Goal: Information Seeking & Learning: Learn about a topic

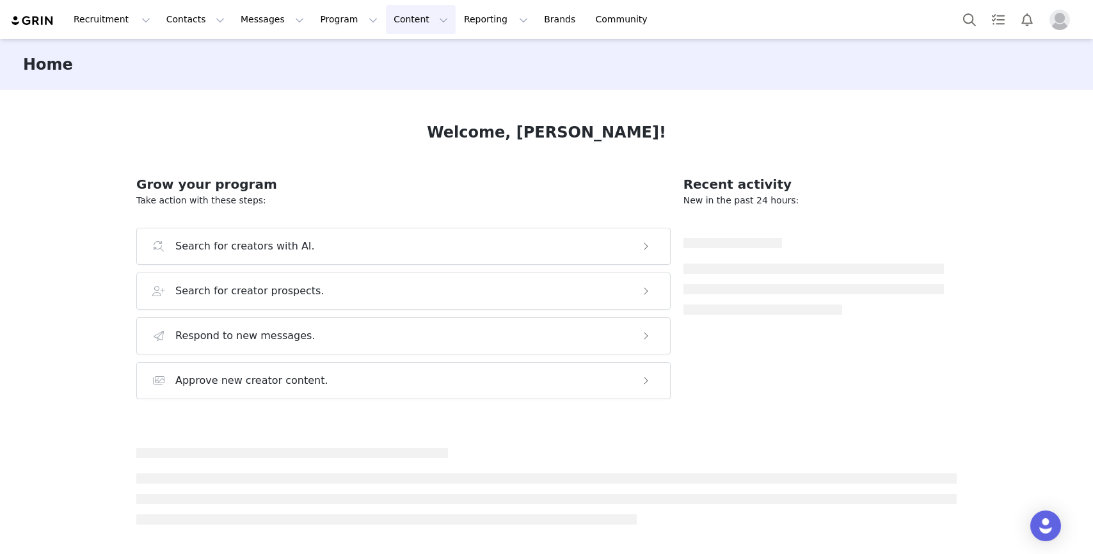
click at [407, 22] on button "Content Content" at bounding box center [421, 19] width 70 height 29
click at [410, 58] on p "Creator Content" at bounding box center [406, 56] width 72 height 13
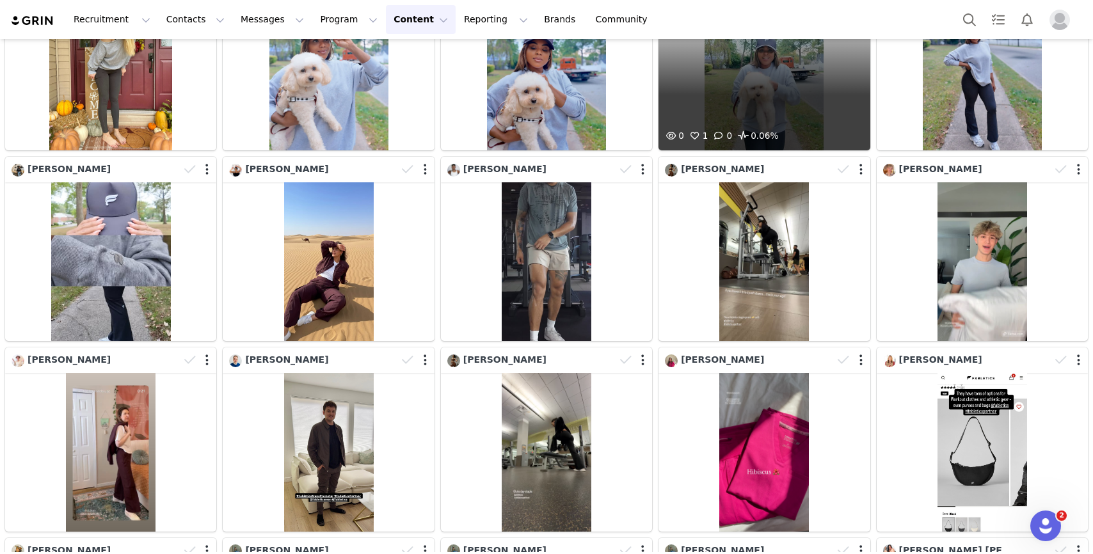
scroll to position [720, 0]
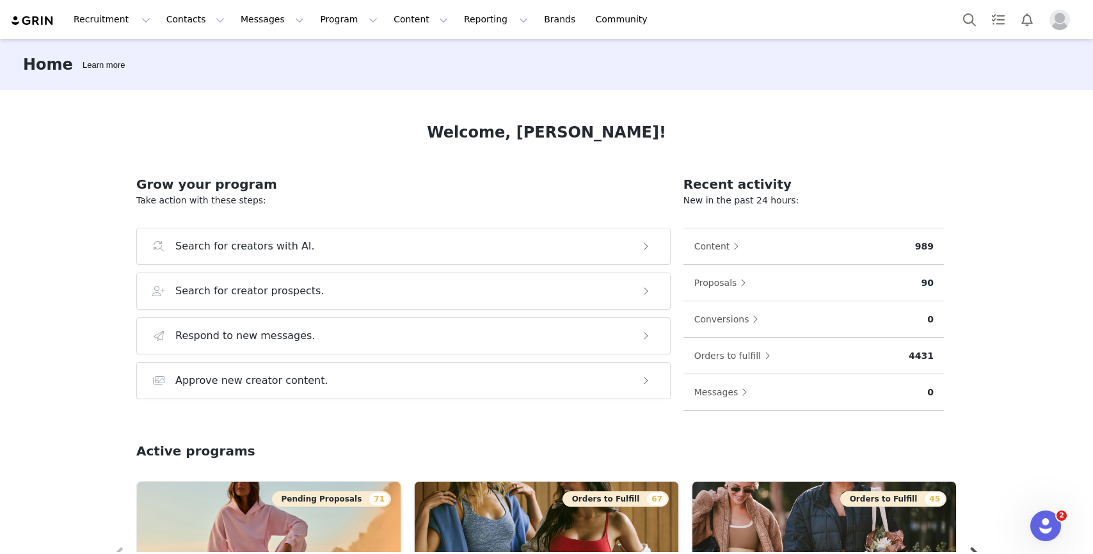
click at [1067, 24] on img "Profile" at bounding box center [1060, 20] width 20 height 20
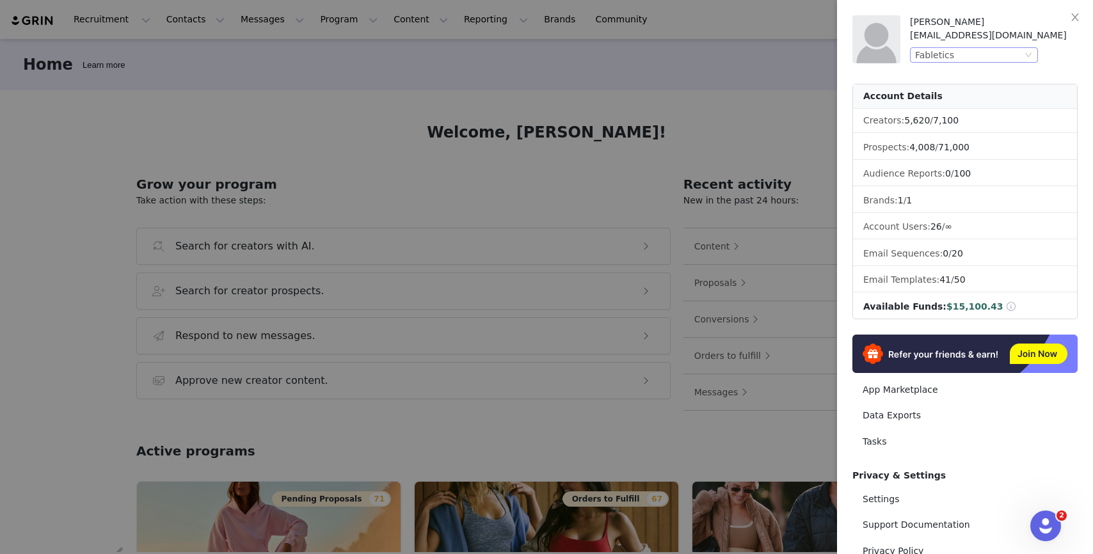
click at [1004, 54] on div "Fabletics" at bounding box center [968, 55] width 107 height 14
click at [996, 92] on li "Fabletics Scrubs" at bounding box center [999, 98] width 179 height 20
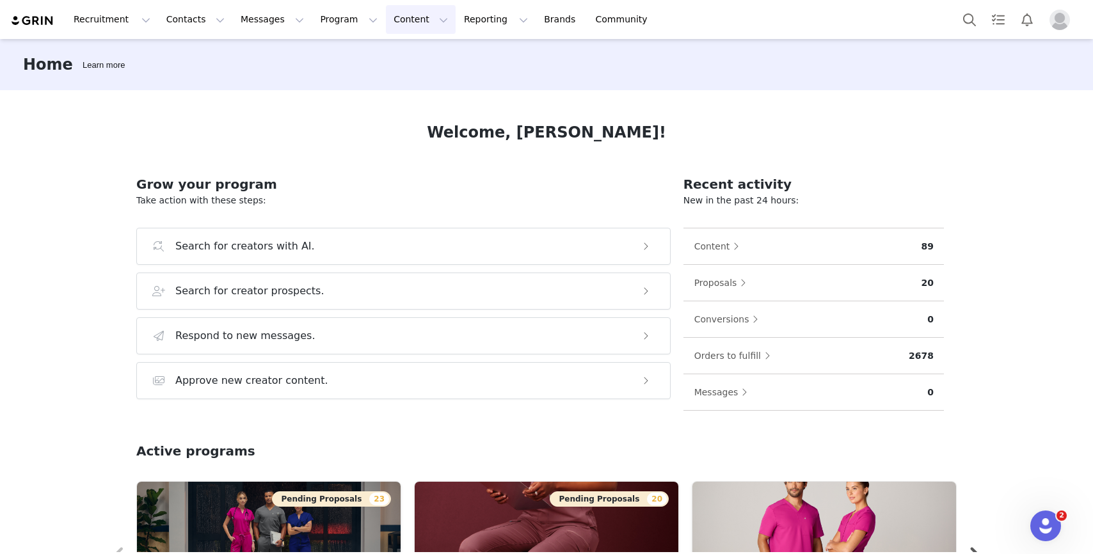
click at [395, 17] on button "Content Content" at bounding box center [421, 19] width 70 height 29
click at [394, 60] on p "Creator Content" at bounding box center [406, 56] width 72 height 13
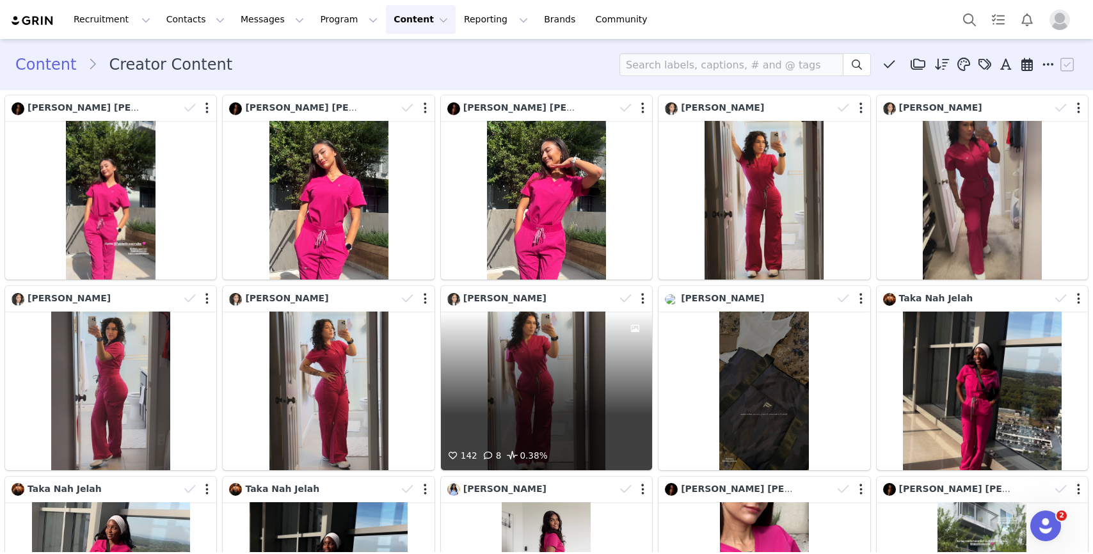
click at [528, 411] on div "142 8 0.38%" at bounding box center [546, 391] width 211 height 159
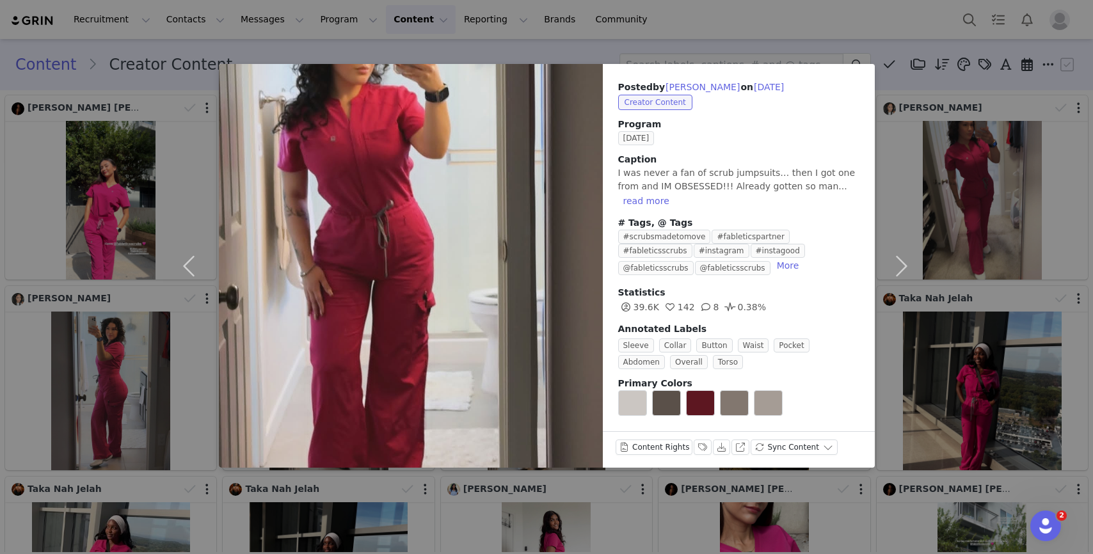
click at [523, 505] on div "Posted by Taura Arriola on Sep 30, 2025 Creator Content Program SEPTEMBER 2025 …" at bounding box center [546, 277] width 1093 height 554
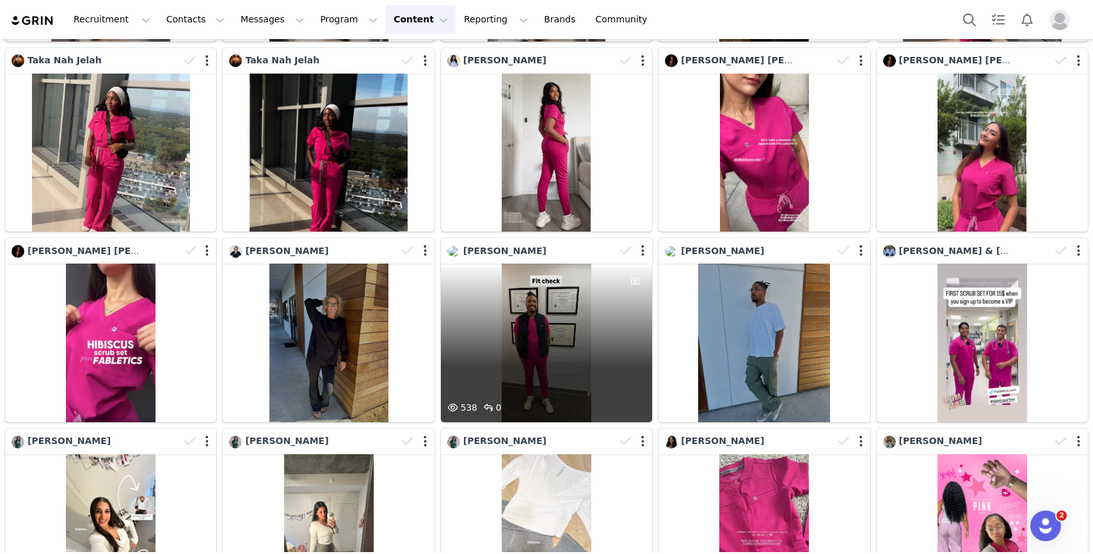
scroll to position [396, 0]
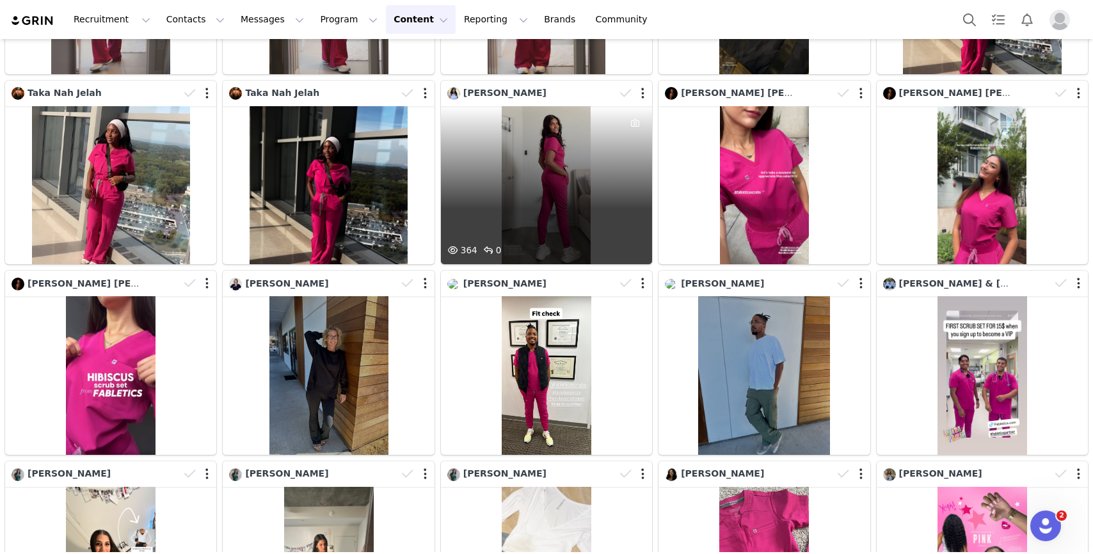
click at [599, 209] on div "364 0" at bounding box center [546, 185] width 211 height 159
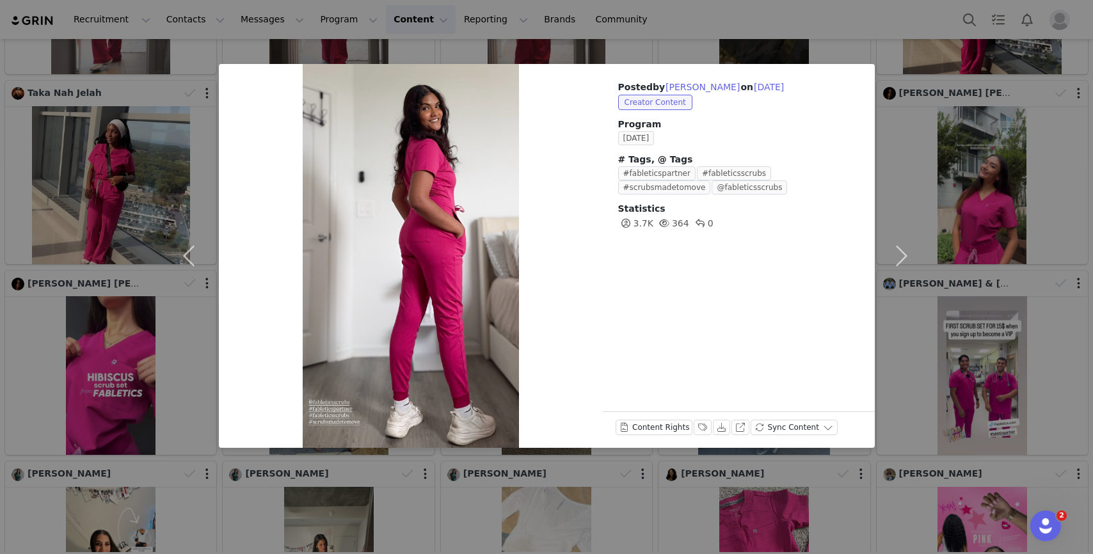
click at [153, 268] on div "Posted by Amba Ganesh on Sep 30, 2025 Creator Content Program SEPTEMBER 2025 # …" at bounding box center [546, 277] width 1093 height 554
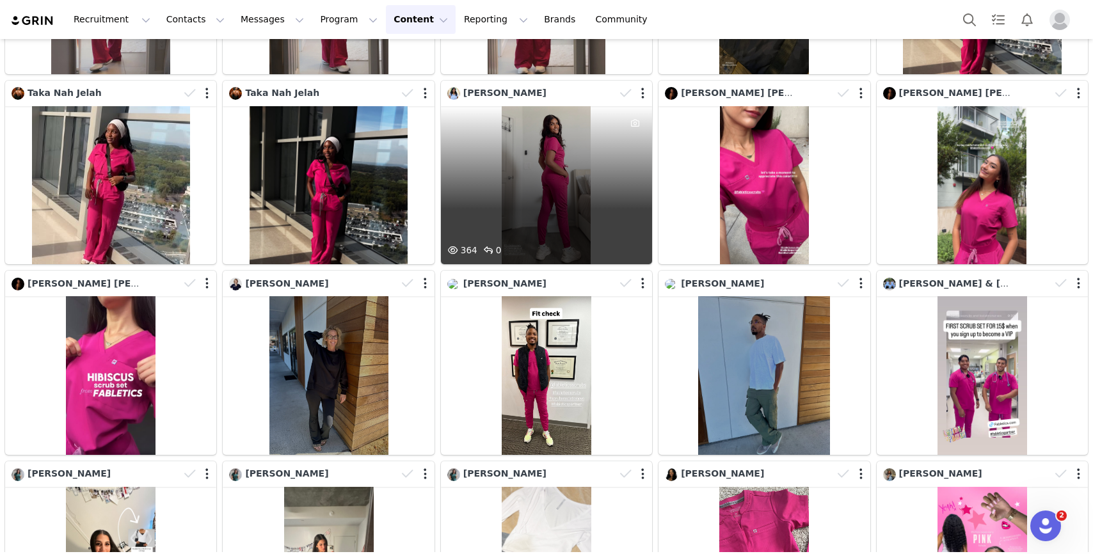
click at [538, 230] on div "364 0" at bounding box center [546, 185] width 211 height 159
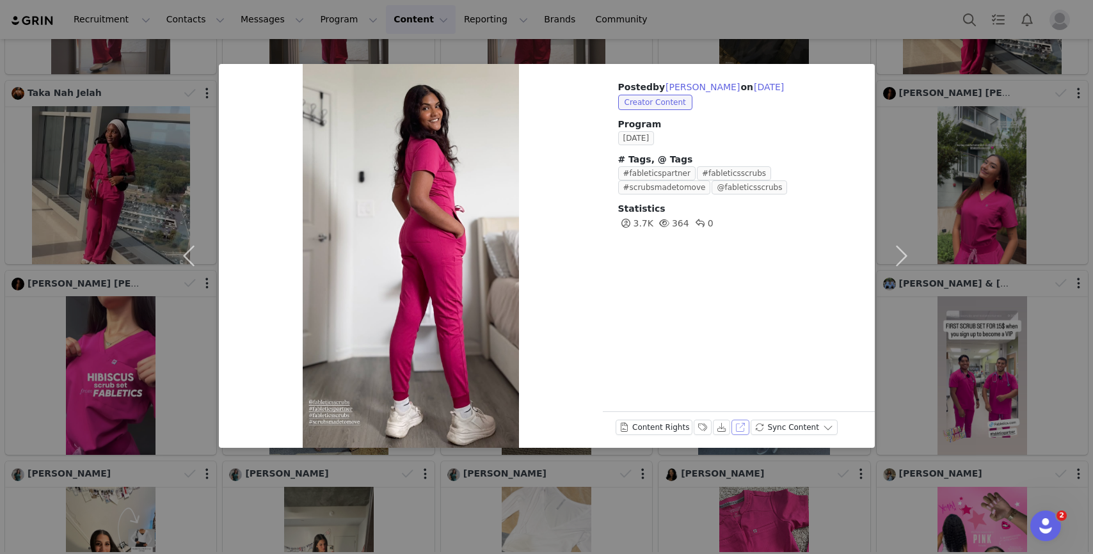
click at [735, 422] on button "View on Instagram" at bounding box center [740, 427] width 18 height 15
click at [726, 49] on div "Posted by Amba Ganesh on Sep 30, 2025 Creator Content Program SEPTEMBER 2025 # …" at bounding box center [546, 277] width 1093 height 554
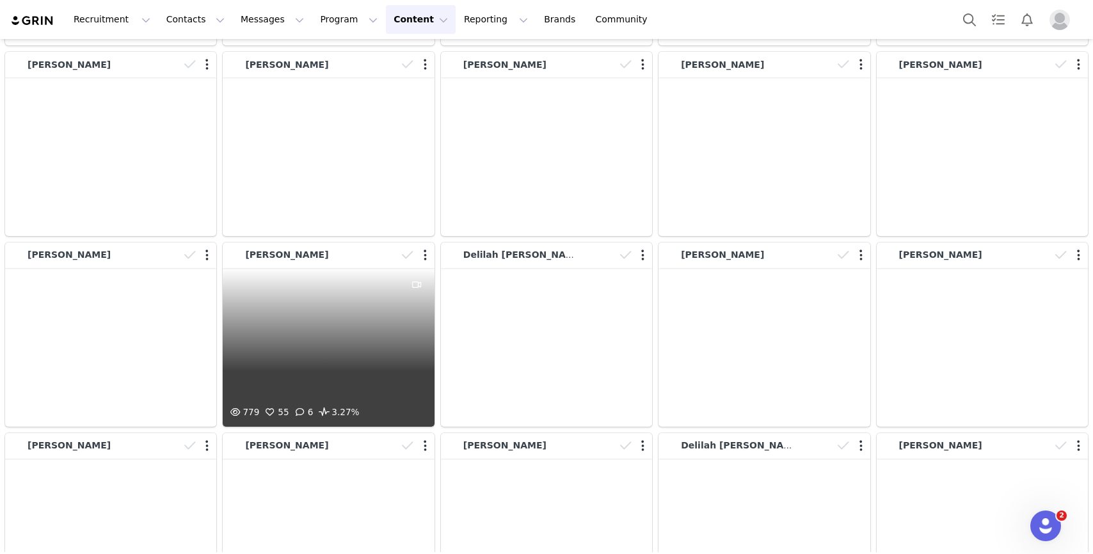
scroll to position [5180, 0]
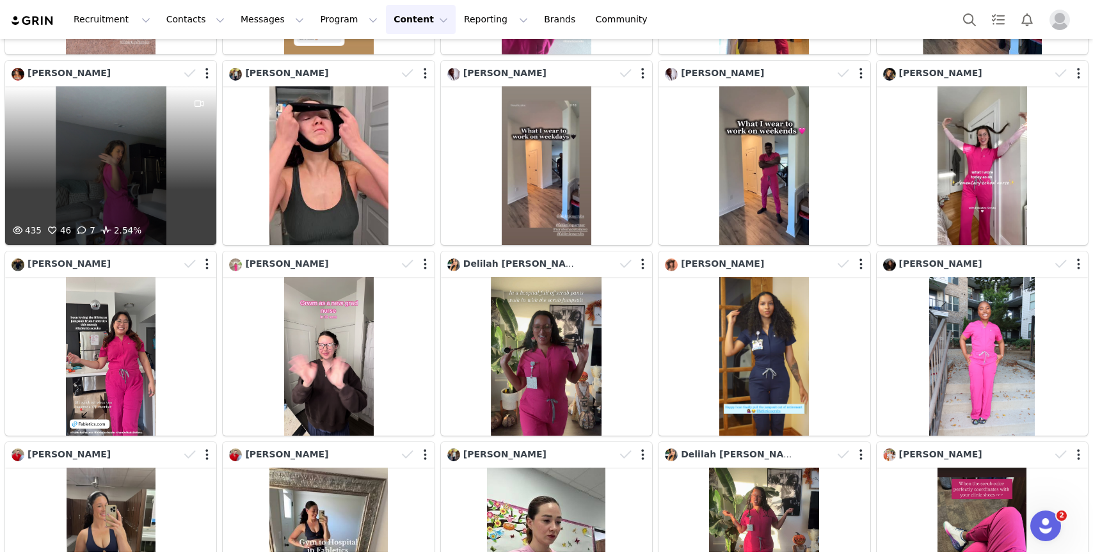
click at [192, 145] on div at bounding box center [199, 154] width 35 height 137
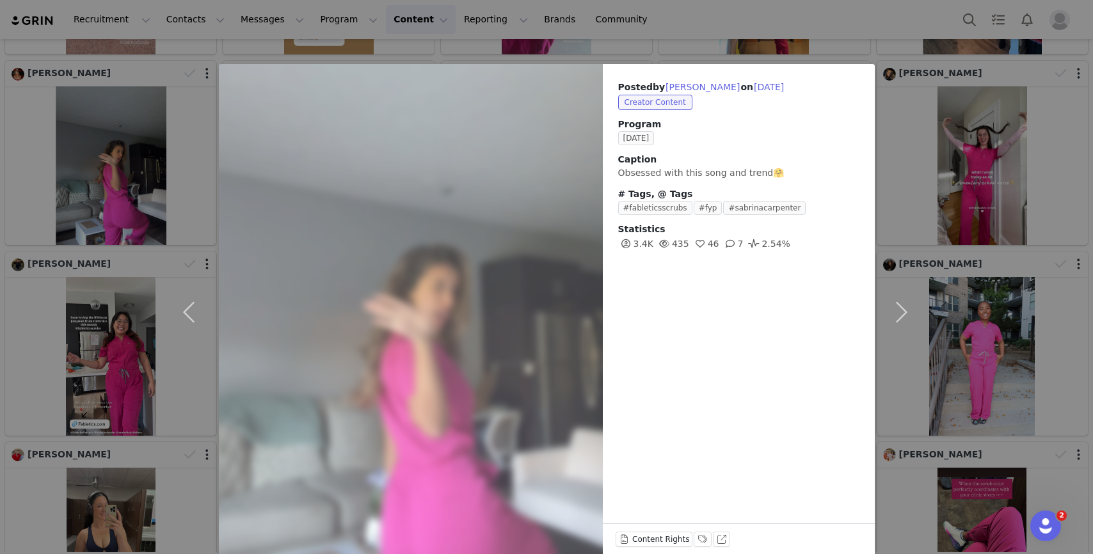
click at [164, 355] on div "Posted by Maria Garcia on Sep 28, 2025 Creator Content Program SEPTEMBER 2025 C…" at bounding box center [546, 277] width 1093 height 554
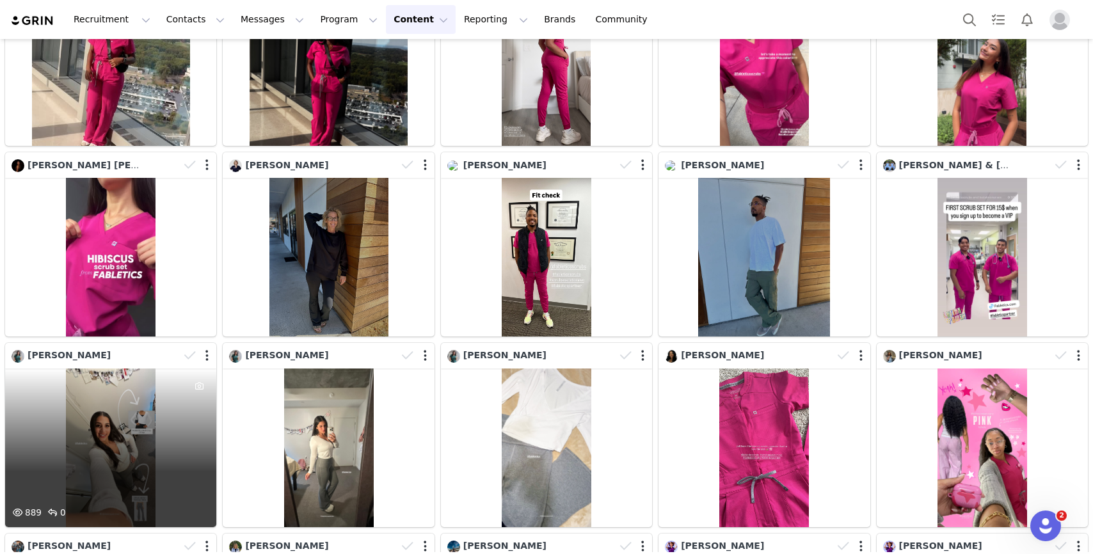
scroll to position [0, 0]
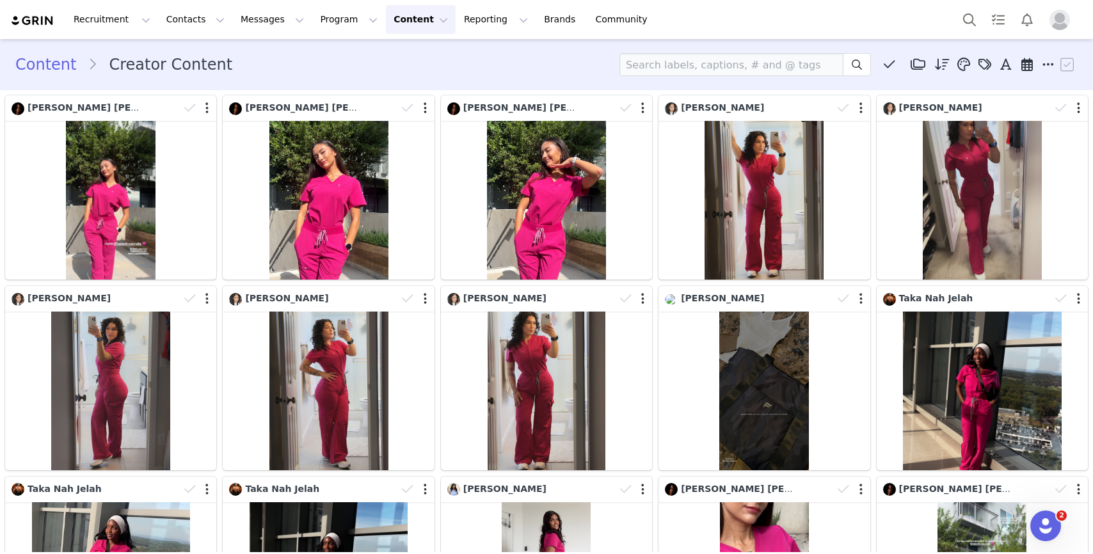
click at [1061, 20] on img "Profile" at bounding box center [1060, 20] width 20 height 20
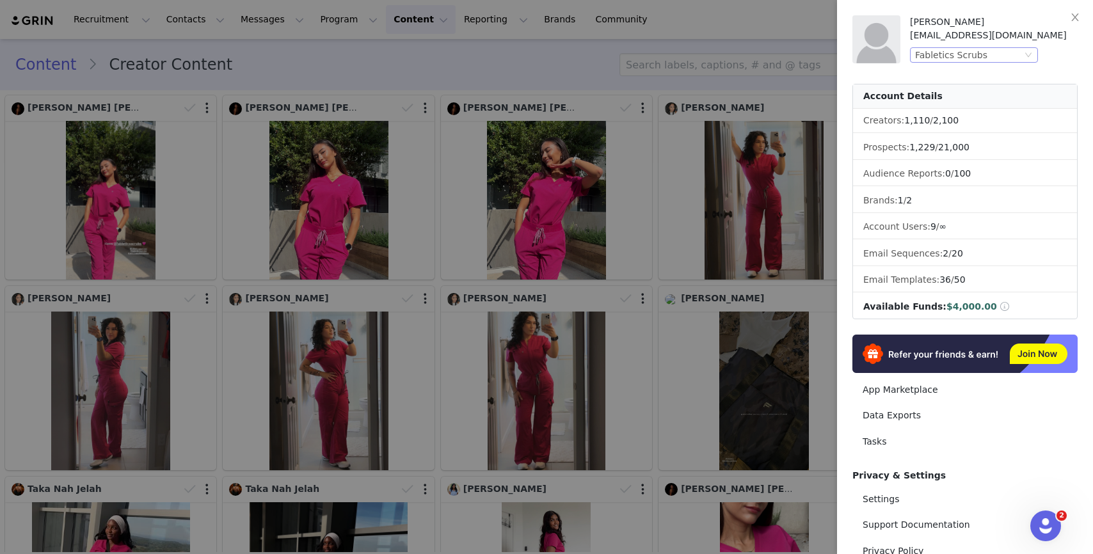
click at [1008, 57] on div "Fabletics Scrubs" at bounding box center [968, 55] width 107 height 14
click at [991, 81] on li "Fabletics" at bounding box center [999, 78] width 179 height 20
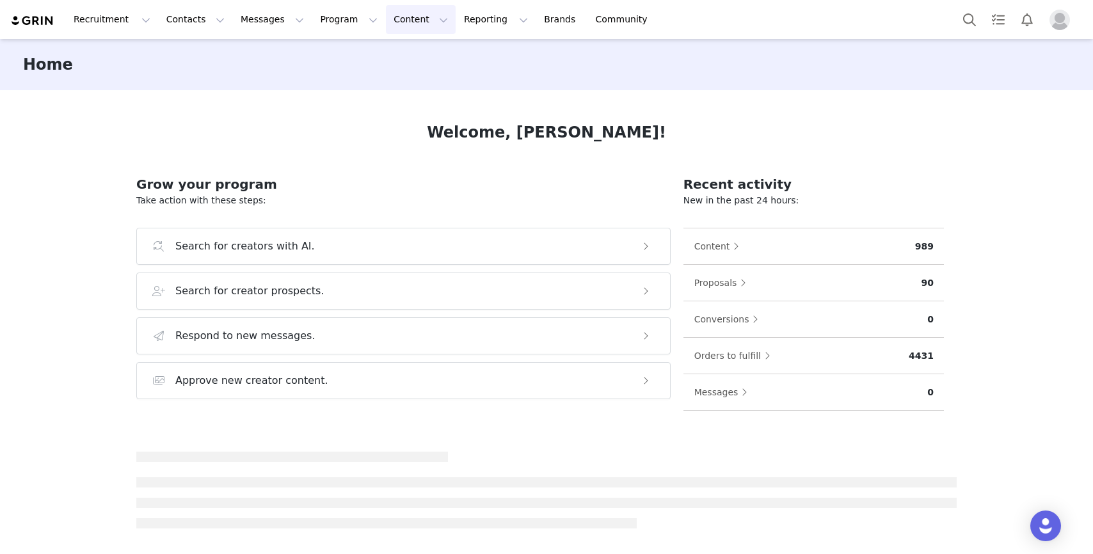
click at [414, 27] on button "Content Content" at bounding box center [421, 19] width 70 height 29
click at [403, 65] on link "Creator Content" at bounding box center [410, 57] width 101 height 24
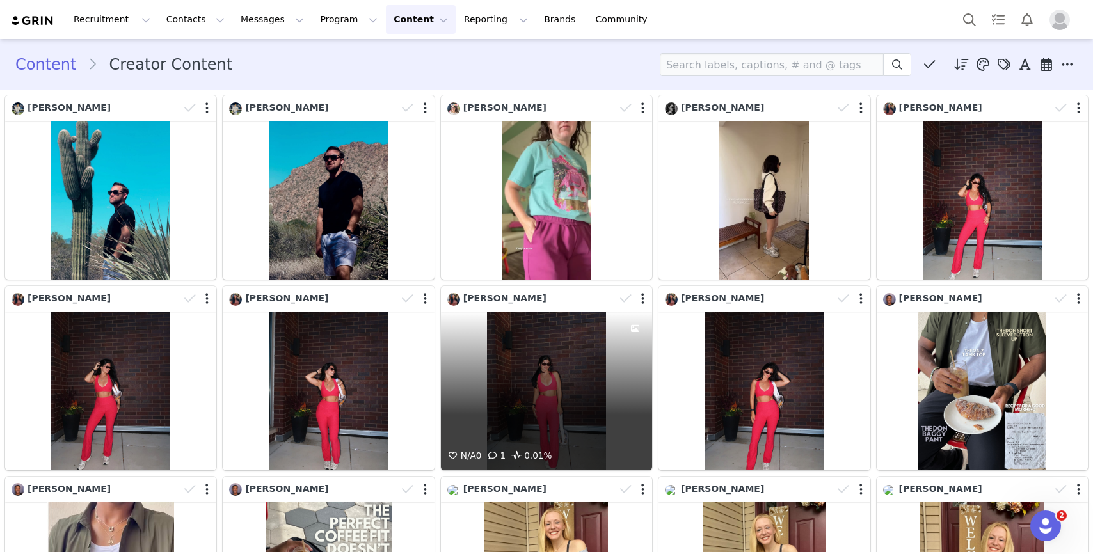
click at [549, 383] on div "N/A 0 1 0.01%" at bounding box center [546, 391] width 211 height 159
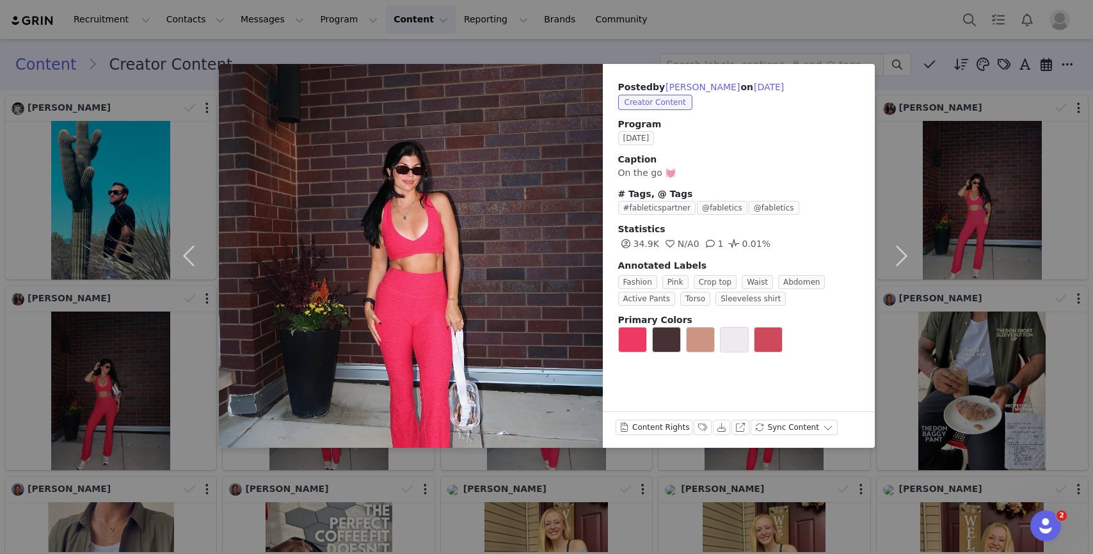
click at [547, 520] on div "Posted by Savanna Limotta on Sep 30, 2025 Creator Content Program SEPTEMBER 202…" at bounding box center [546, 277] width 1093 height 554
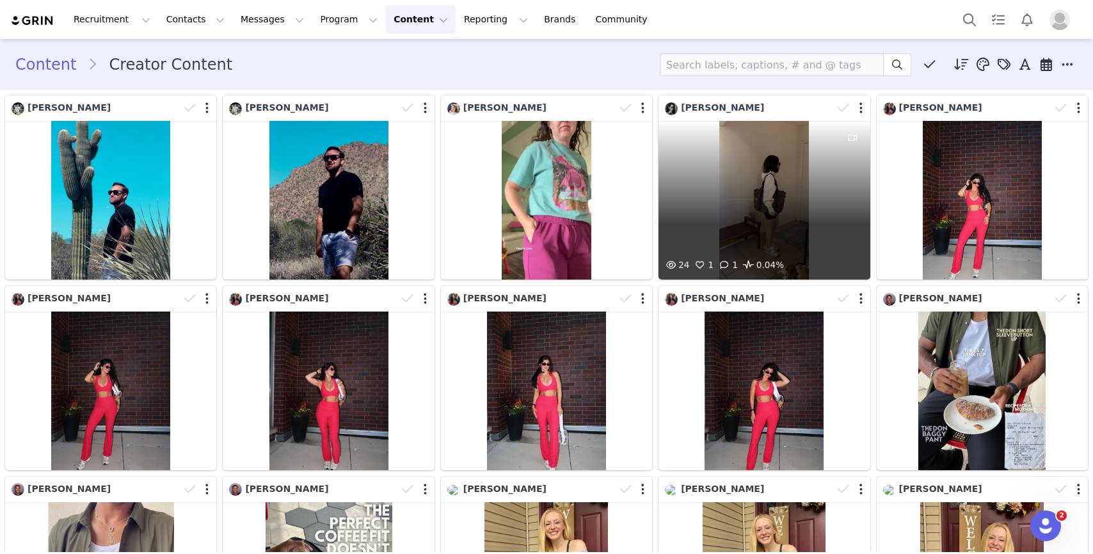
click at [745, 200] on div "24 1 1 0.04%" at bounding box center [764, 200] width 211 height 159
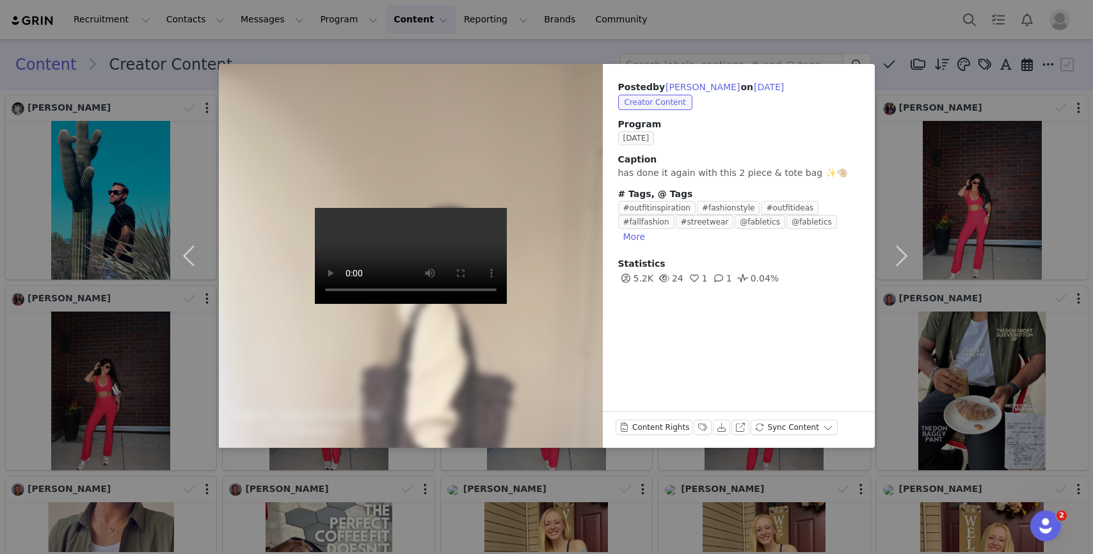
click at [438, 304] on video at bounding box center [411, 256] width 192 height 96
click at [471, 534] on div "Posted by Paola Cabrera on Sep 30, 2025 Creator Content Program SEPTEMBER 2025 …" at bounding box center [546, 277] width 1093 height 554
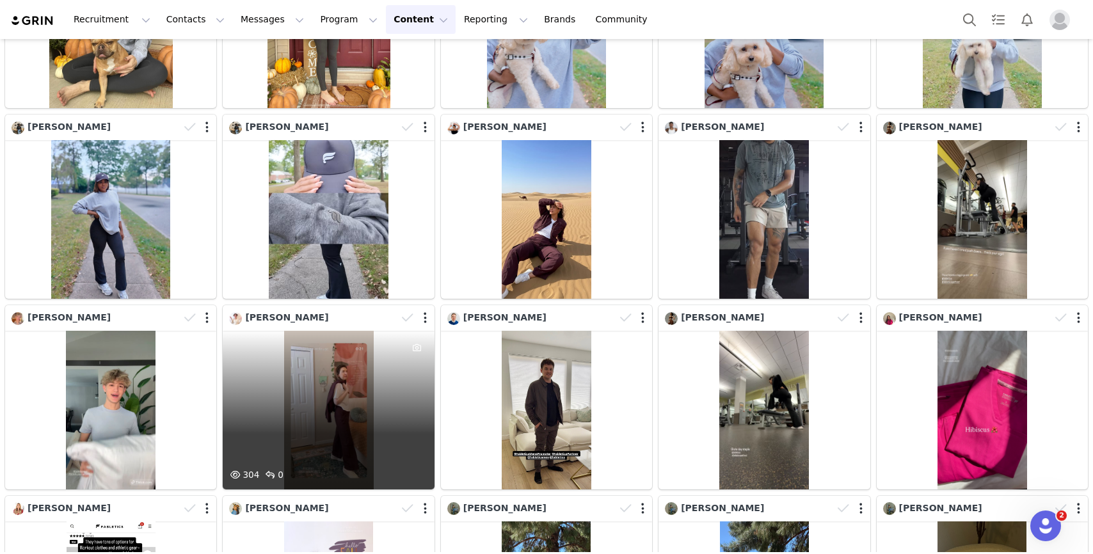
scroll to position [735, 0]
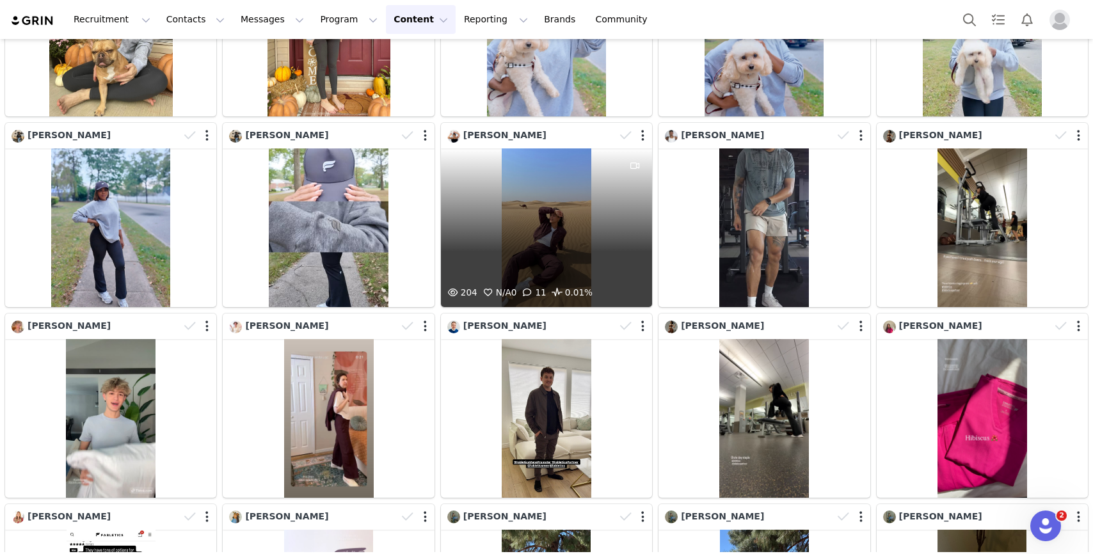
click at [495, 265] on div "204 N/A 0 11 0.01%" at bounding box center [546, 227] width 211 height 159
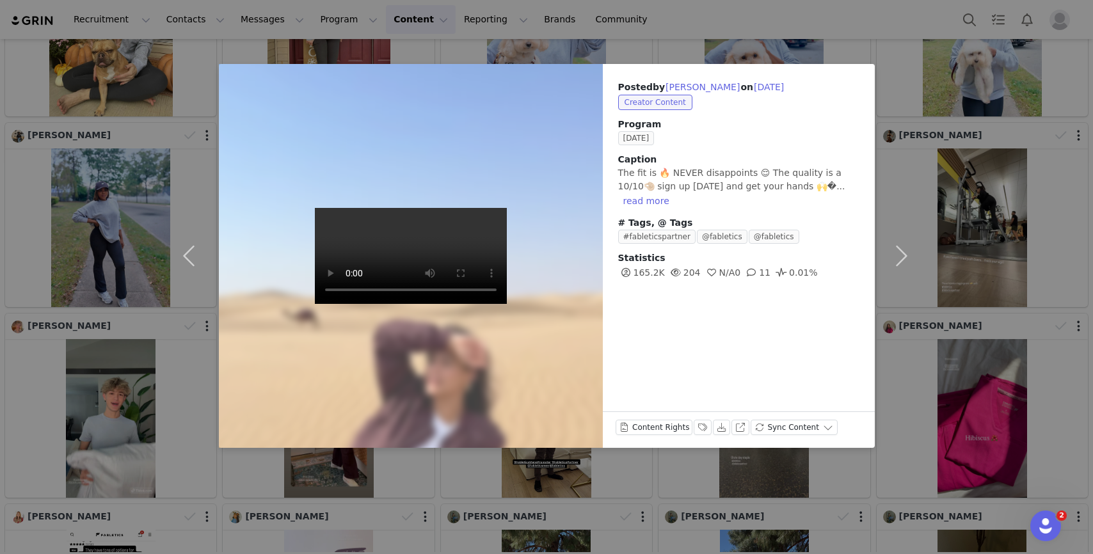
click at [472, 304] on video at bounding box center [411, 256] width 192 height 96
click at [472, 520] on div "Posted by Shyra Damato on Sep 30, 2025 Creator Content Program SEPTEMBER 2025 C…" at bounding box center [546, 277] width 1093 height 554
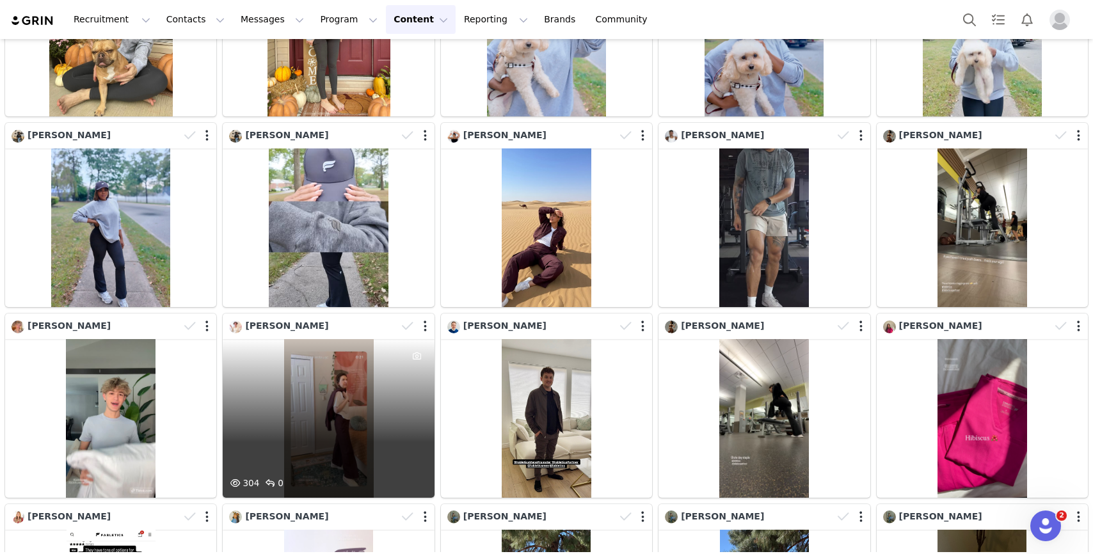
click at [401, 459] on div at bounding box center [417, 407] width 35 height 137
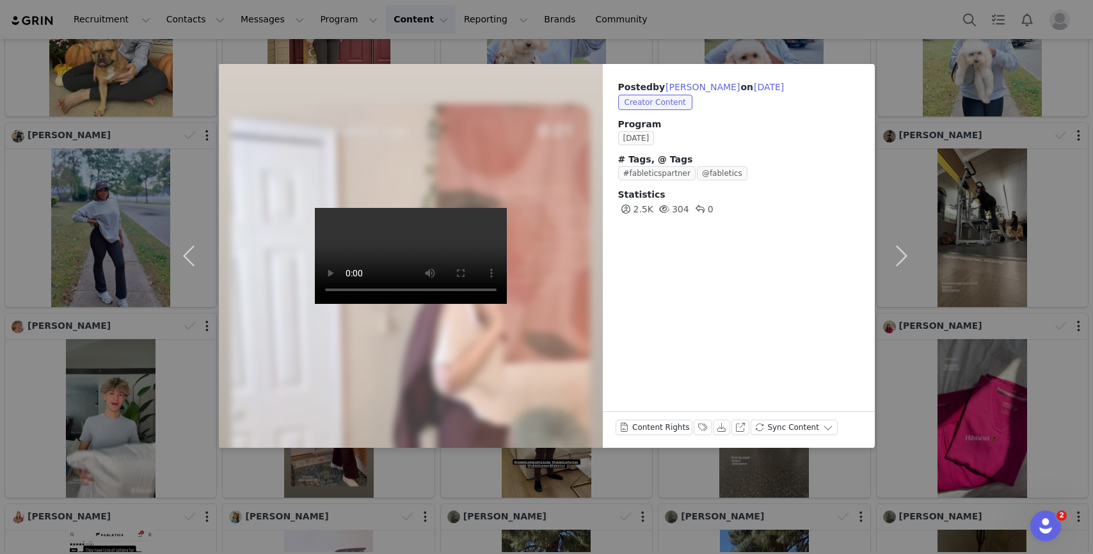
click at [401, 501] on div "Posted by Amanda Mueller on Sep 30, 2025 Creator Content Program SEPTEMBER 2025…" at bounding box center [546, 277] width 1093 height 554
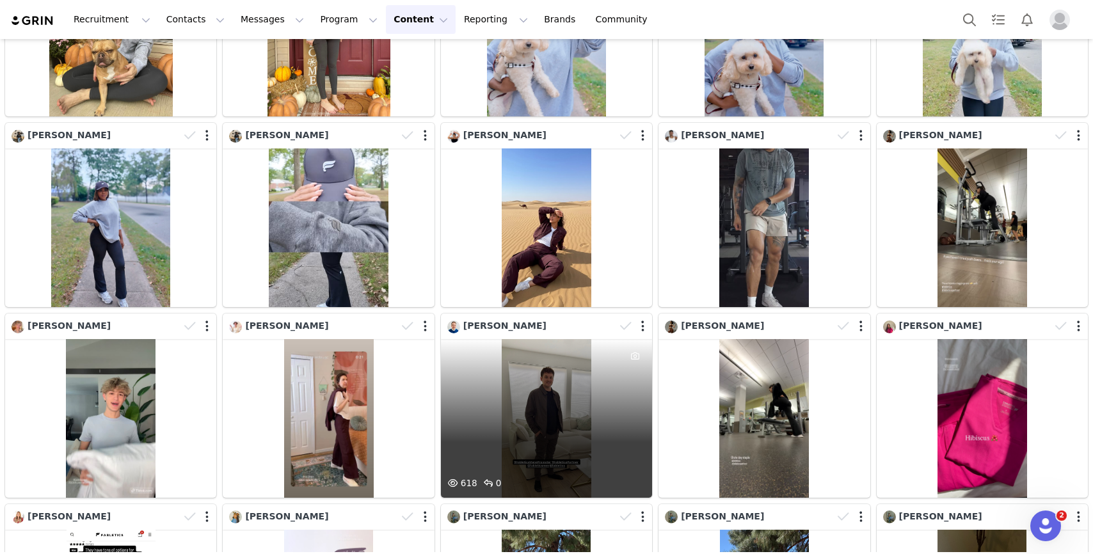
click at [490, 436] on div "618 0" at bounding box center [546, 418] width 211 height 159
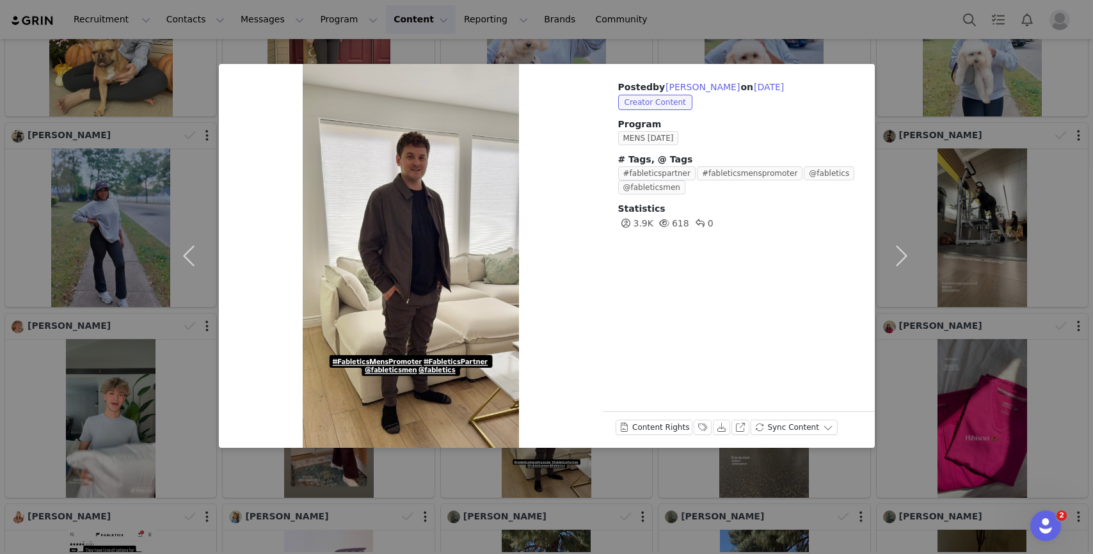
click at [507, 483] on div "Posted by Kevin Breeze on Sep 30, 2025 Creator Content Program MENS SEPTEMBER 2…" at bounding box center [546, 277] width 1093 height 554
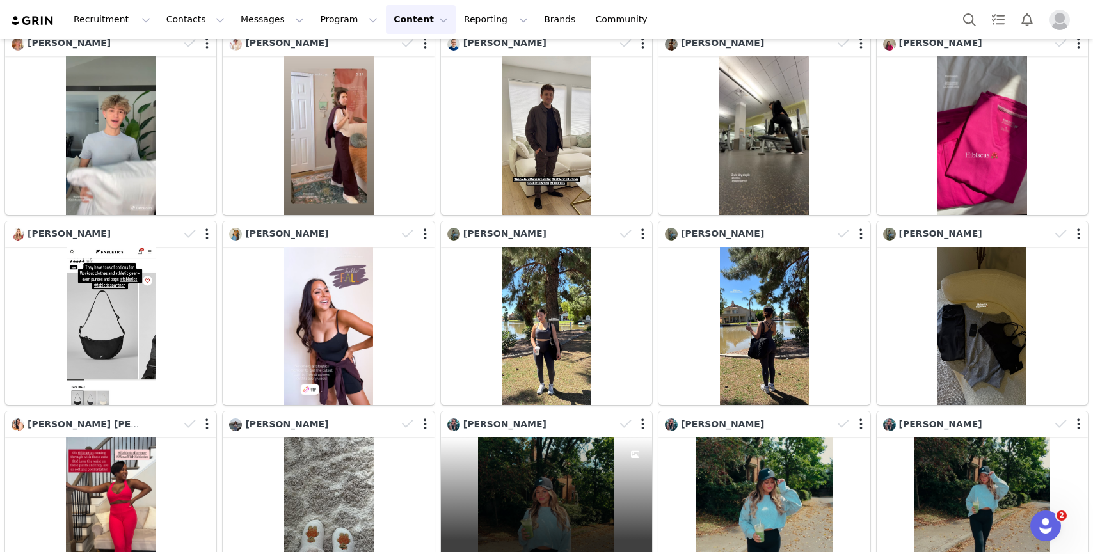
scroll to position [1034, 0]
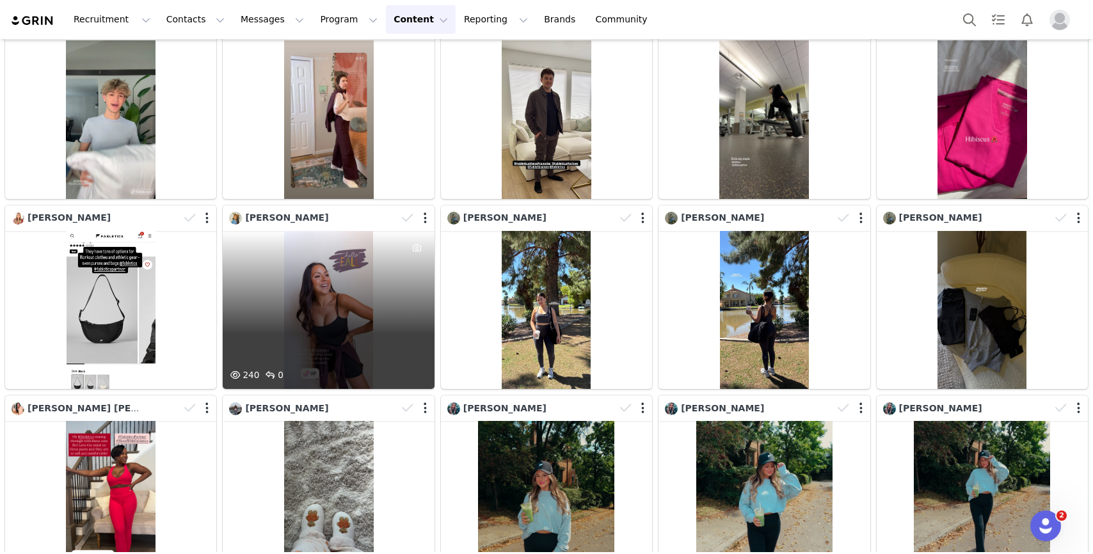
click at [383, 338] on div "240 0" at bounding box center [328, 310] width 211 height 159
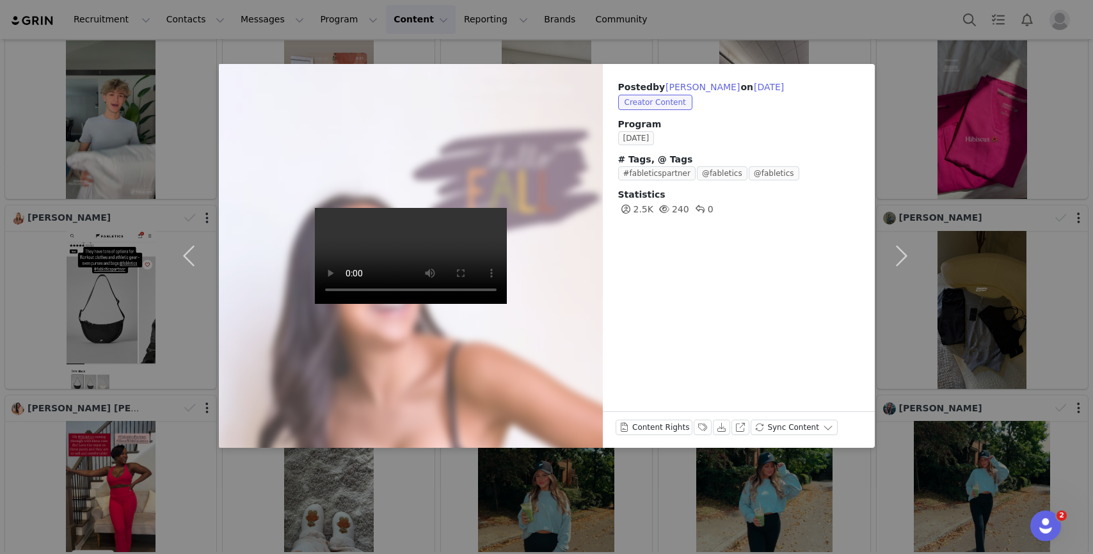
click at [365, 459] on div "Posted by Kristina Cammarano on Sep 30, 2025 Creator Content Program SEPTEMBER …" at bounding box center [546, 277] width 1093 height 554
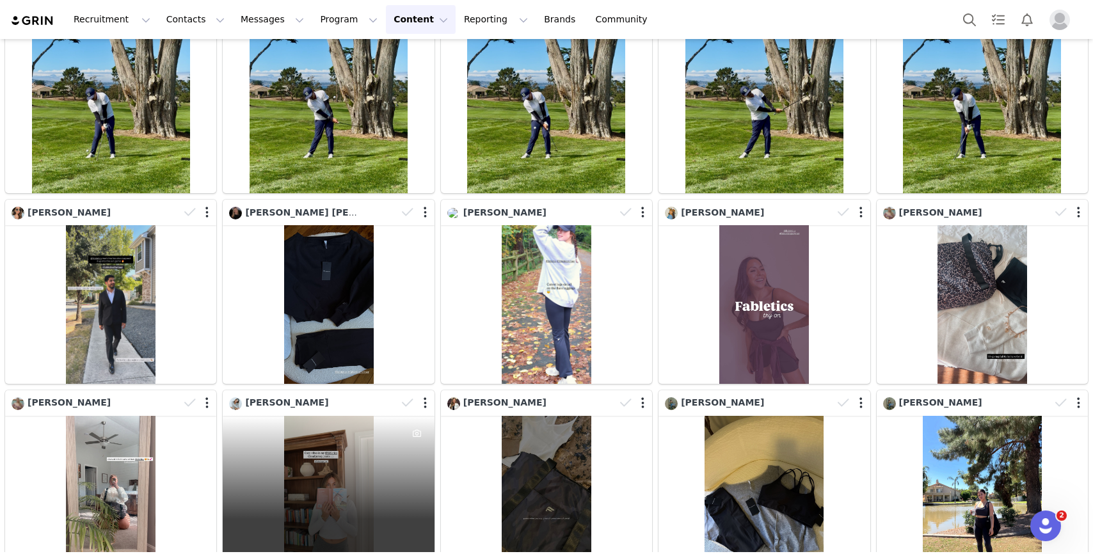
scroll to position [2197, 0]
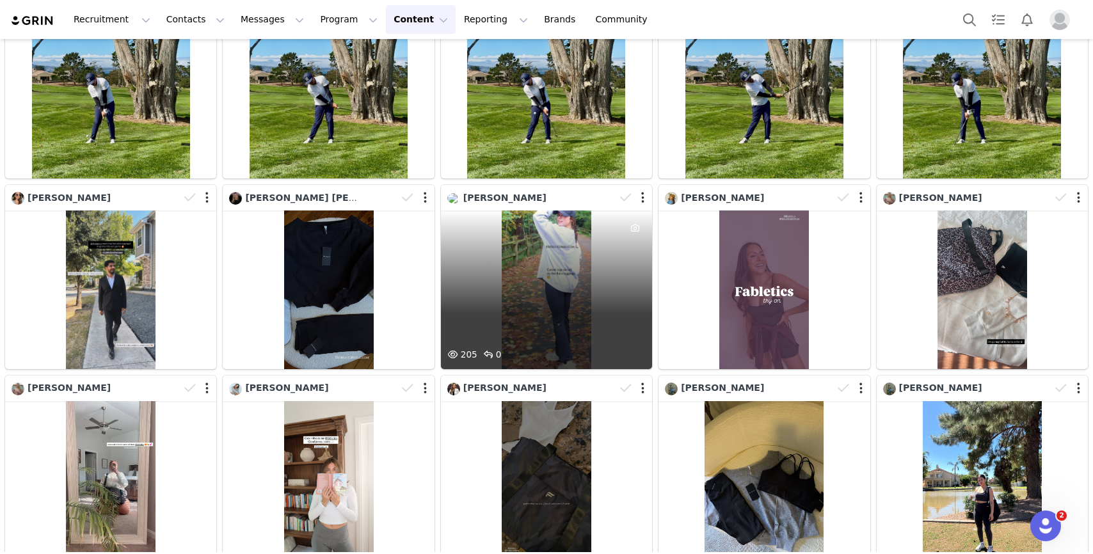
click at [547, 294] on div "205 0" at bounding box center [546, 290] width 211 height 159
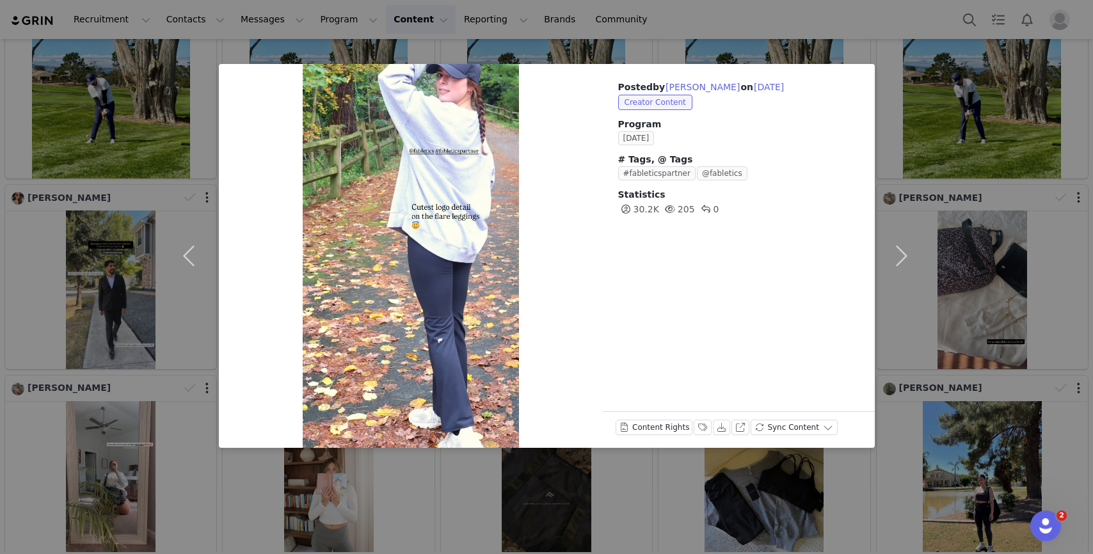
click at [419, 371] on div at bounding box center [411, 256] width 384 height 384
click at [143, 365] on div "Posted by Chloe Welborn on Sep 30, 2025 Creator Content Program SEPTEMBER 2025 …" at bounding box center [546, 277] width 1093 height 554
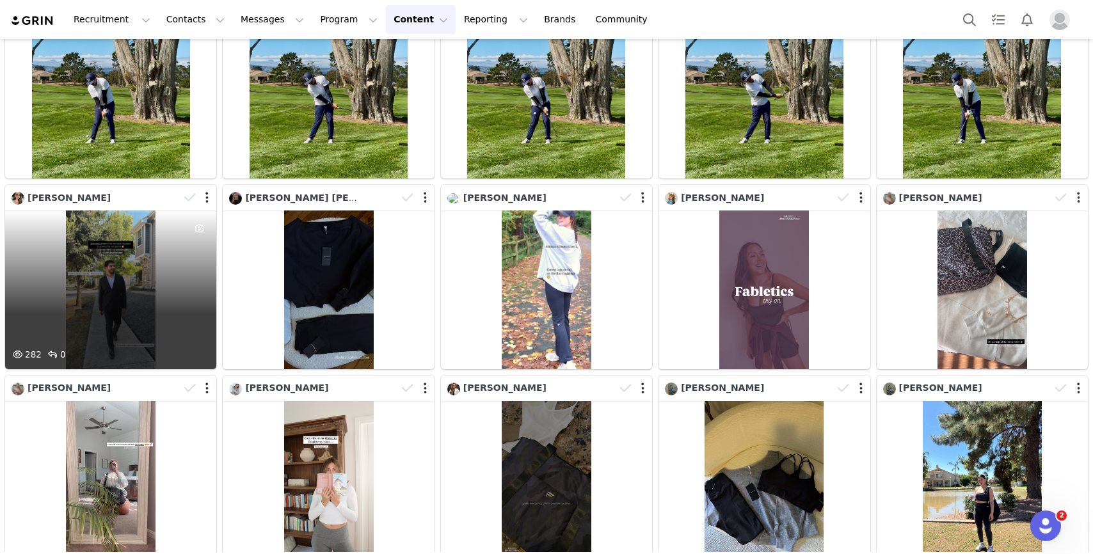
click at [143, 332] on div "282 0" at bounding box center [110, 290] width 211 height 159
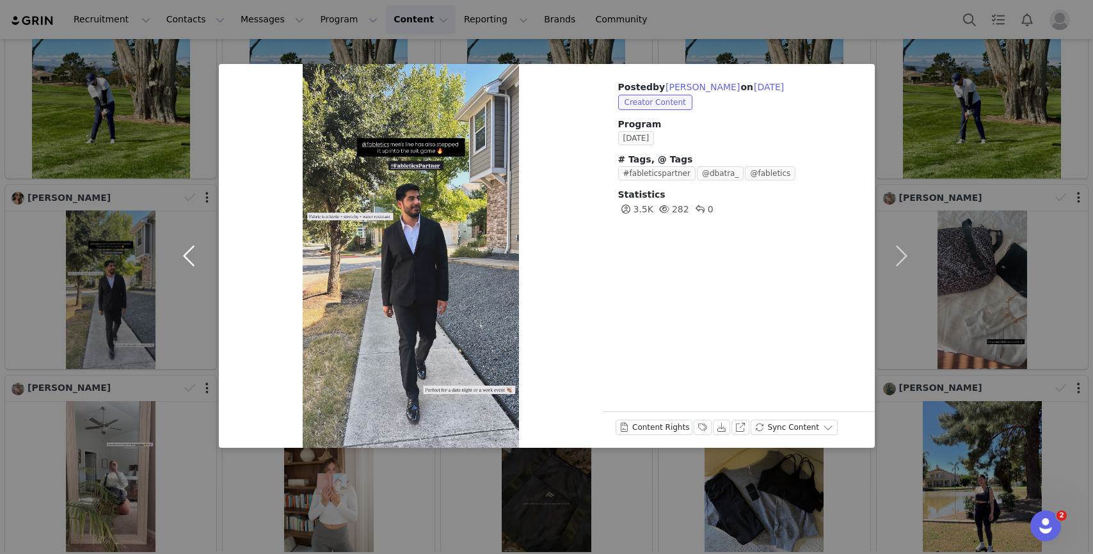
click at [202, 407] on button "button" at bounding box center [192, 256] width 54 height 384
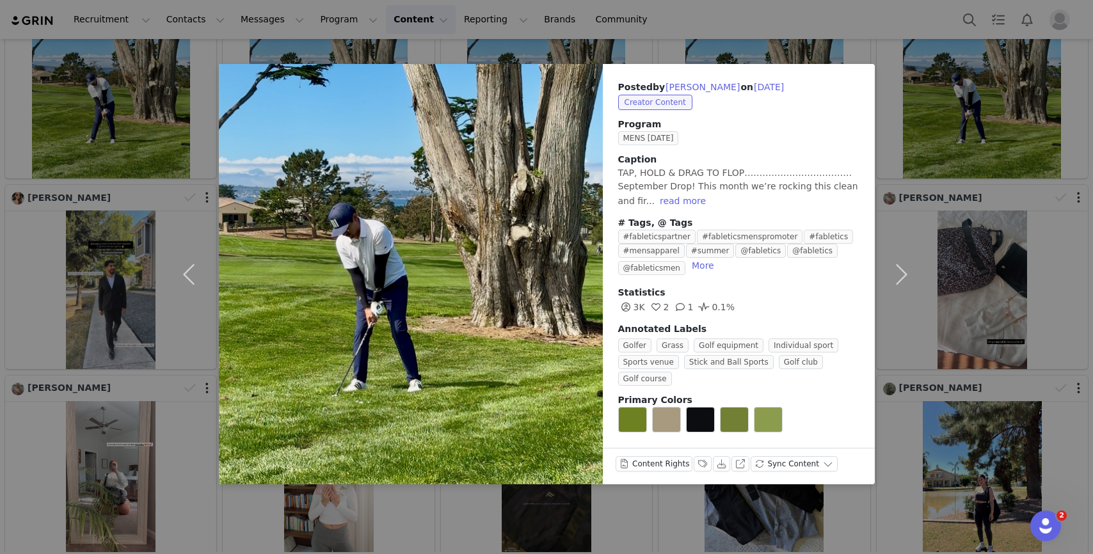
click at [155, 307] on div "Posted by Carlos Alvarez on Sep 30, 2025 Creator Content Program MENS SEPTEMBER…" at bounding box center [546, 277] width 1093 height 554
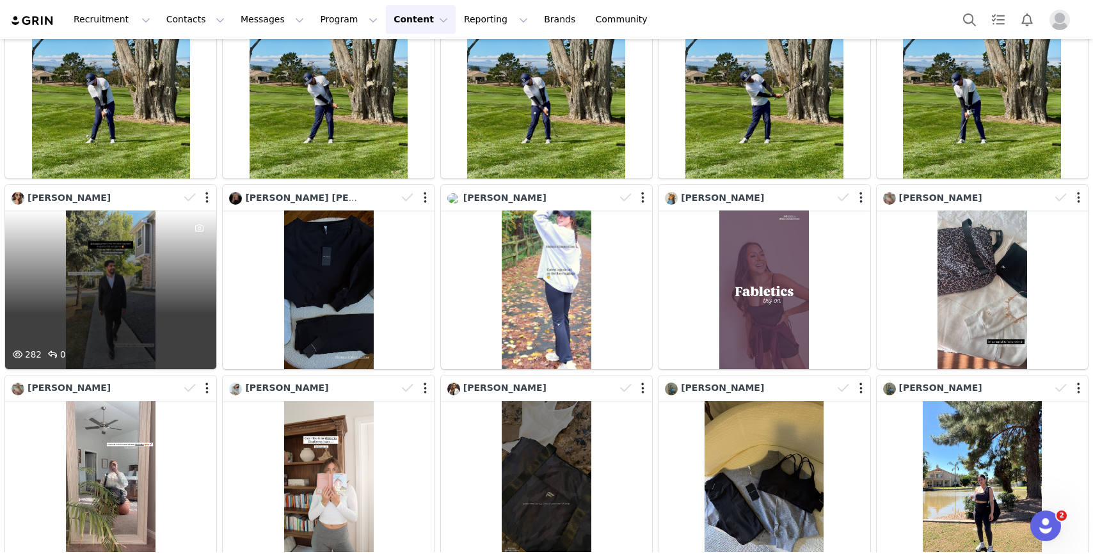
click at [157, 292] on div "282 0" at bounding box center [110, 290] width 211 height 159
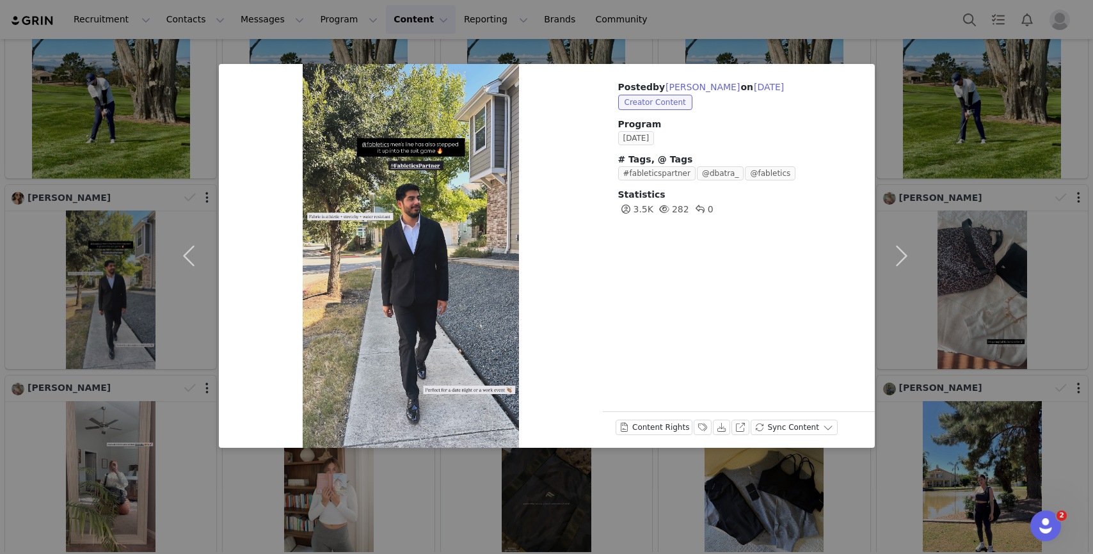
click at [98, 264] on div "Posted by Anika Mina on Sep 30, 2025 Creator Content Program SEPTEMBER 2025 # T…" at bounding box center [546, 277] width 1093 height 554
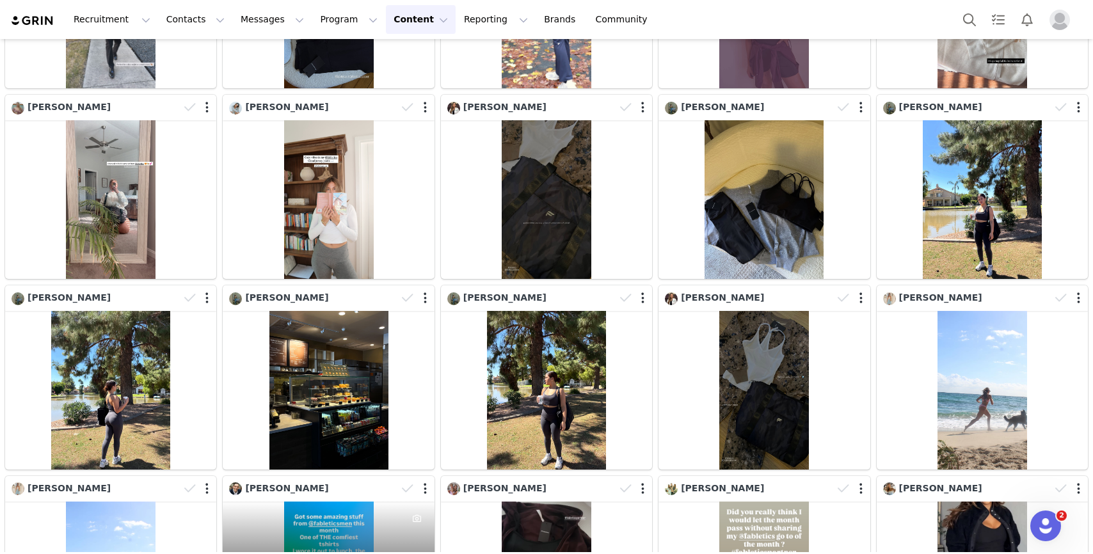
scroll to position [2482, 0]
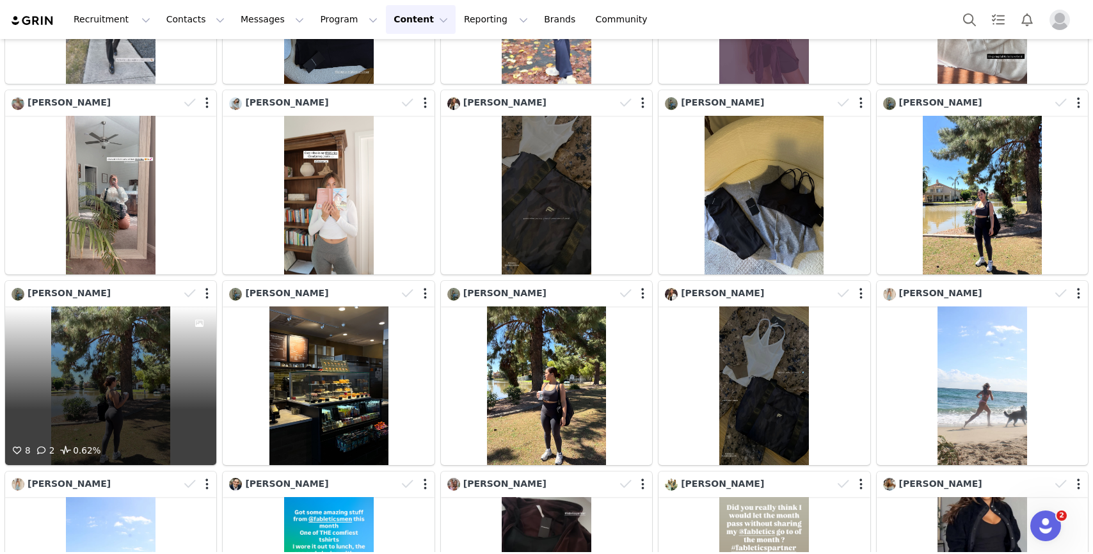
click at [138, 401] on div "8 2 0.62%" at bounding box center [110, 386] width 211 height 159
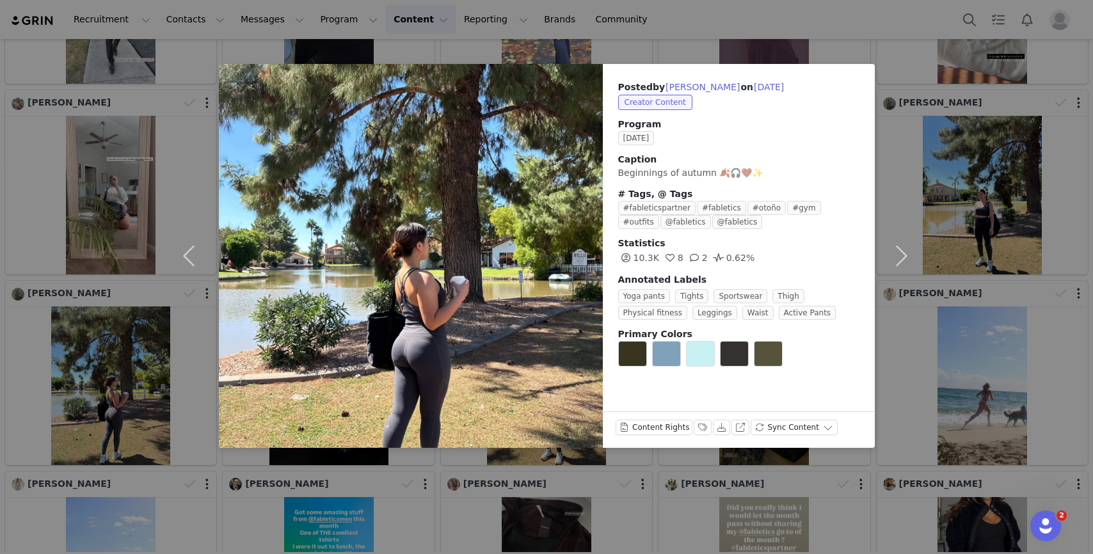
click at [209, 481] on div "Posted by Michel Lares on Sep 30, 2025 Creator Content Program SEPTEMBER 2025 C…" at bounding box center [546, 277] width 1093 height 554
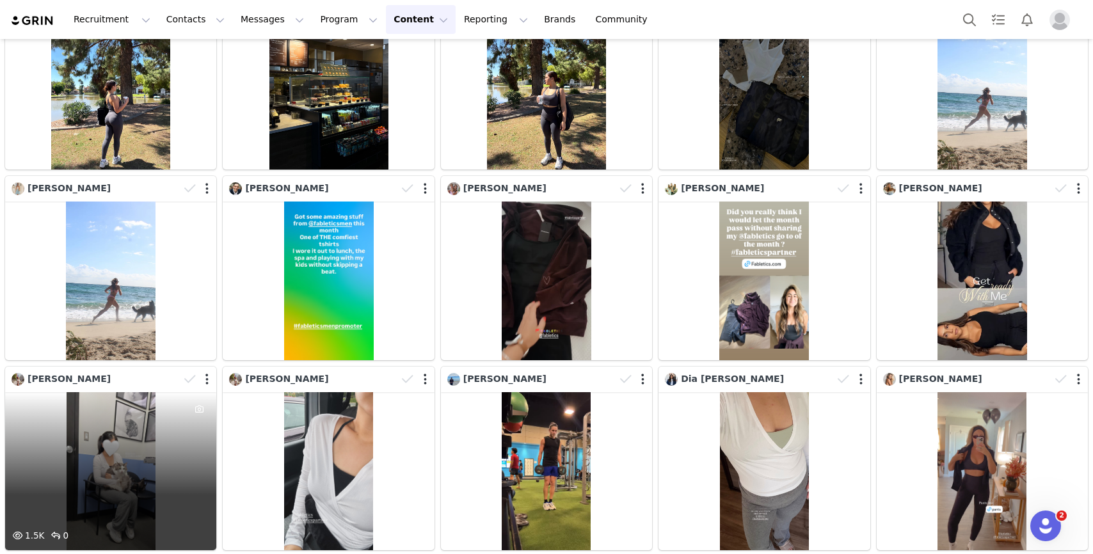
scroll to position [2784, 0]
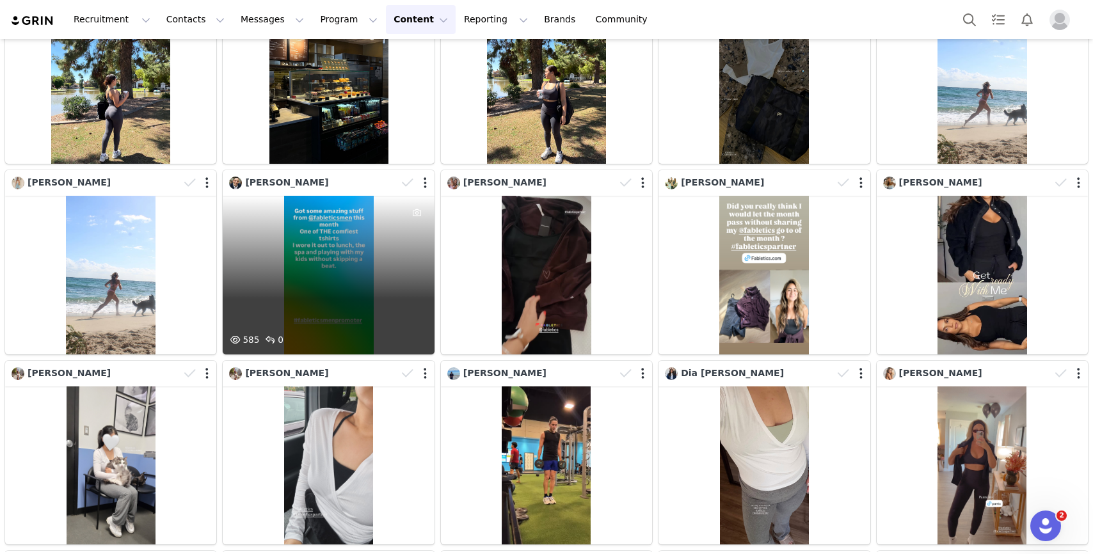
click at [277, 300] on div "585 0" at bounding box center [328, 275] width 211 height 159
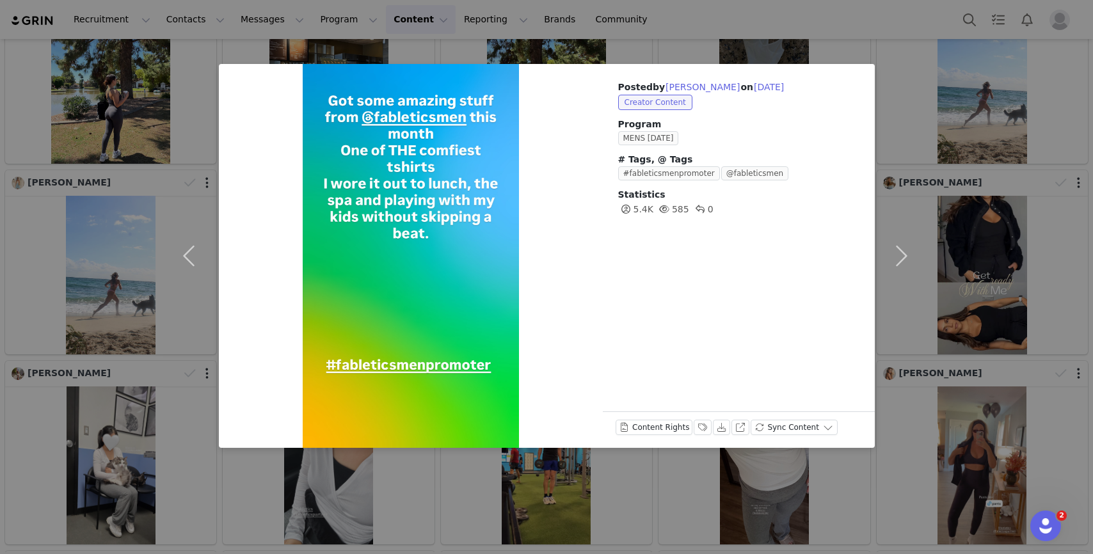
click at [296, 480] on div "Posted by Eli Weinstein on Sep 30, 2025 Creator Content Program MENS SEPTEMBER …" at bounding box center [546, 277] width 1093 height 554
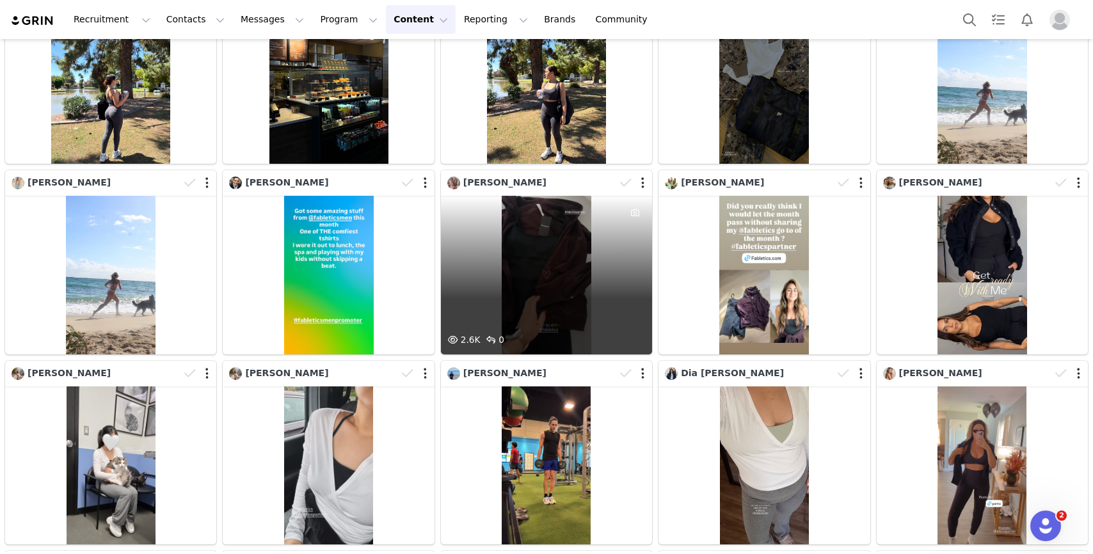
click at [639, 294] on div at bounding box center [635, 264] width 35 height 137
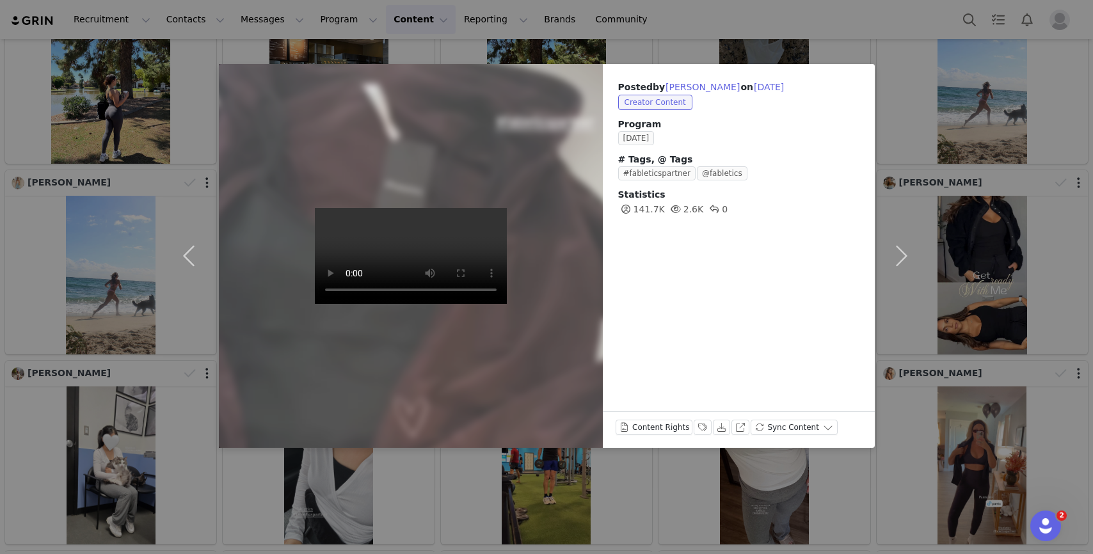
click at [639, 498] on div "Posted by Vanessa Moraes on Sep 30, 2025 Creator Content Program SEPTEMBER 2025…" at bounding box center [546, 277] width 1093 height 554
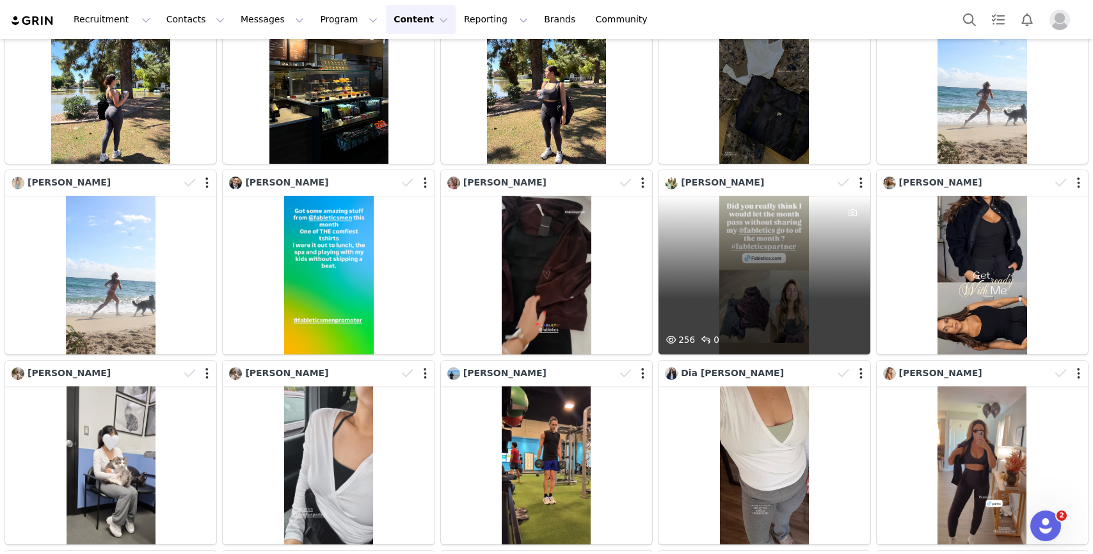
click at [778, 294] on div "256 0" at bounding box center [764, 275] width 211 height 159
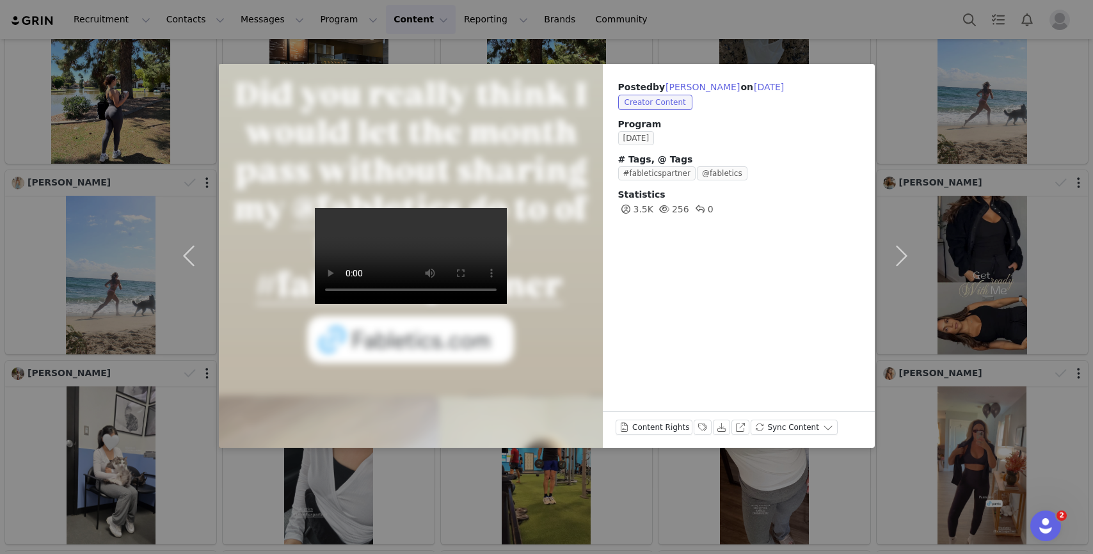
click at [988, 265] on div "Posted by Kari Niehuus on Sep 30, 2025 Creator Content Program SEPTEMBER 2025 #…" at bounding box center [546, 277] width 1093 height 554
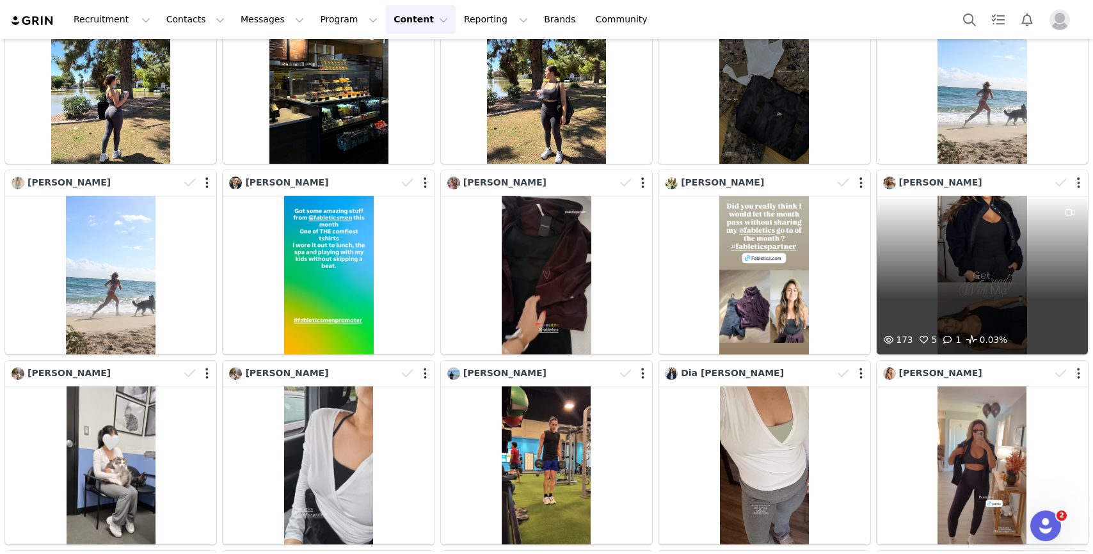
click at [975, 265] on div "173 5 1 0.03%" at bounding box center [982, 275] width 211 height 159
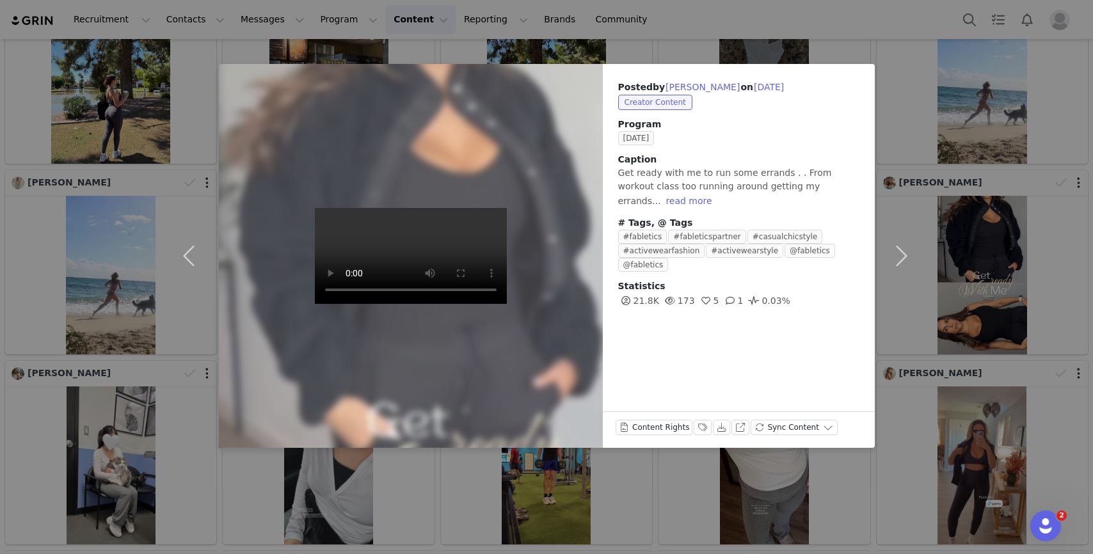
click at [625, 514] on div "Posted by Claudia Calzadilla on Sep 30, 2025 Creator Content Program SEPTEMBER …" at bounding box center [546, 277] width 1093 height 554
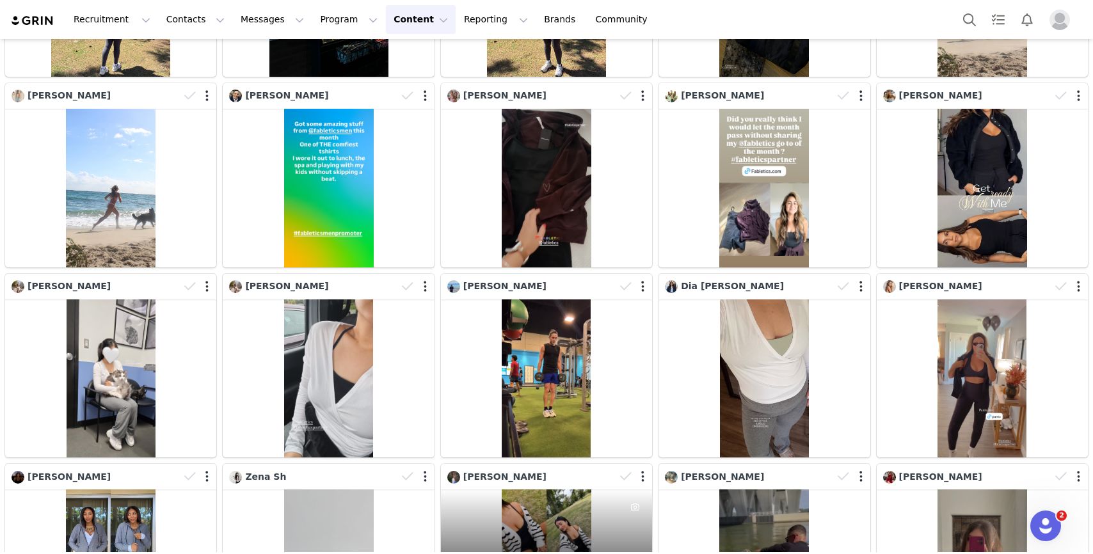
scroll to position [2885, 0]
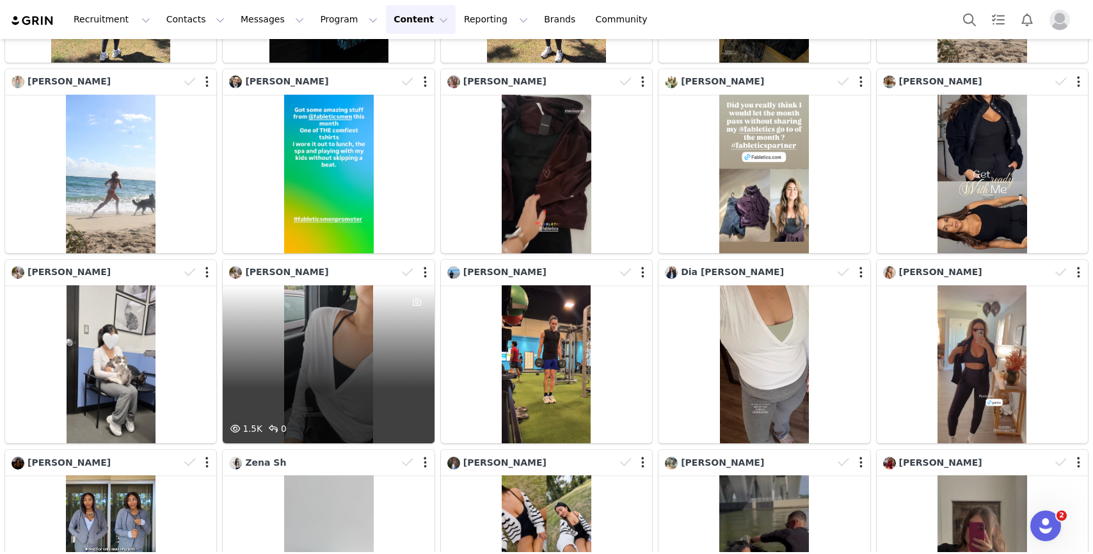
click at [375, 388] on div "1.5K 0" at bounding box center [328, 364] width 211 height 159
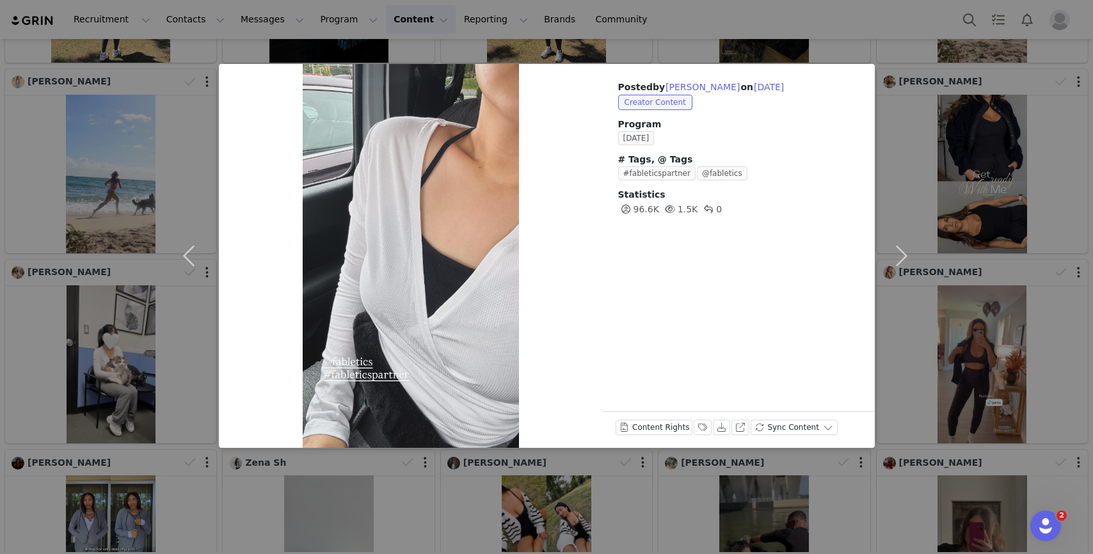
click at [479, 502] on div "Posted by Hannah Garden on Sep 30, 2025 Creator Content Program SEPTEMBER 2025 …" at bounding box center [546, 277] width 1093 height 554
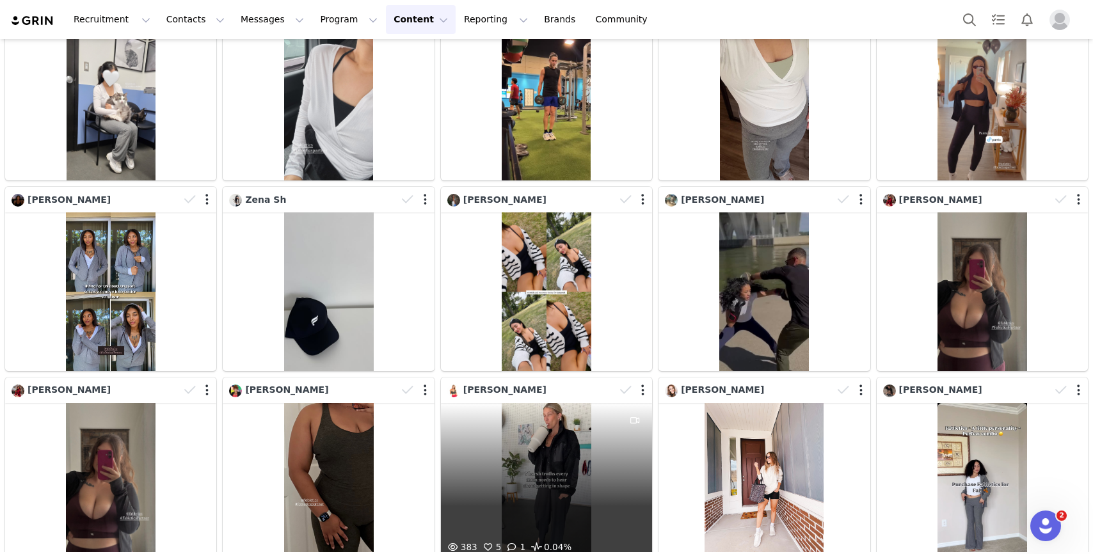
scroll to position [3169, 0]
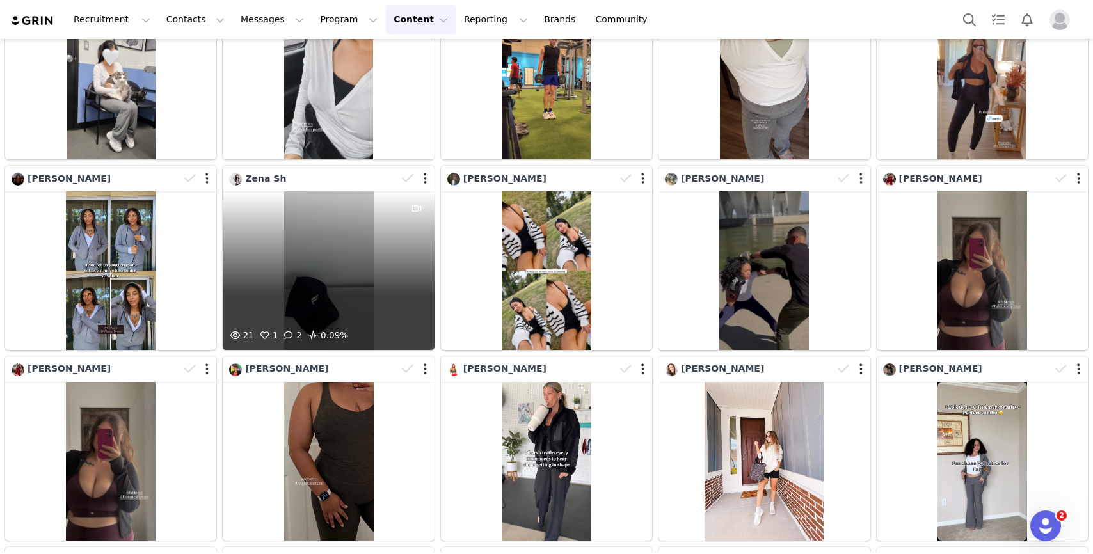
click at [346, 333] on span "0.09%" at bounding box center [326, 335] width 43 height 15
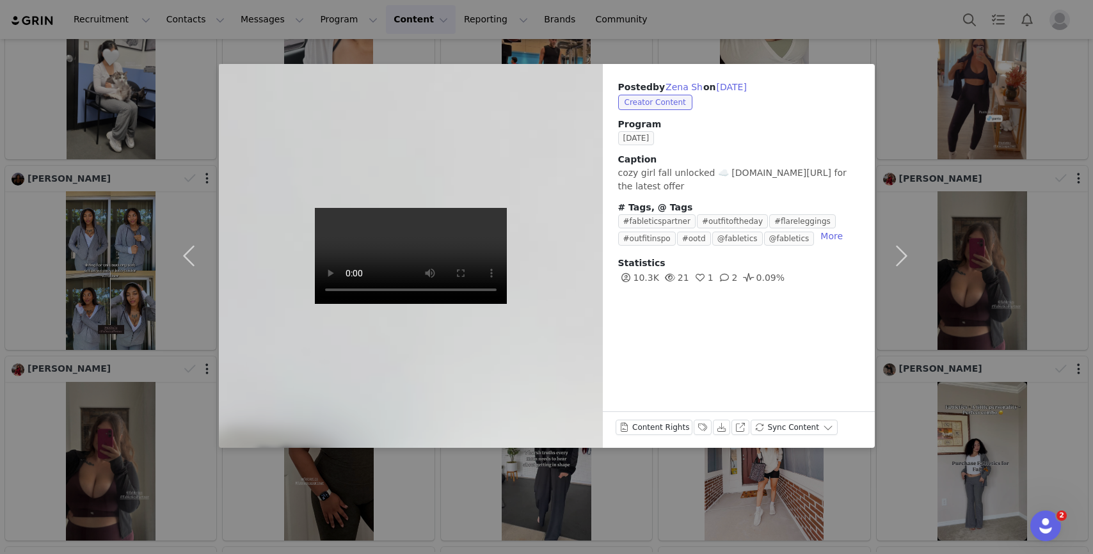
click at [322, 465] on div "Posted by Zena Sh on Sep 30, 2025 Creator Content Program SEPTEMBER 2025 Captio…" at bounding box center [546, 277] width 1093 height 554
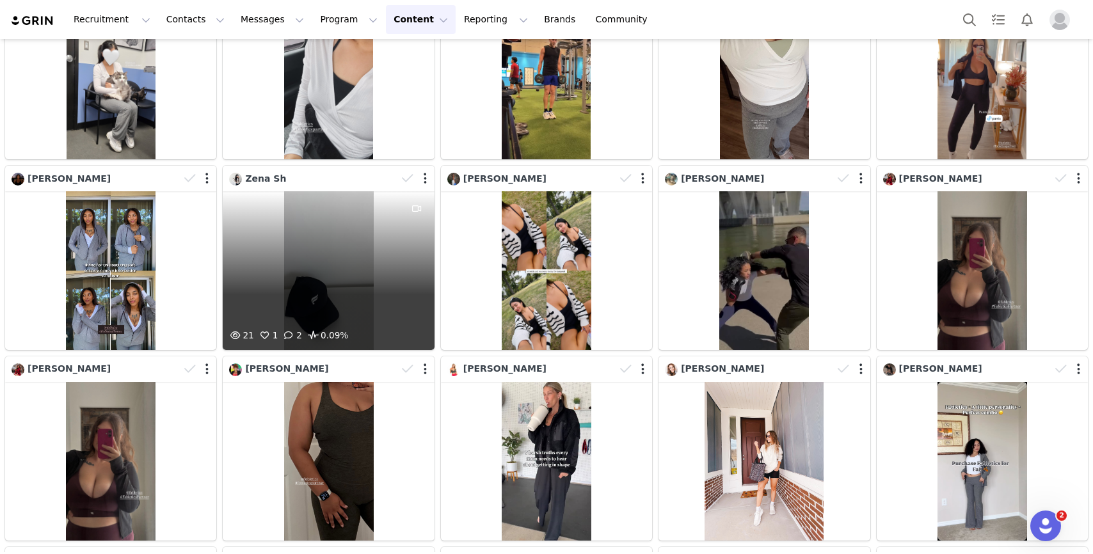
click at [285, 230] on div "21 1 2 0.09%" at bounding box center [328, 270] width 211 height 159
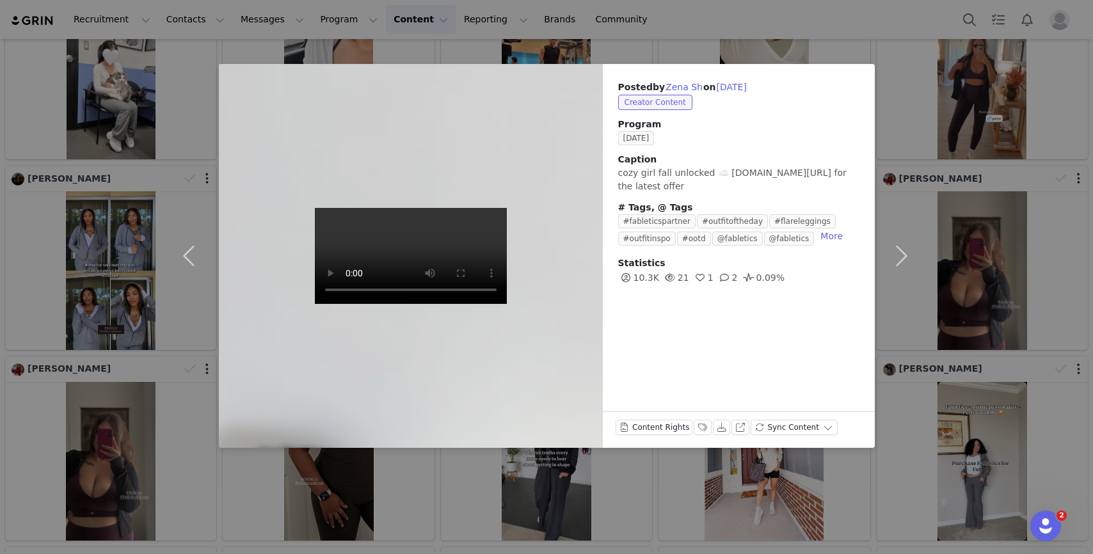
click at [422, 493] on div "Posted by Zena Sh on Sep 30, 2025 Creator Content Program SEPTEMBER 2025 Captio…" at bounding box center [546, 277] width 1093 height 554
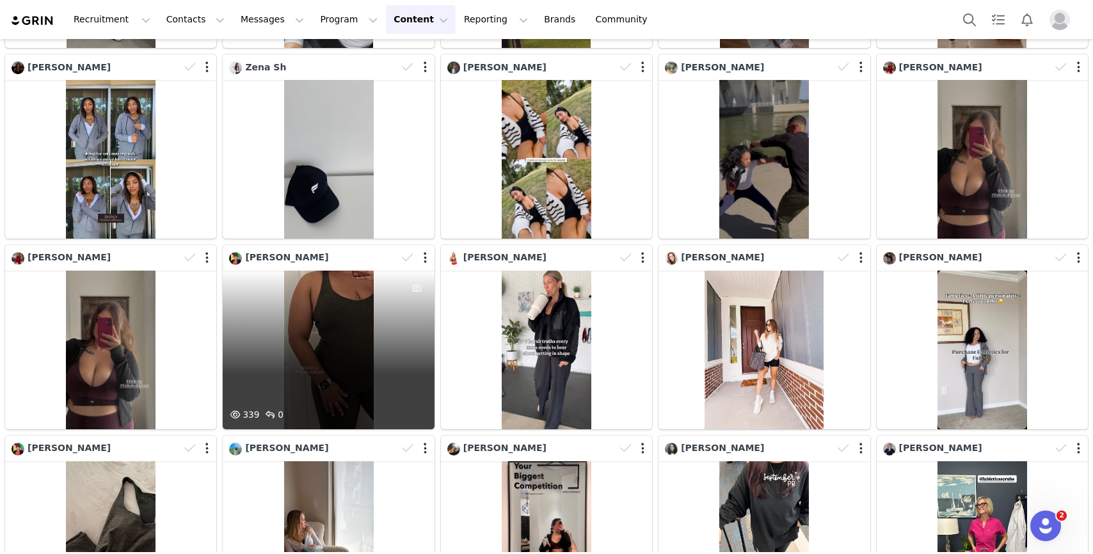
scroll to position [3296, 0]
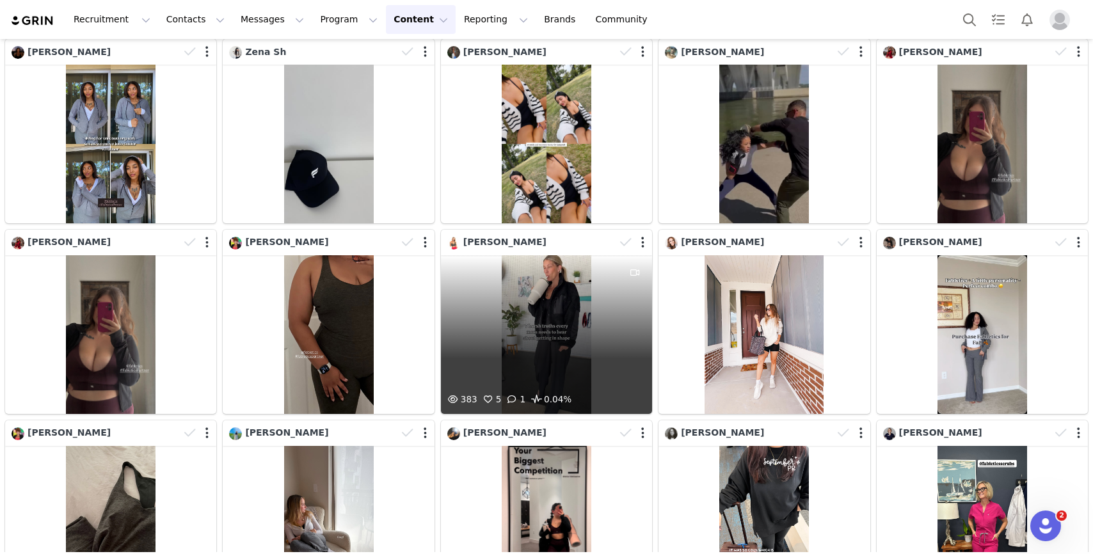
click at [533, 369] on div "383 5 1 0.04%" at bounding box center [546, 334] width 211 height 159
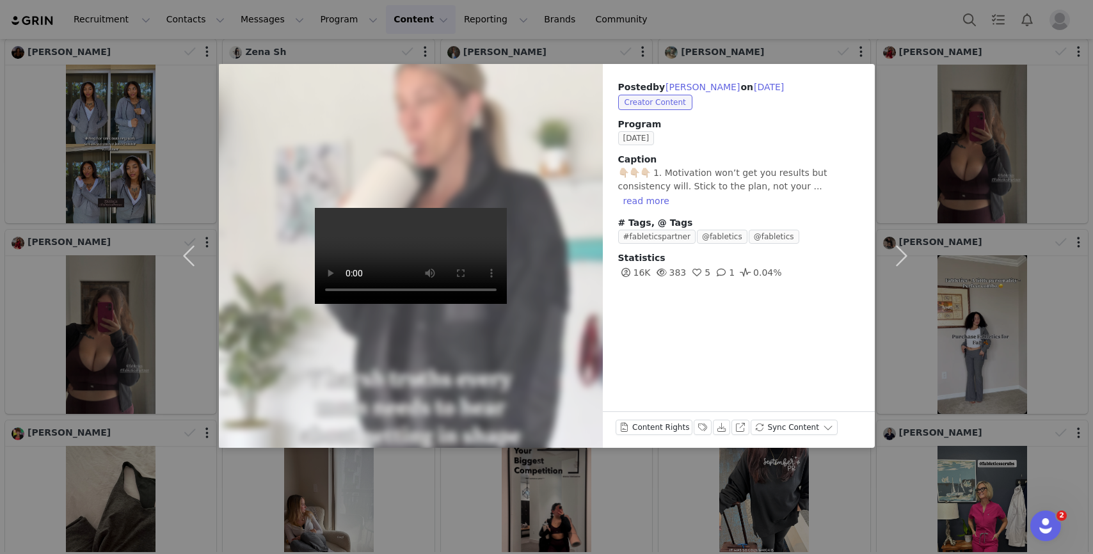
click at [480, 482] on div "Posted by Britt Donovan on Sep 30, 2025 Creator Content Program SEPTEMBER 2025 …" at bounding box center [546, 277] width 1093 height 554
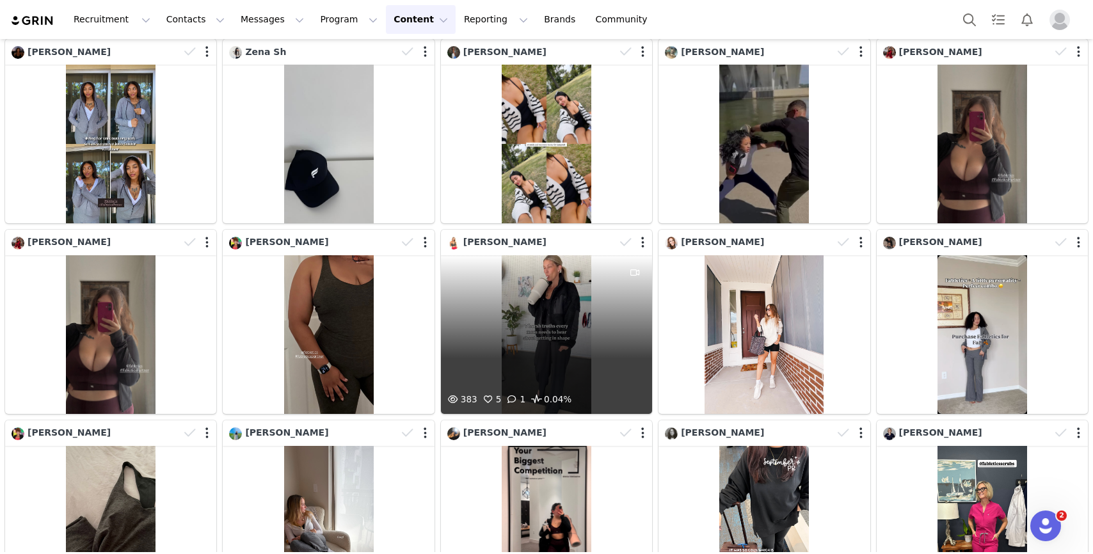
click at [529, 342] on div "383 5 1 0.04%" at bounding box center [546, 334] width 211 height 159
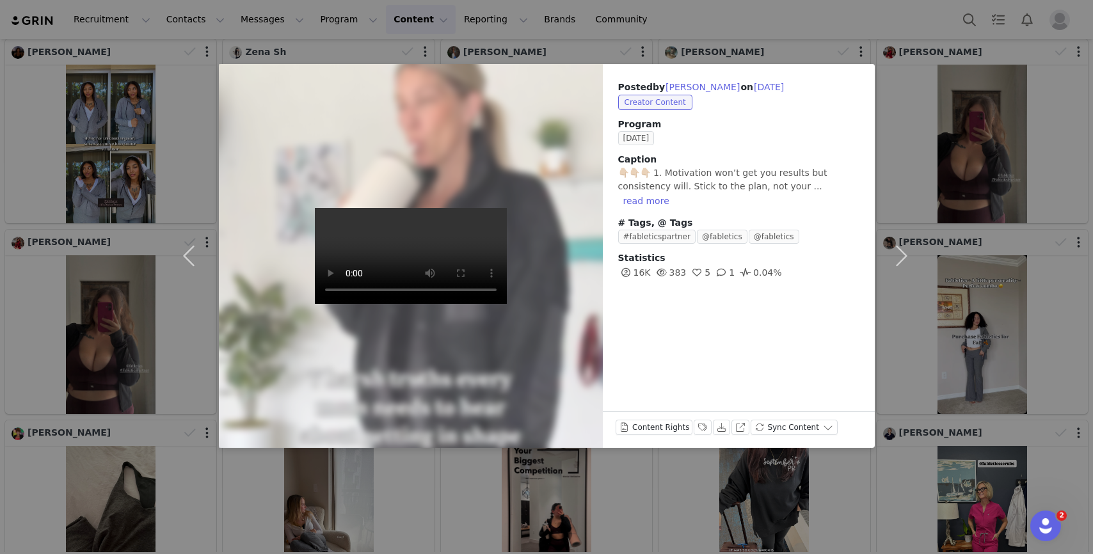
click at [467, 459] on div "Posted by Britt Donovan on Sep 30, 2025 Creator Content Program SEPTEMBER 2025 …" at bounding box center [546, 277] width 1093 height 554
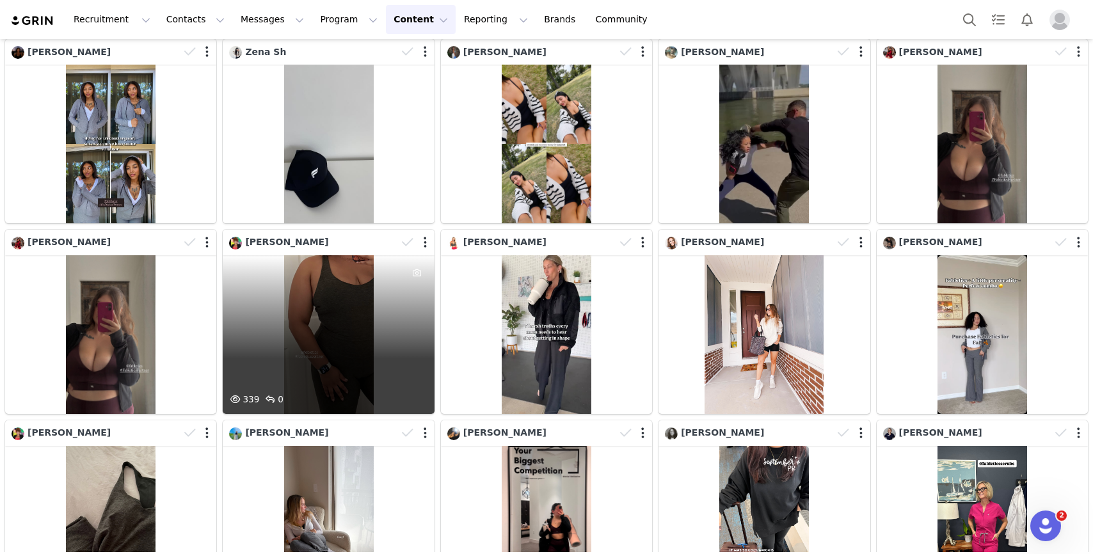
click at [375, 340] on div "339 0" at bounding box center [328, 334] width 211 height 159
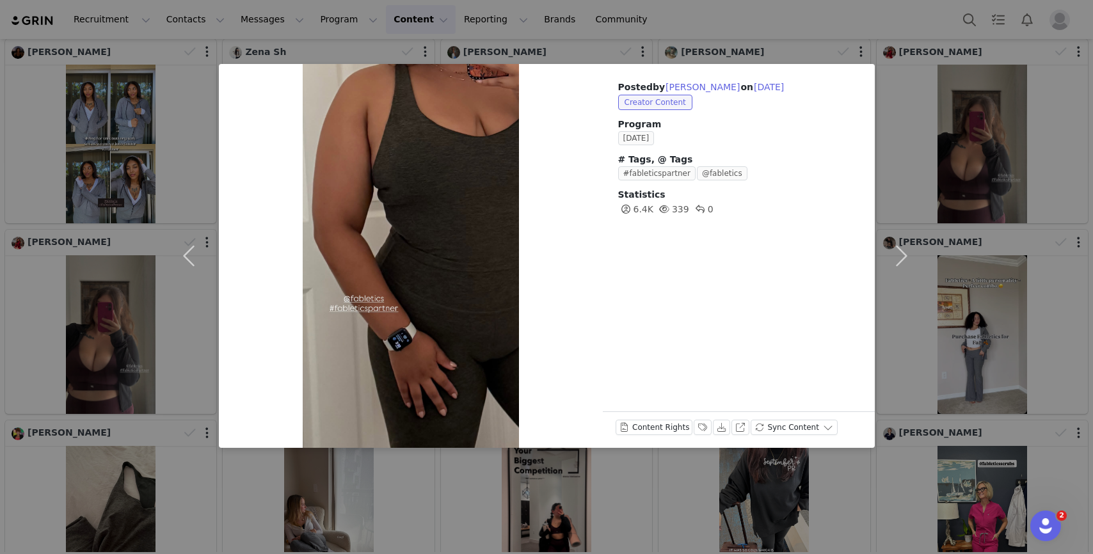
click at [482, 461] on div "Posted by Diana Cordoba on Sep 30, 2025 Creator Content Program SEPTEMBER 2025 …" at bounding box center [546, 277] width 1093 height 554
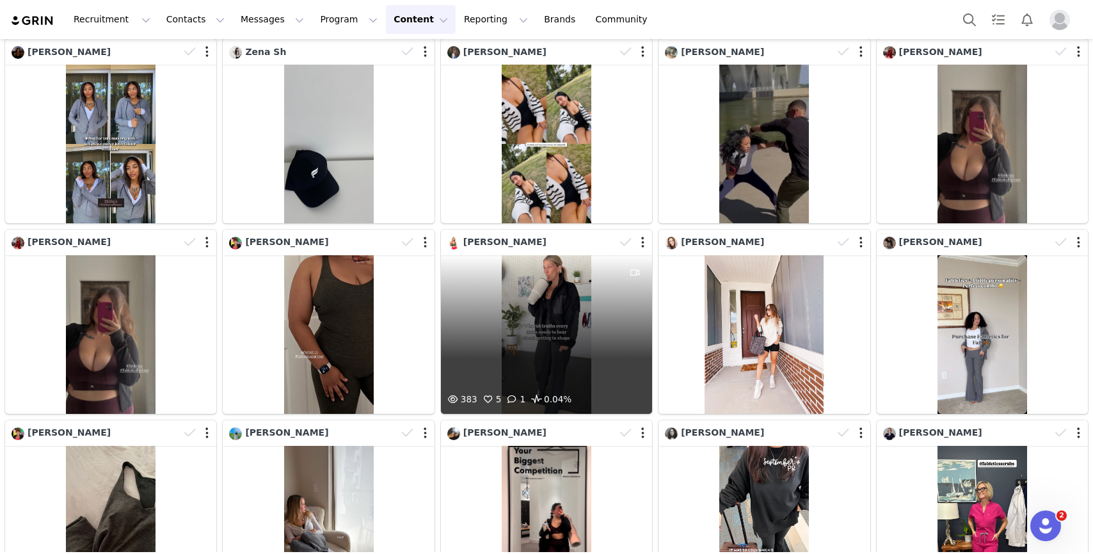
click at [502, 332] on div "383 5 1 0.04%" at bounding box center [546, 334] width 211 height 159
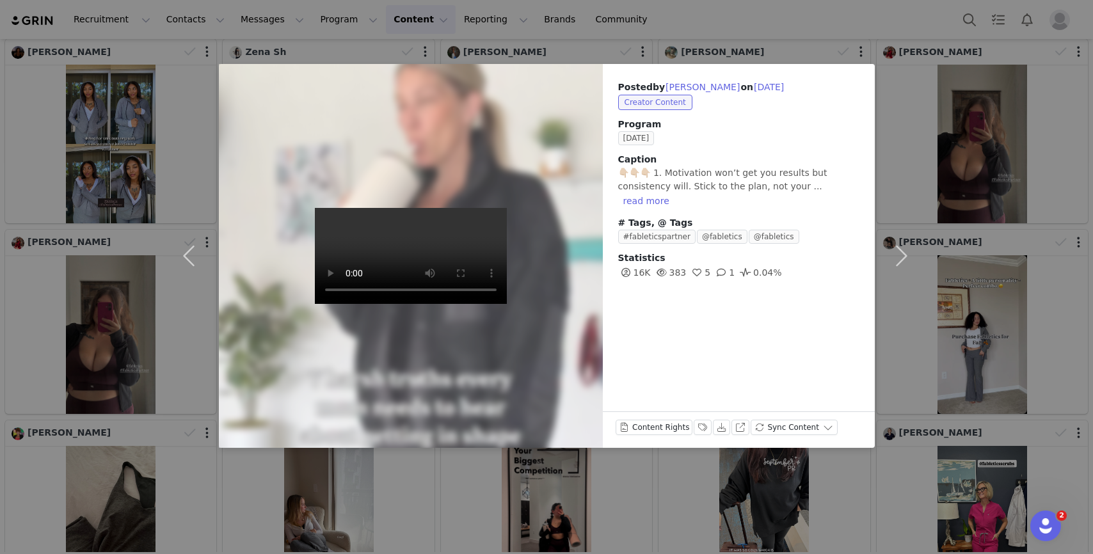
click at [511, 479] on div "Posted by Britt Donovan on Sep 30, 2025 Creator Content Program SEPTEMBER 2025 …" at bounding box center [546, 277] width 1093 height 554
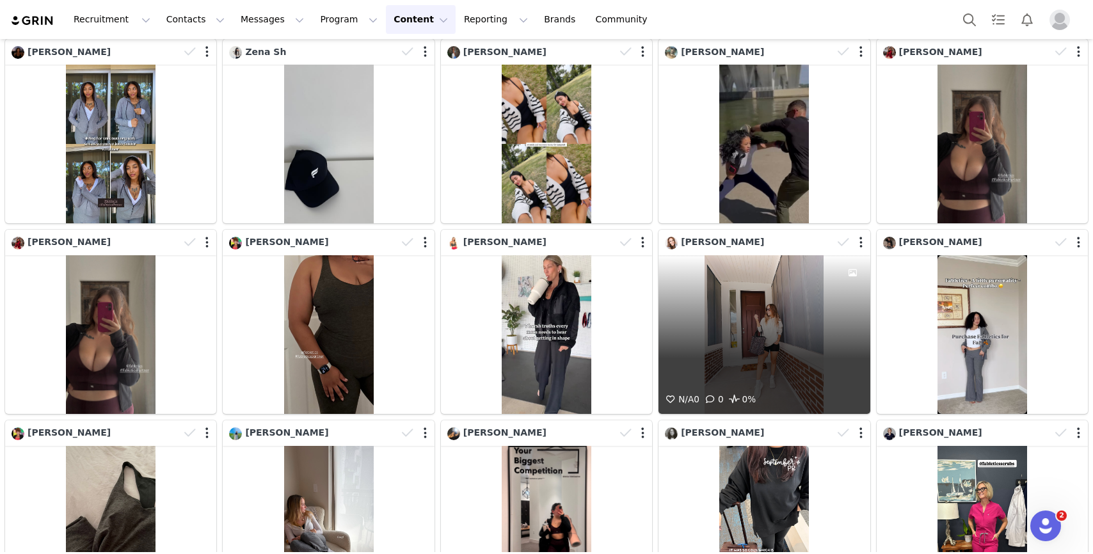
click at [753, 363] on div "N/A 0 0 0%" at bounding box center [764, 334] width 211 height 159
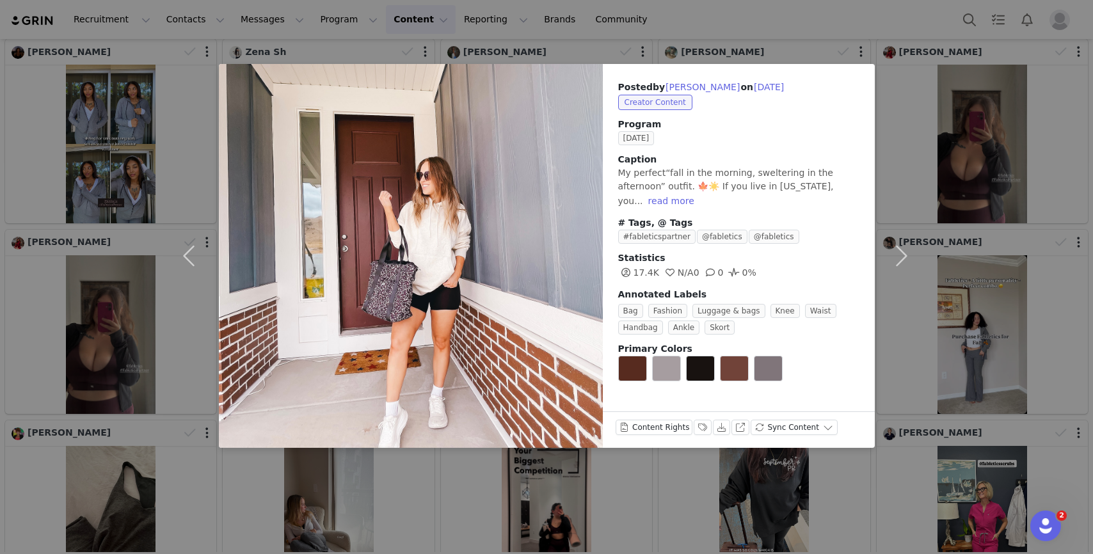
click at [627, 500] on div "Posted by Lindsay Bate on Sep 30, 2025 Creator Content Program SEPTEMBER 2025 C…" at bounding box center [546, 277] width 1093 height 554
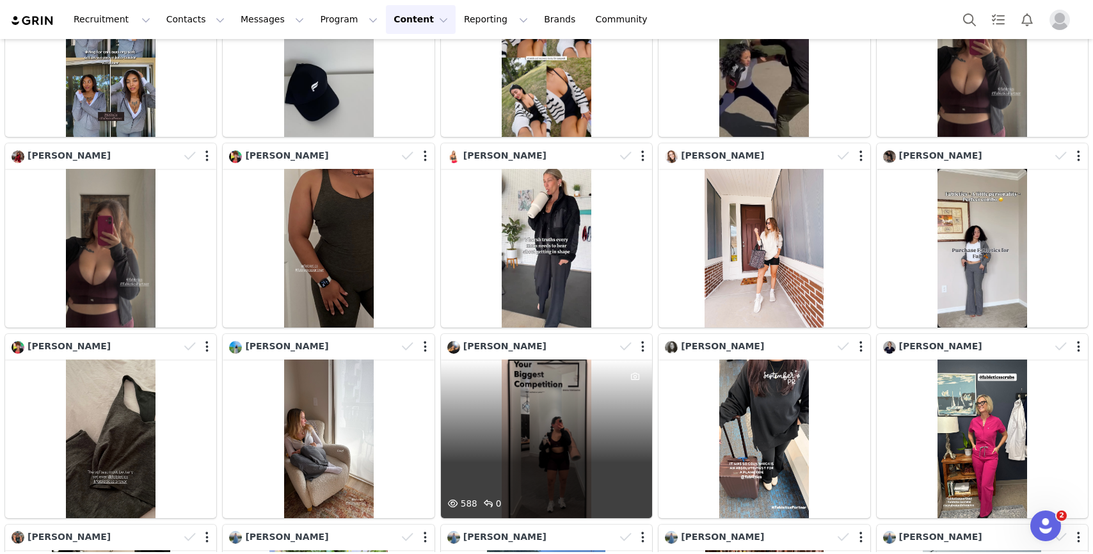
scroll to position [3392, 0]
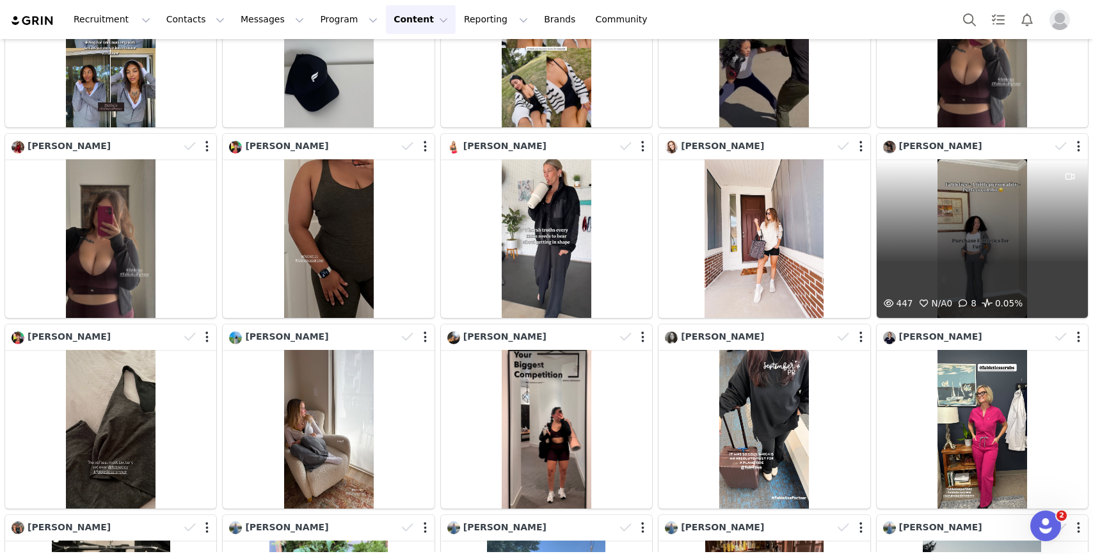
click at [987, 216] on div "447 N/A 0 8 0.05%" at bounding box center [982, 238] width 211 height 159
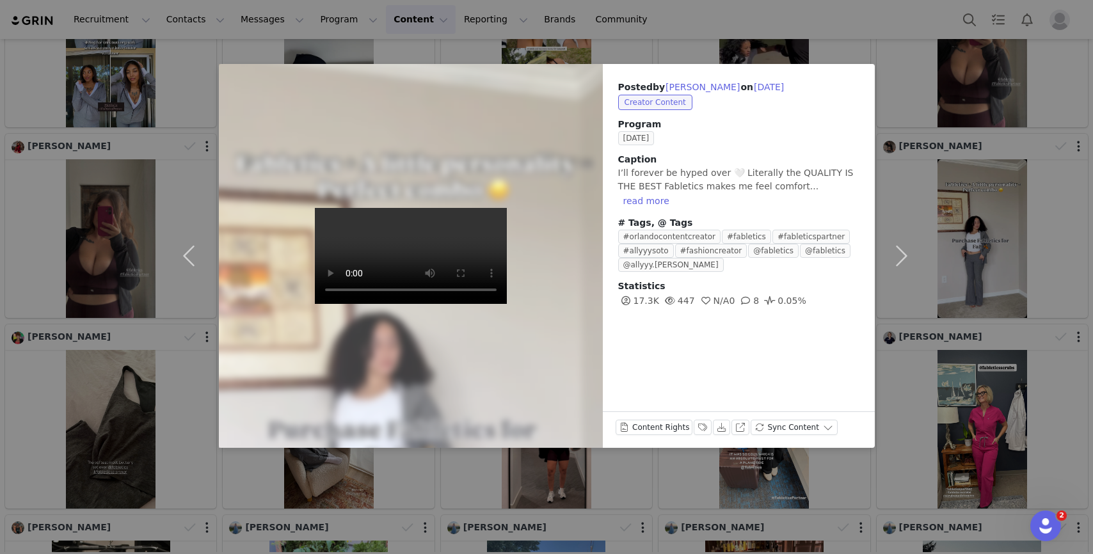
click at [929, 387] on div "Posted by Alizah Hasim on Sep 30, 2025 Creator Content Program SEPTEMBER 2025 C…" at bounding box center [546, 277] width 1093 height 554
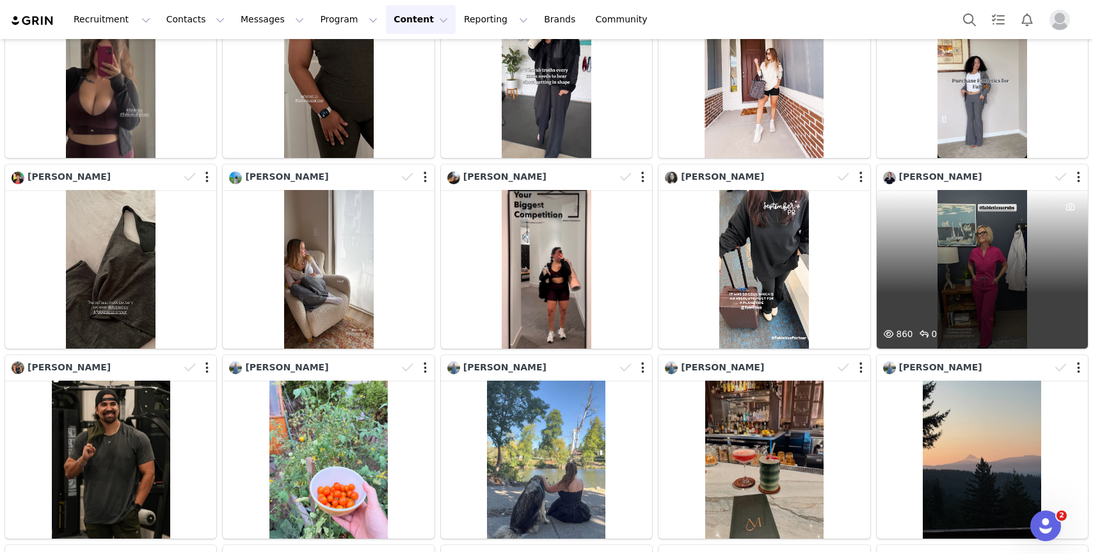
scroll to position [3599, 0]
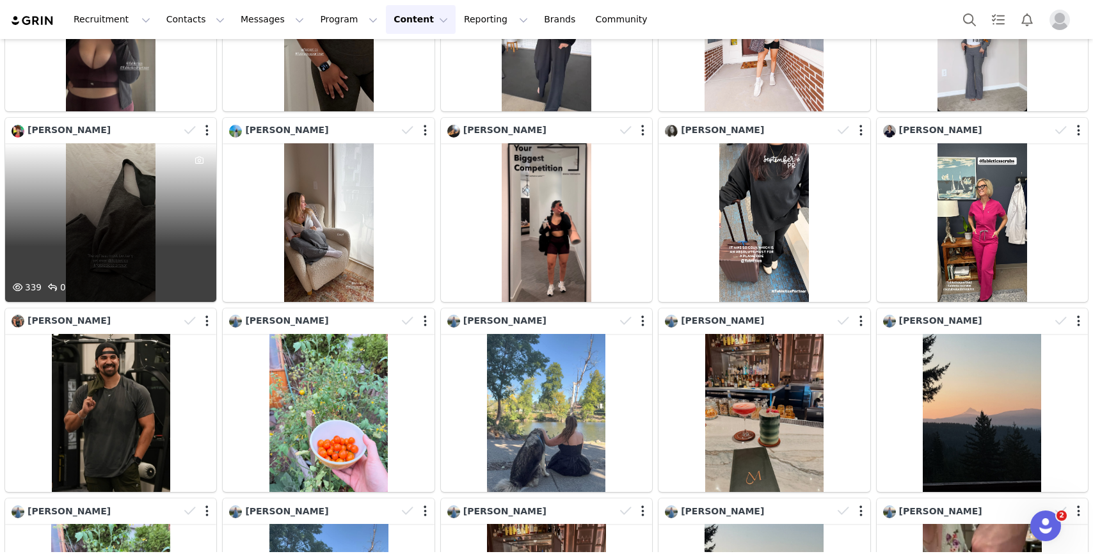
click at [168, 223] on div "339 0" at bounding box center [110, 222] width 211 height 159
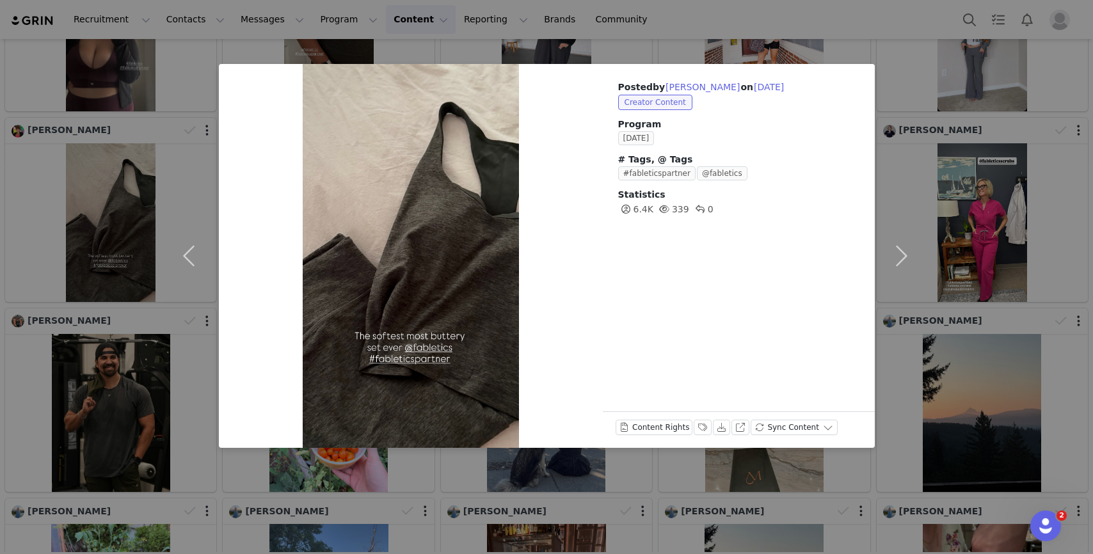
click at [311, 487] on div "Posted by Diana Cordoba on Sep 30, 2025 Creator Content Program SEPTEMBER 2025 …" at bounding box center [546, 277] width 1093 height 554
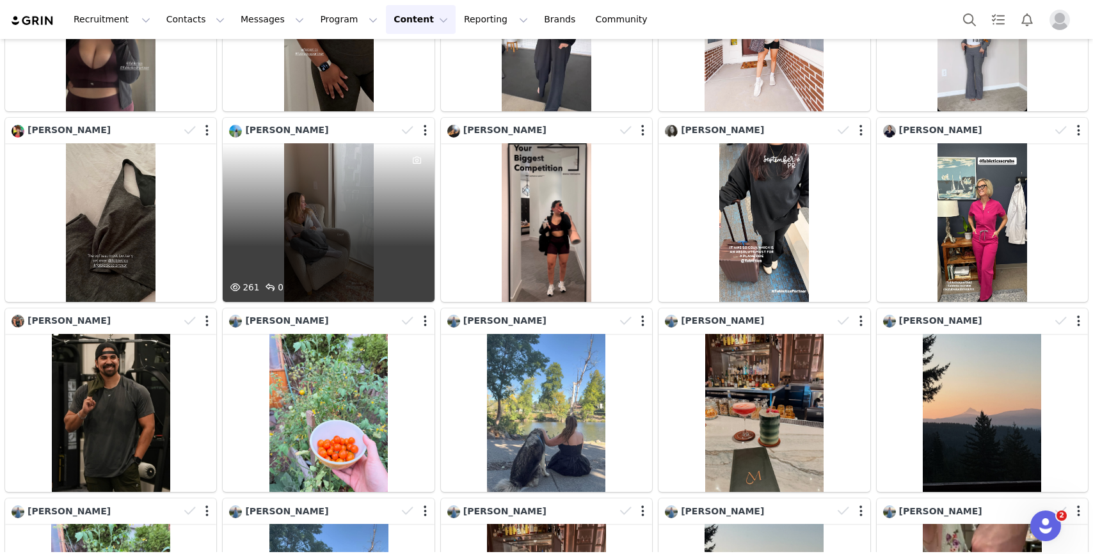
click at [315, 208] on div "261 0" at bounding box center [328, 222] width 211 height 159
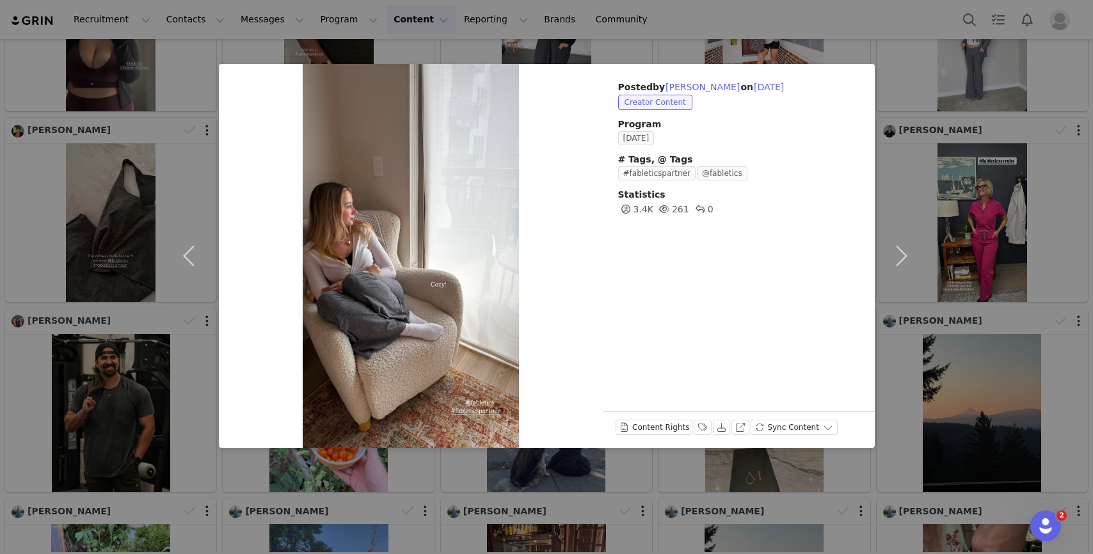
click at [763, 504] on div "Posted by Caroline Hagan on Sep 30, 2025 Creator Content Program SEPTEMBER 2025…" at bounding box center [546, 277] width 1093 height 554
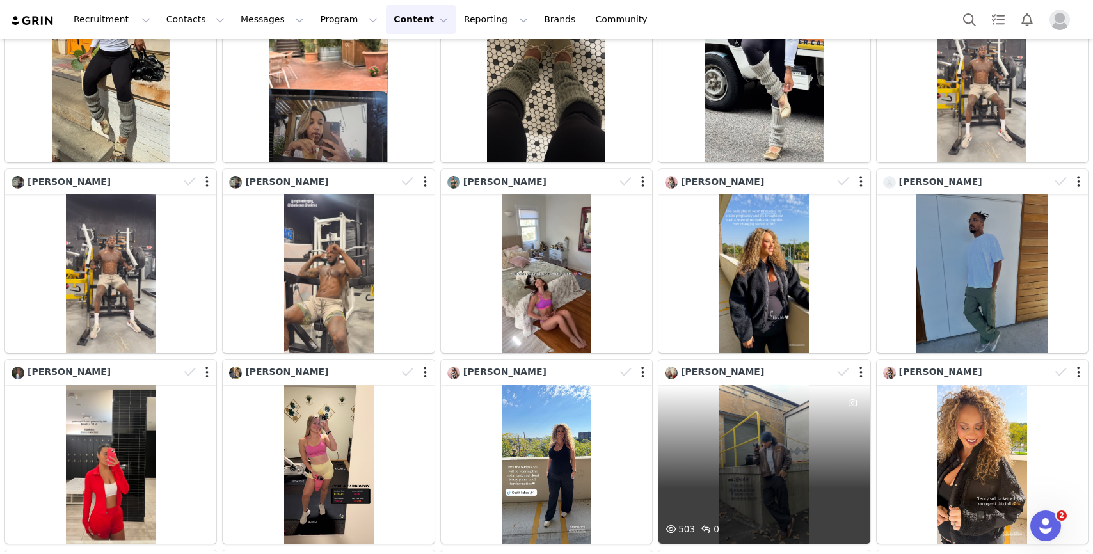
scroll to position [5619, 0]
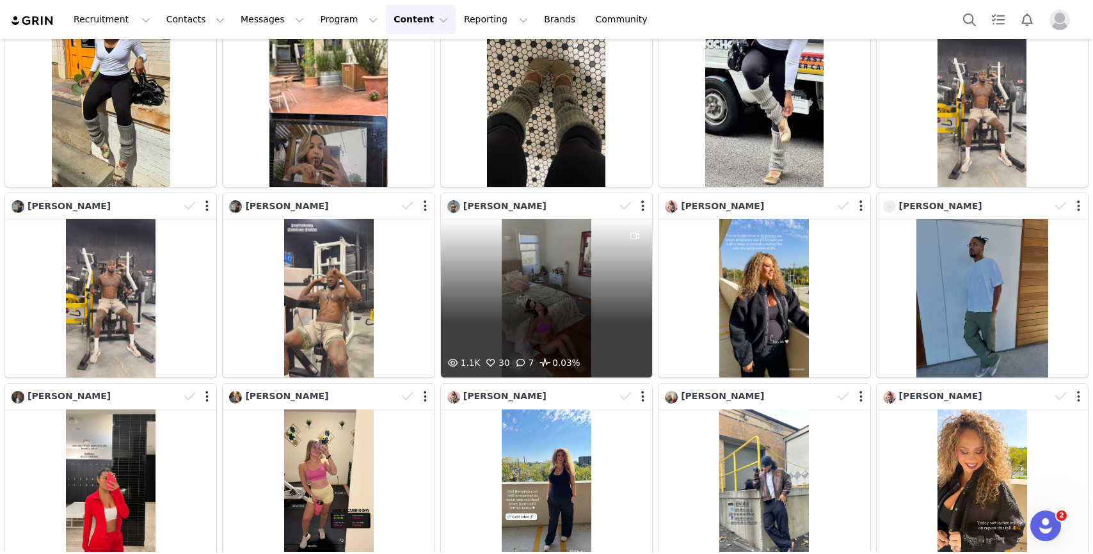
click at [598, 310] on div "1.1K 30 7 0.03%" at bounding box center [546, 298] width 211 height 159
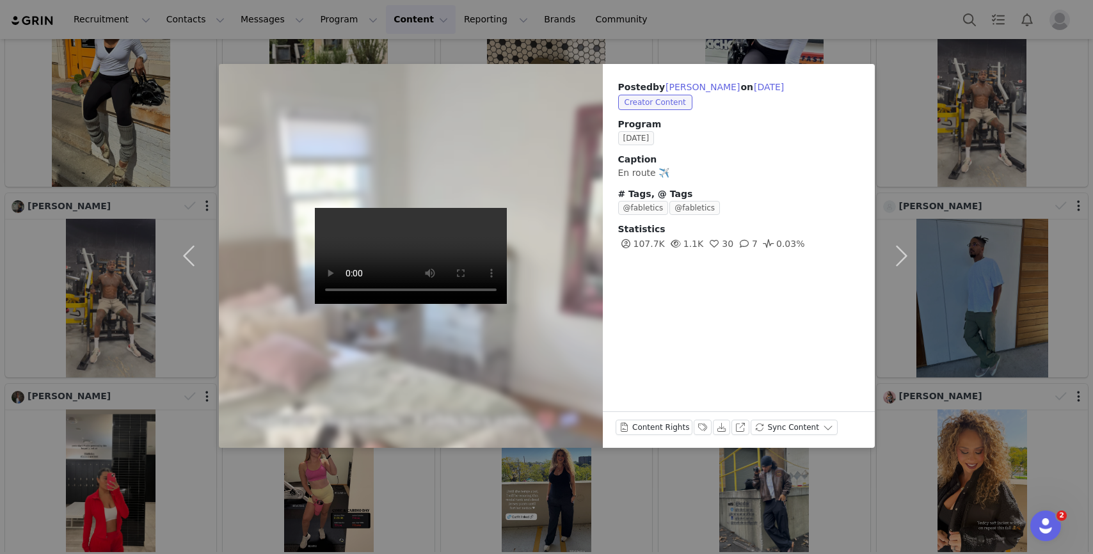
click at [689, 487] on div "Posted by Jenna Willis on Sep 30, 2025 Creator Content Program SEPTEMBER 2025 C…" at bounding box center [546, 277] width 1093 height 554
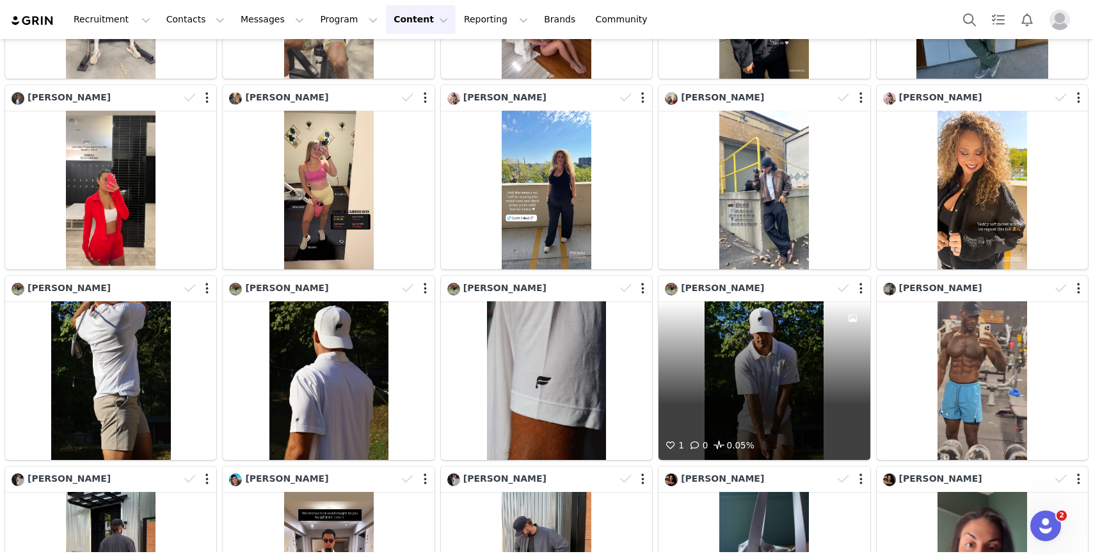
scroll to position [5943, 0]
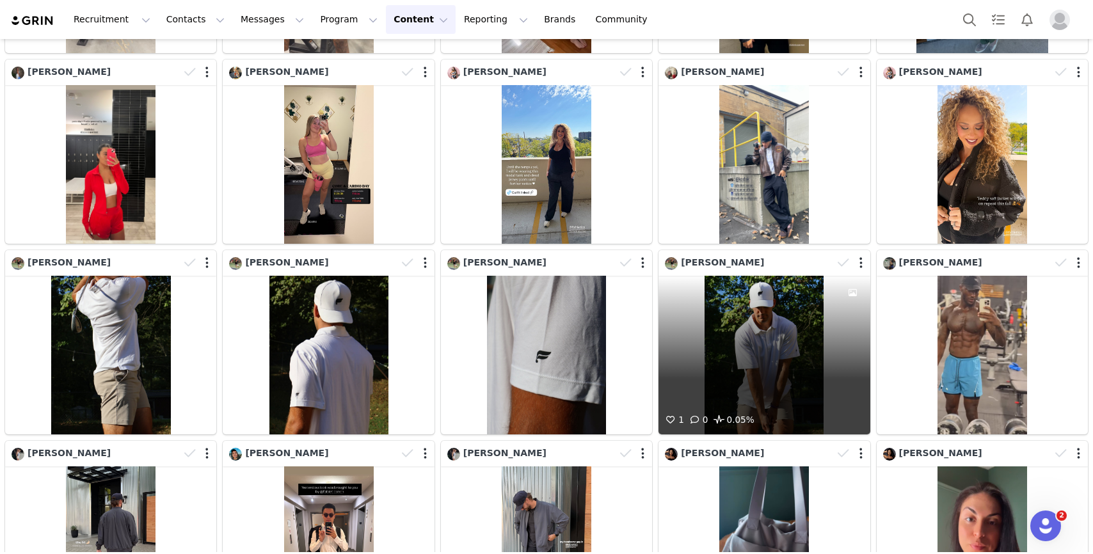
click at [778, 383] on div "1 0 0.05%" at bounding box center [764, 355] width 211 height 159
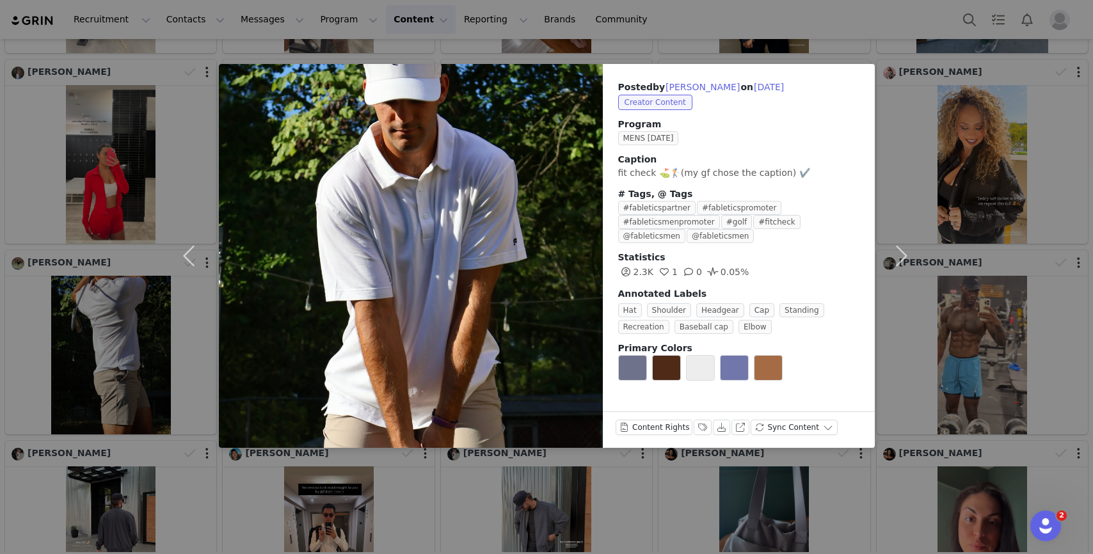
click at [777, 509] on div "Posted by Lucca Nesi on Sep 30, 2025 Creator Content Program MENS SEPTEMBER 202…" at bounding box center [546, 277] width 1093 height 554
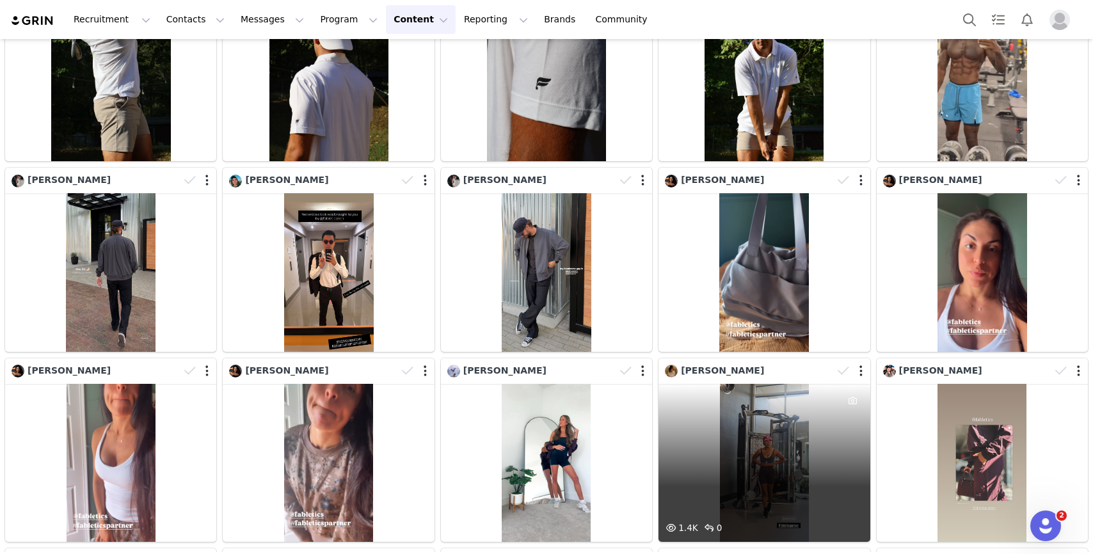
scroll to position [6222, 0]
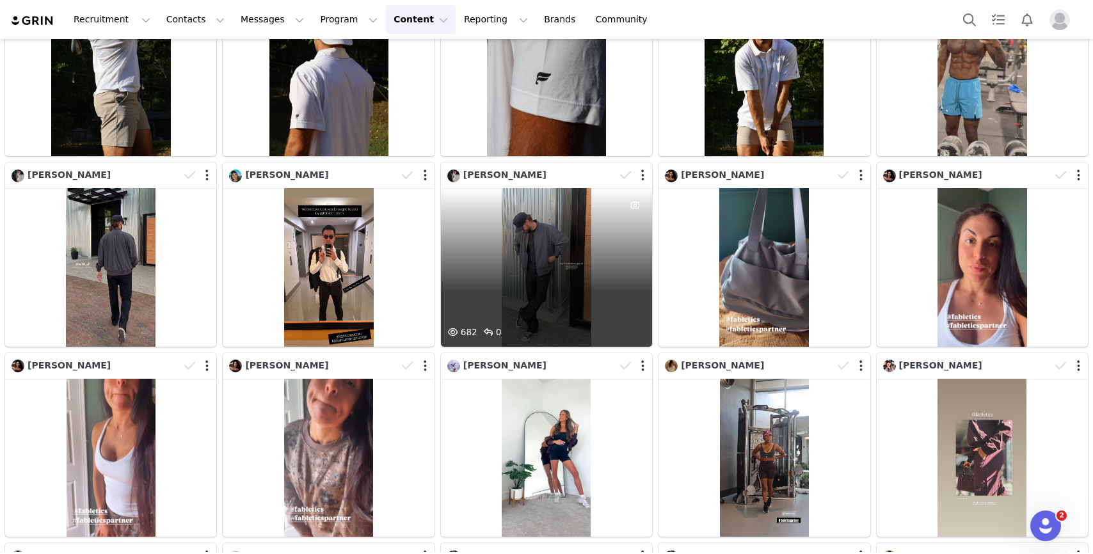
click at [510, 282] on div "682 0" at bounding box center [546, 267] width 211 height 159
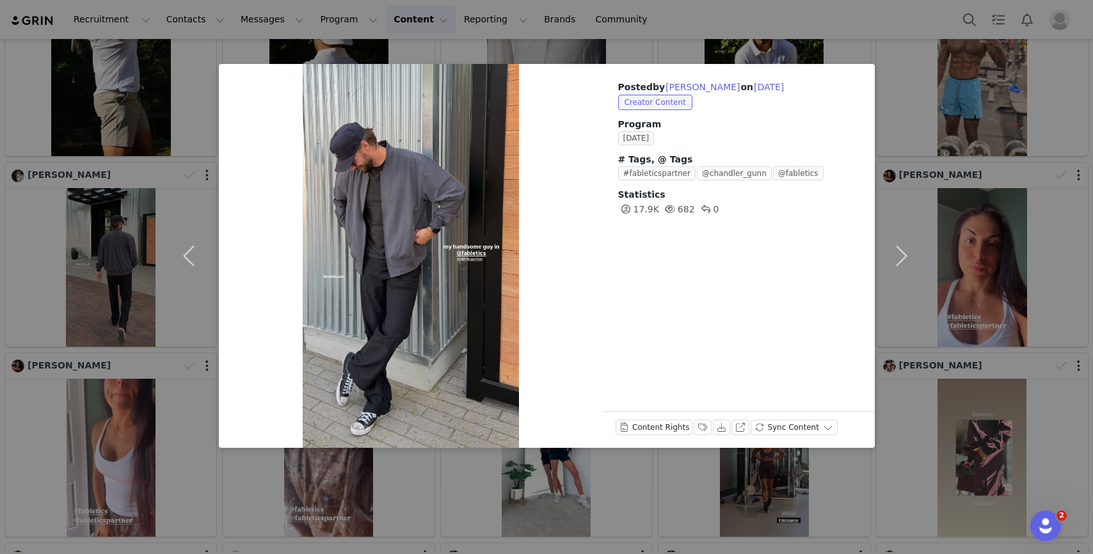
click at [650, 496] on div "Posted by Ava Hill on Sep 30, 2025 Creator Content Program SEPTEMBER 2025 # Tag…" at bounding box center [546, 277] width 1093 height 554
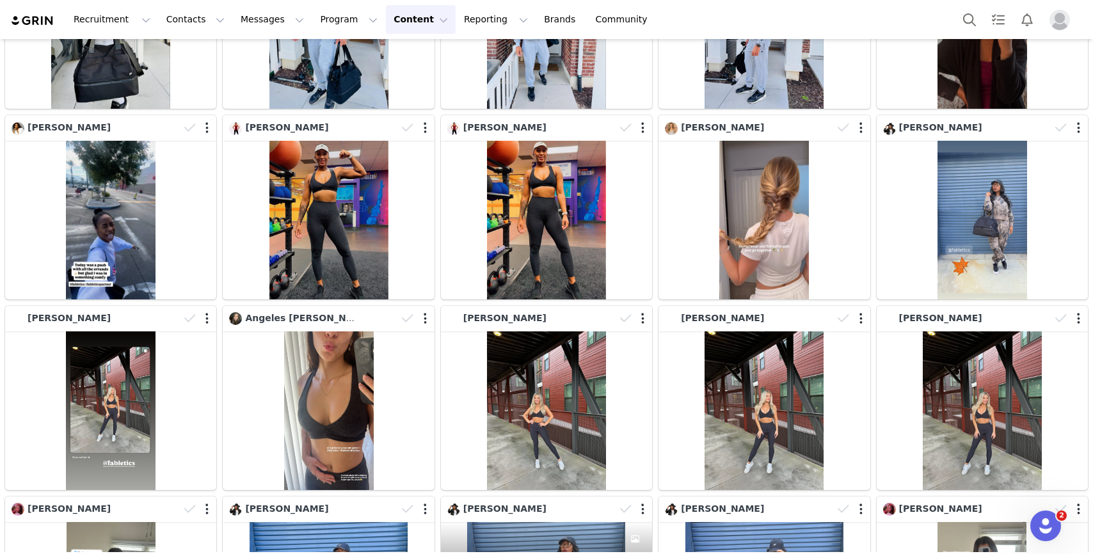
scroll to position [8811, 0]
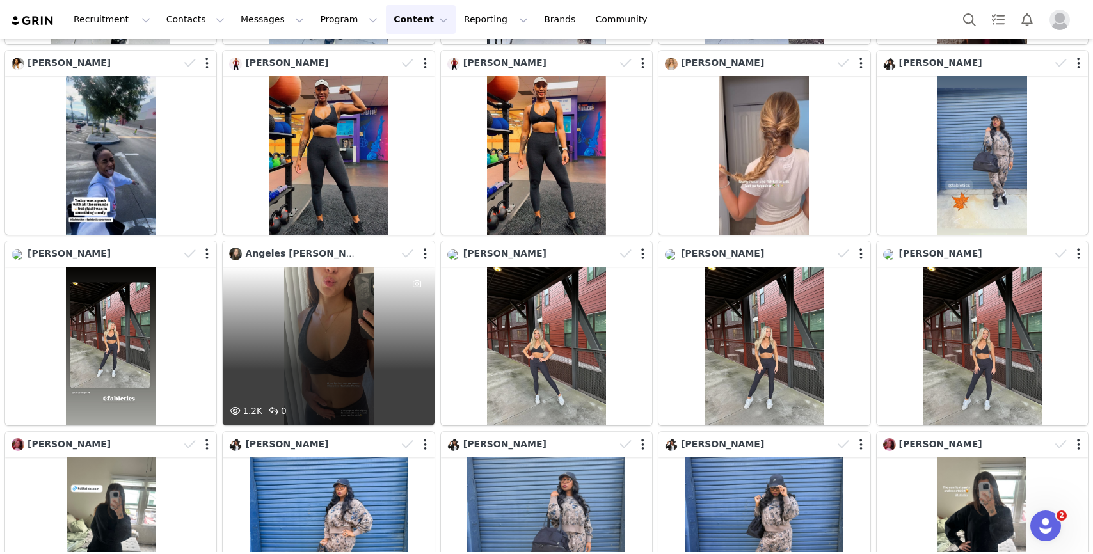
click at [395, 371] on div "1.2K 0" at bounding box center [328, 346] width 211 height 159
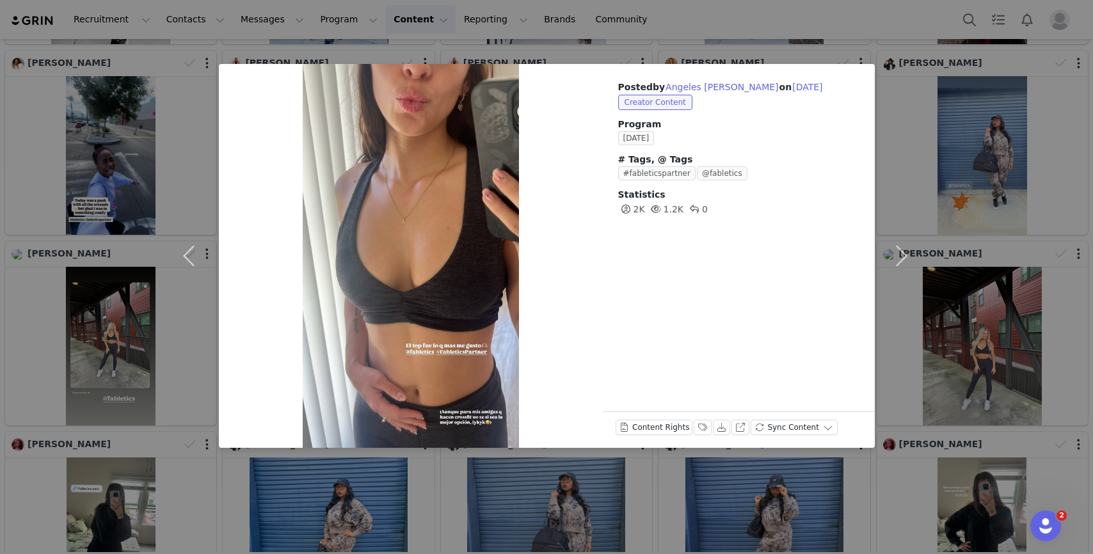
click at [488, 495] on div "Posted by Angeles Arevalo on Sep 30, 2025 Creator Content Program SEPTEMBER 202…" at bounding box center [546, 277] width 1093 height 554
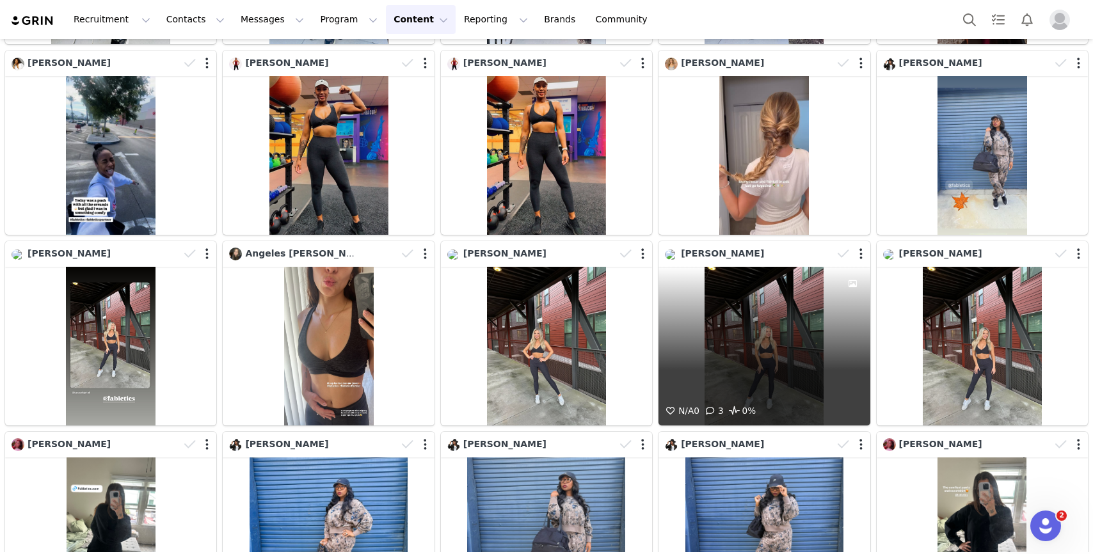
click at [761, 356] on div "N/A 0 3 0%" at bounding box center [764, 346] width 211 height 159
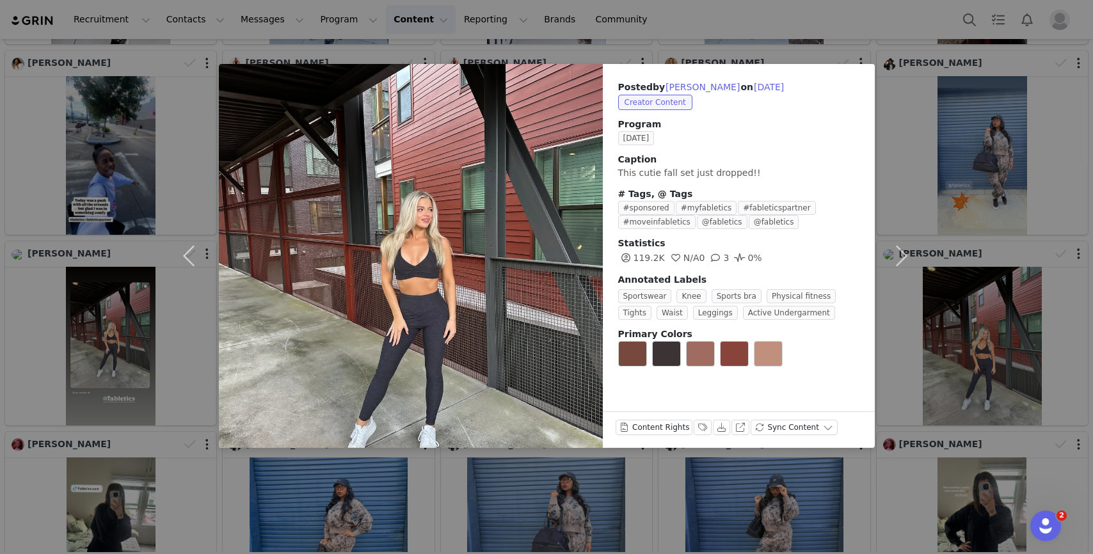
click at [809, 484] on div "Posted by Tara Schiphof on Sep 30, 2025 Creator Content Program SEPTEMBER 2025 …" at bounding box center [546, 277] width 1093 height 554
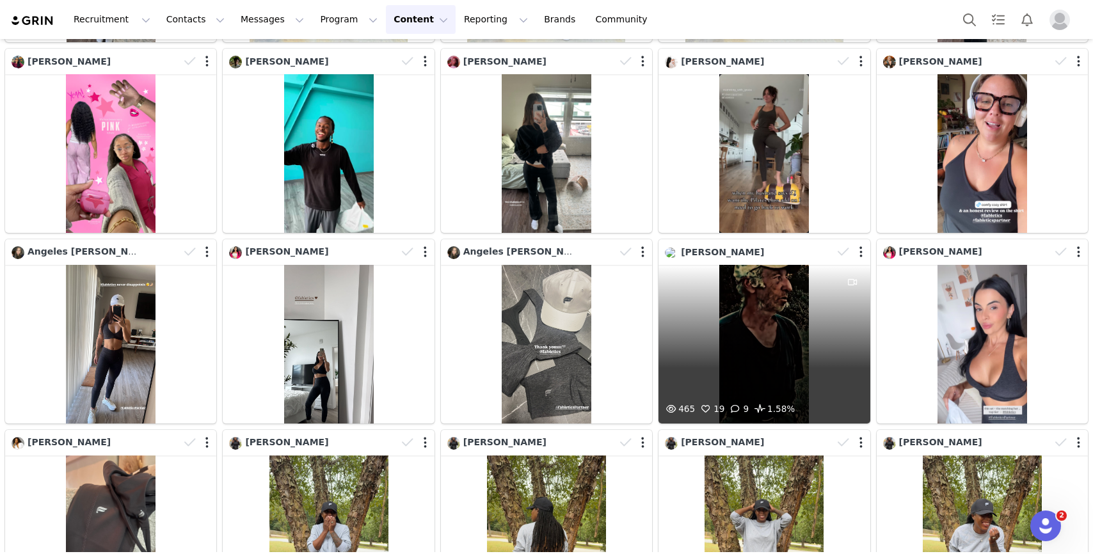
scroll to position [9404, 0]
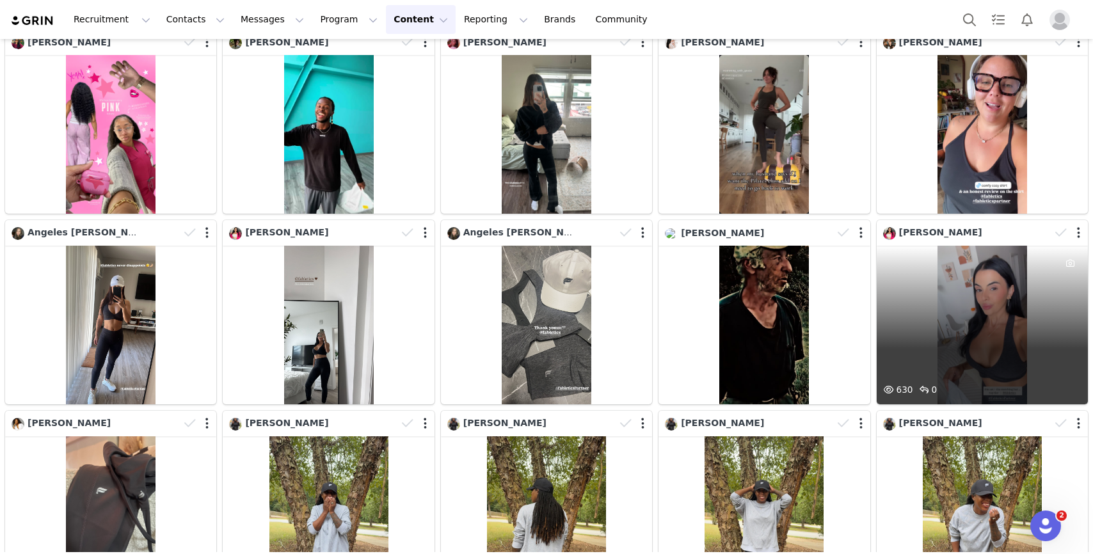
click at [984, 361] on div "630 0" at bounding box center [982, 325] width 211 height 159
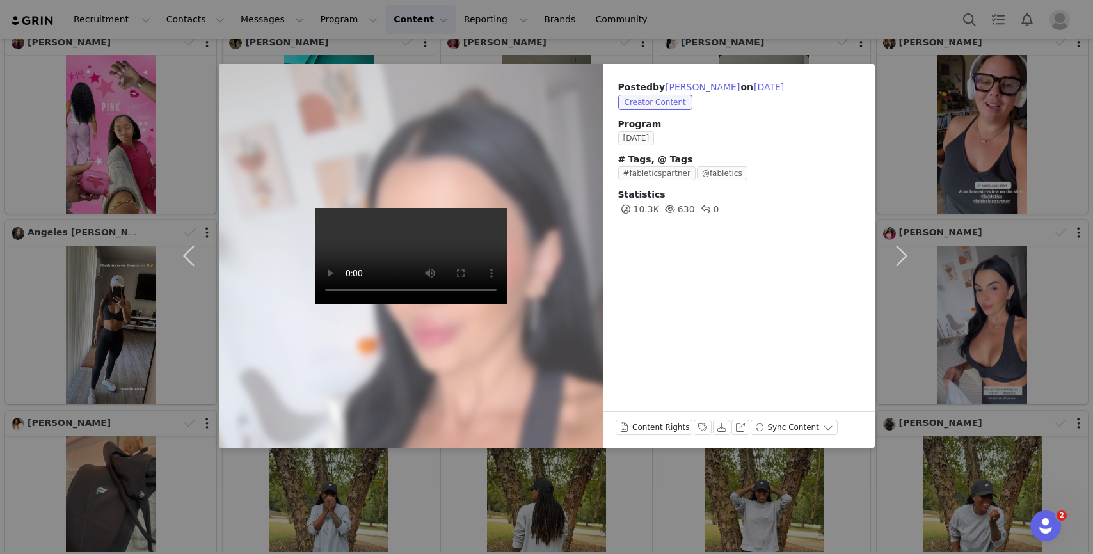
click at [863, 548] on div "Posted by Layal Abirafeh on Sep 30, 2025 Creator Content Program SEPTEMBER 2025…" at bounding box center [546, 277] width 1093 height 554
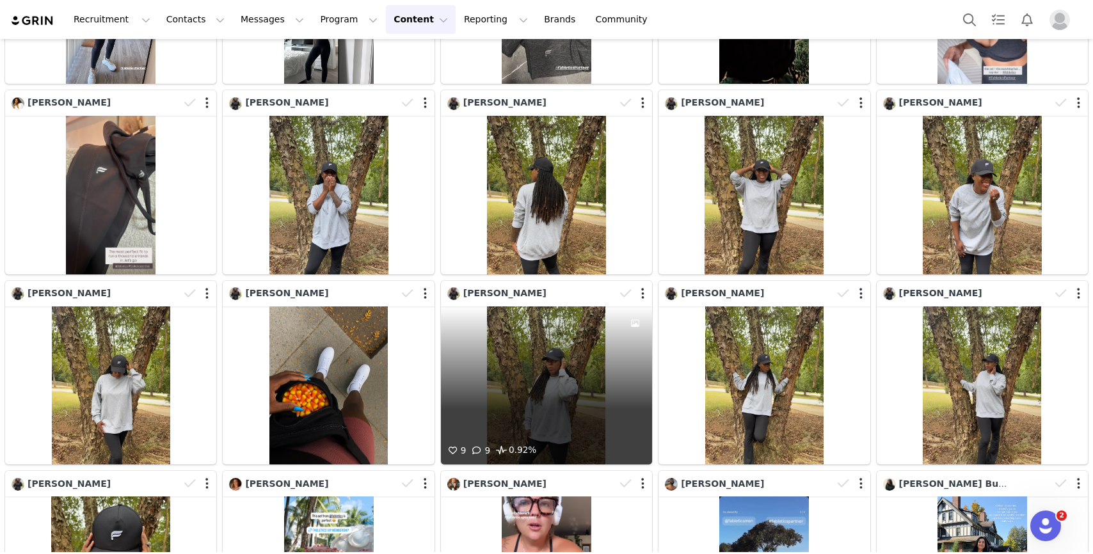
scroll to position [9550, 0]
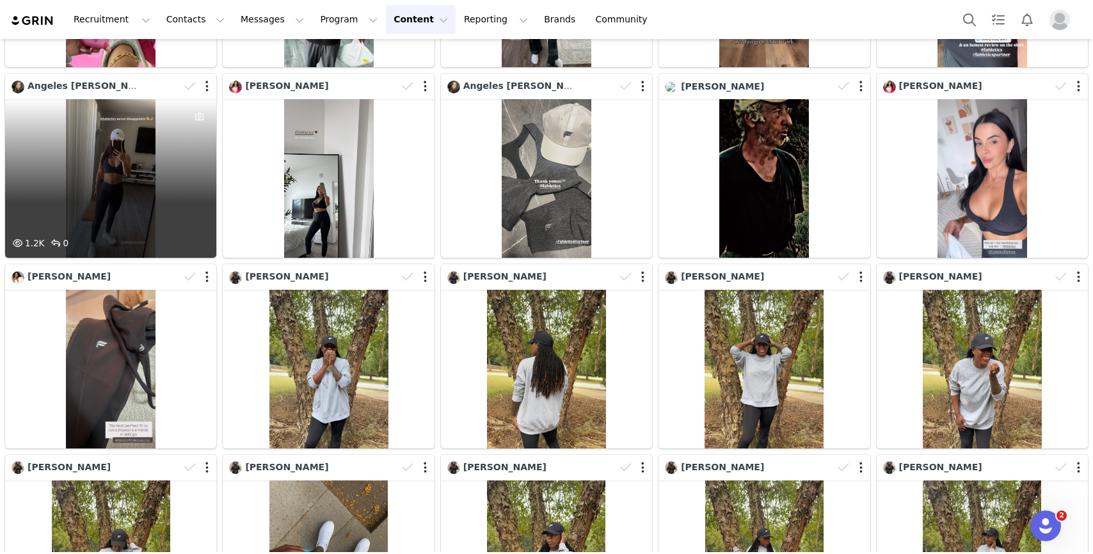
click at [105, 170] on div "1.2K 0" at bounding box center [110, 178] width 211 height 159
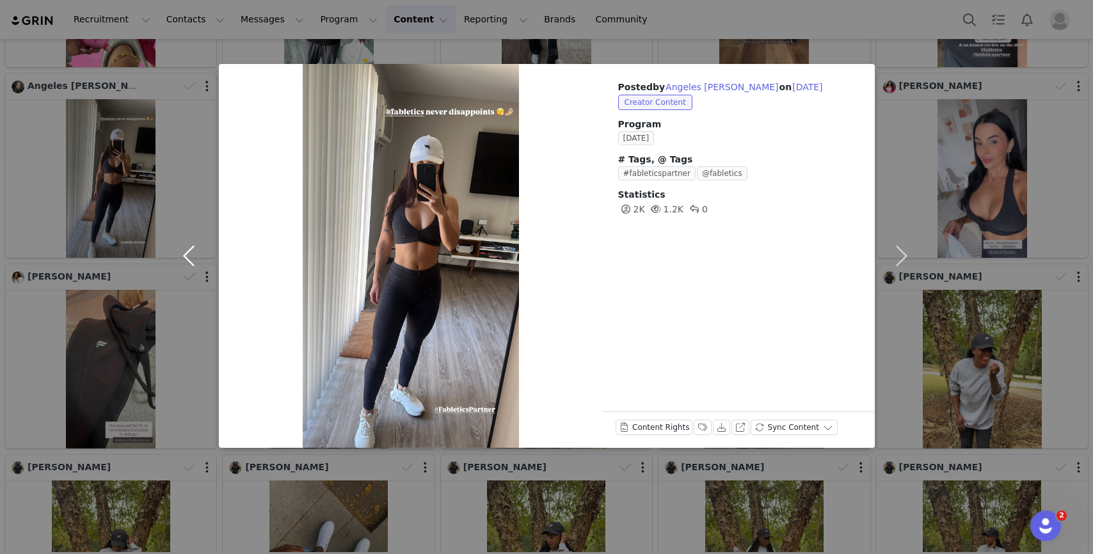
click at [175, 344] on button "button" at bounding box center [192, 256] width 54 height 384
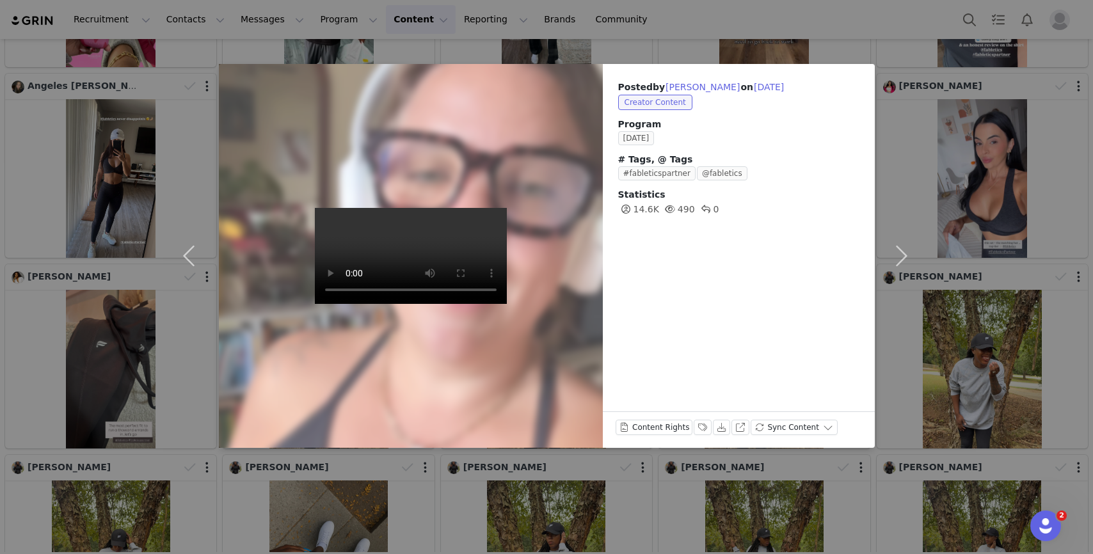
click at [157, 191] on div "Posted by Christina Solis on Sep 30, 2025 Creator Content Program SEPTEMBER 202…" at bounding box center [546, 277] width 1093 height 554
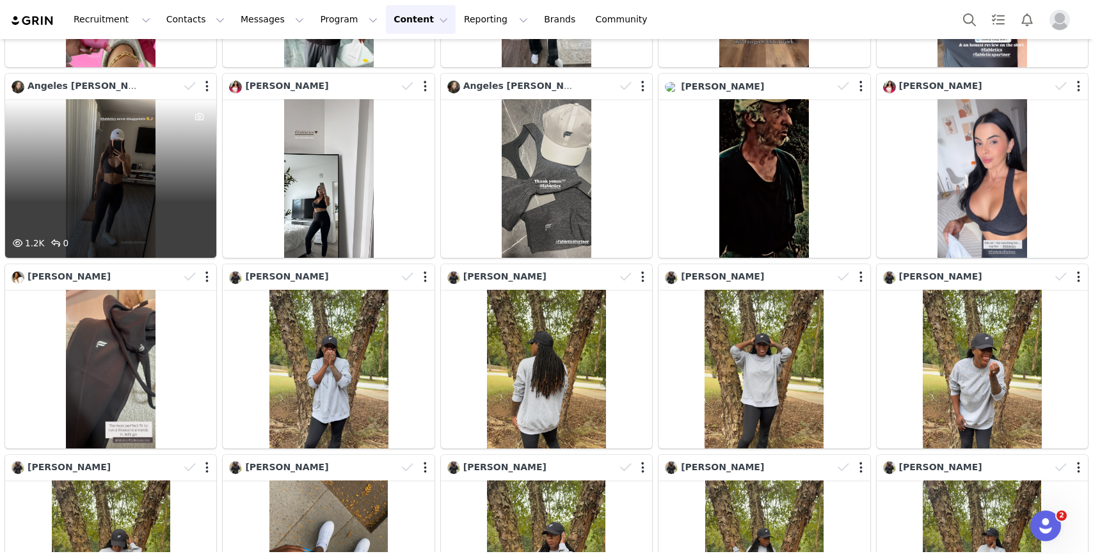
click at [176, 246] on div "1.2K 0" at bounding box center [110, 247] width 211 height 22
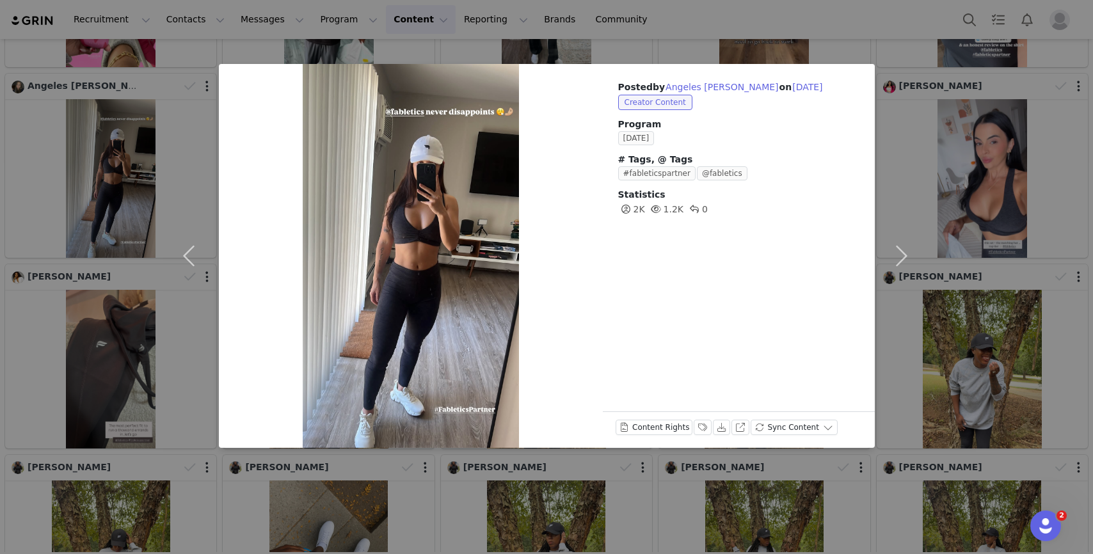
click at [234, 310] on div at bounding box center [411, 256] width 384 height 384
click at [175, 298] on button "button" at bounding box center [192, 256] width 54 height 384
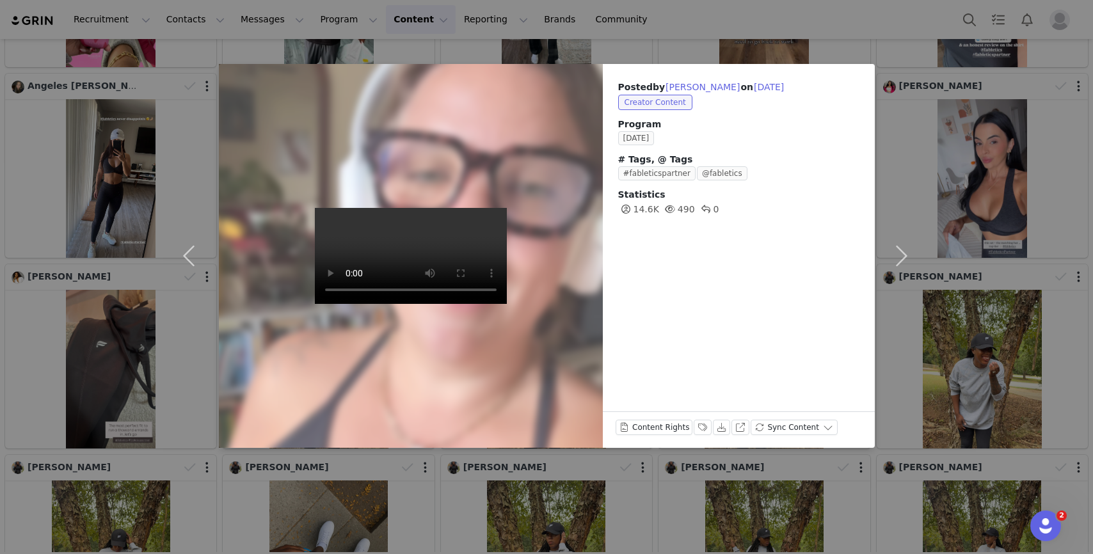
click at [121, 284] on div "Posted by Christina Solis on Sep 30, 2025 Creator Content Program SEPTEMBER 202…" at bounding box center [546, 277] width 1093 height 554
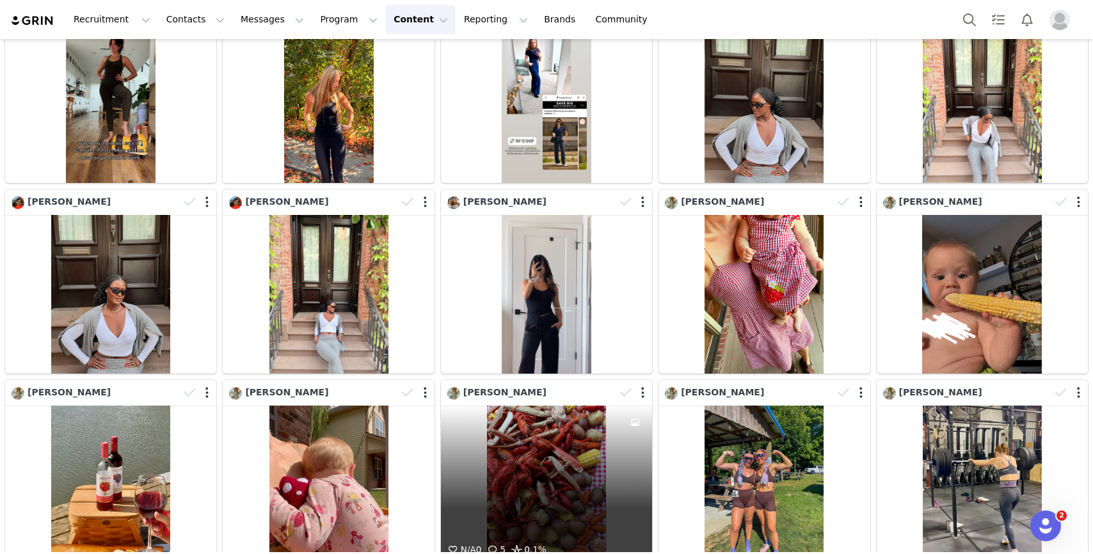
scroll to position [12135, 0]
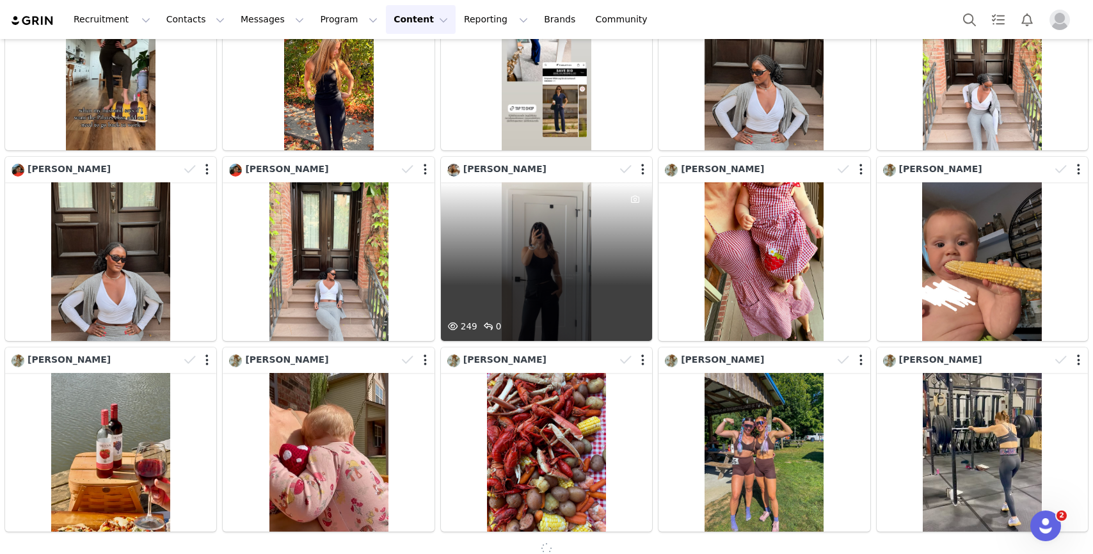
click at [555, 276] on div "249 0" at bounding box center [546, 261] width 211 height 159
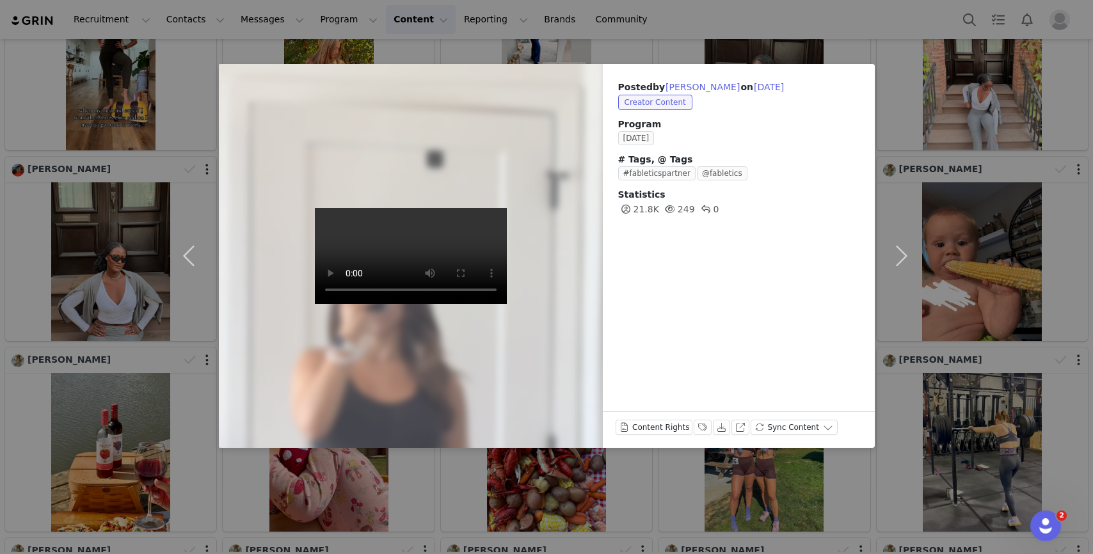
click at [555, 511] on div "Posted by Claudia Calzadilla on Sep 30, 2025 Creator Content Program SEPTEMBER …" at bounding box center [546, 277] width 1093 height 554
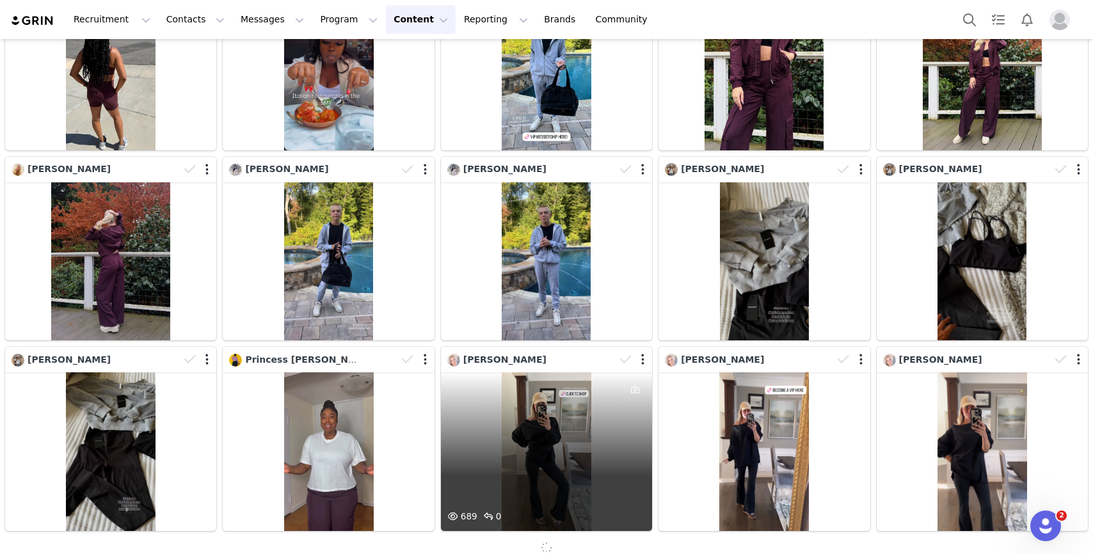
scroll to position [13291, 0]
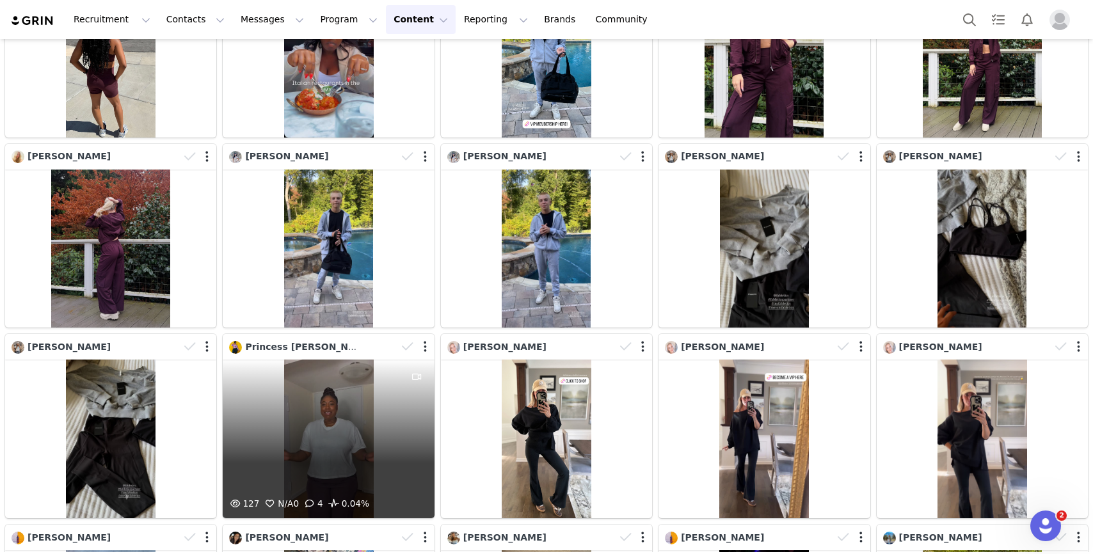
click at [385, 434] on div "127 N/A 0 4 0.04%" at bounding box center [328, 439] width 211 height 159
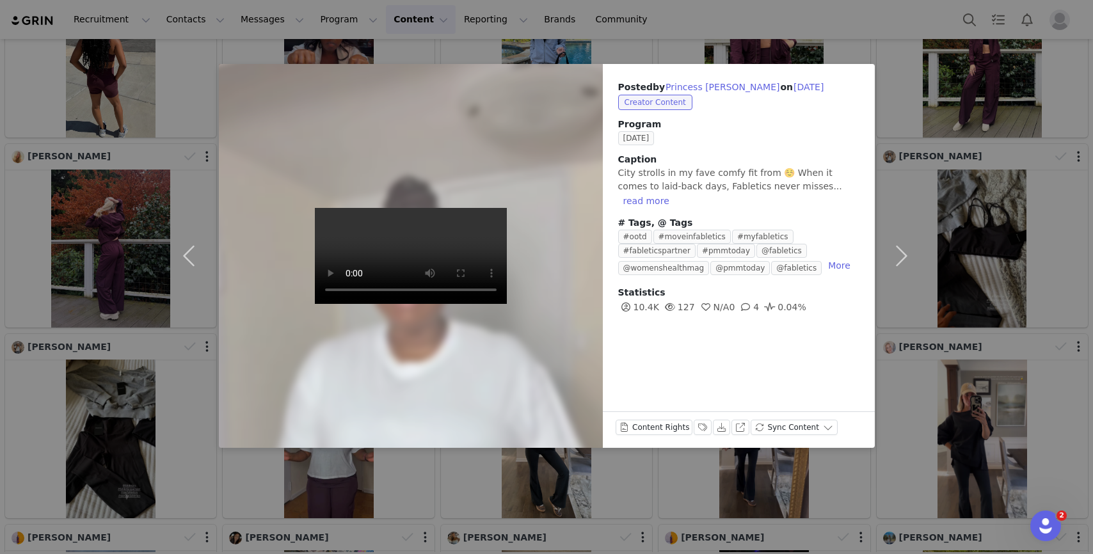
click at [435, 507] on div "Posted by Princess Malcolm on Sep 30, 2025 Creator Content Program SEPTEMBER 20…" at bounding box center [546, 277] width 1093 height 554
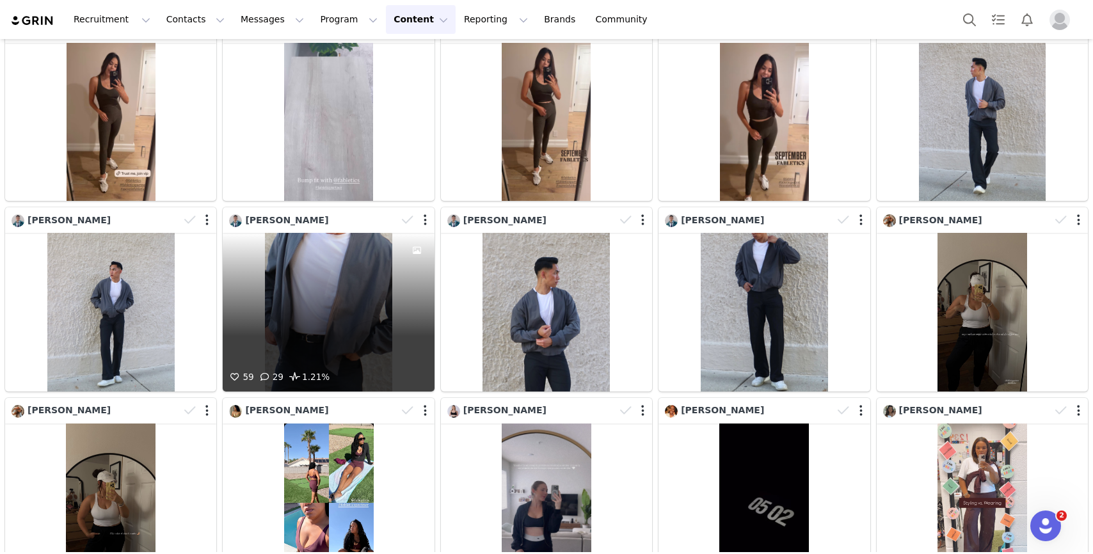
scroll to position [15332, 0]
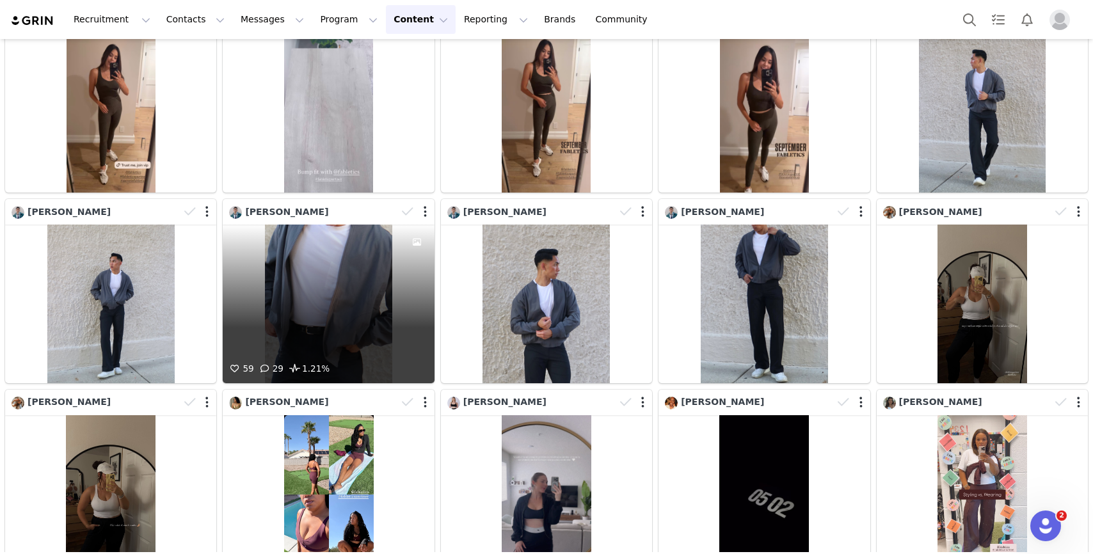
click at [322, 322] on div "59 29 1.21%" at bounding box center [328, 304] width 211 height 159
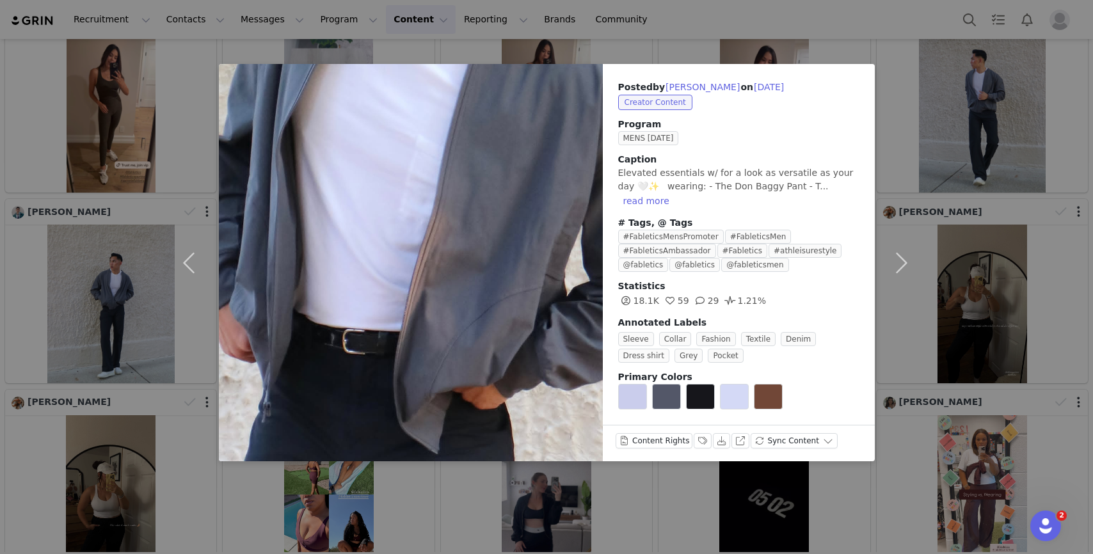
click at [384, 507] on div "Posted by Reymar De Leon on Sep 30, 2025 Creator Content Program MENS SEPTEMBER…" at bounding box center [546, 277] width 1093 height 554
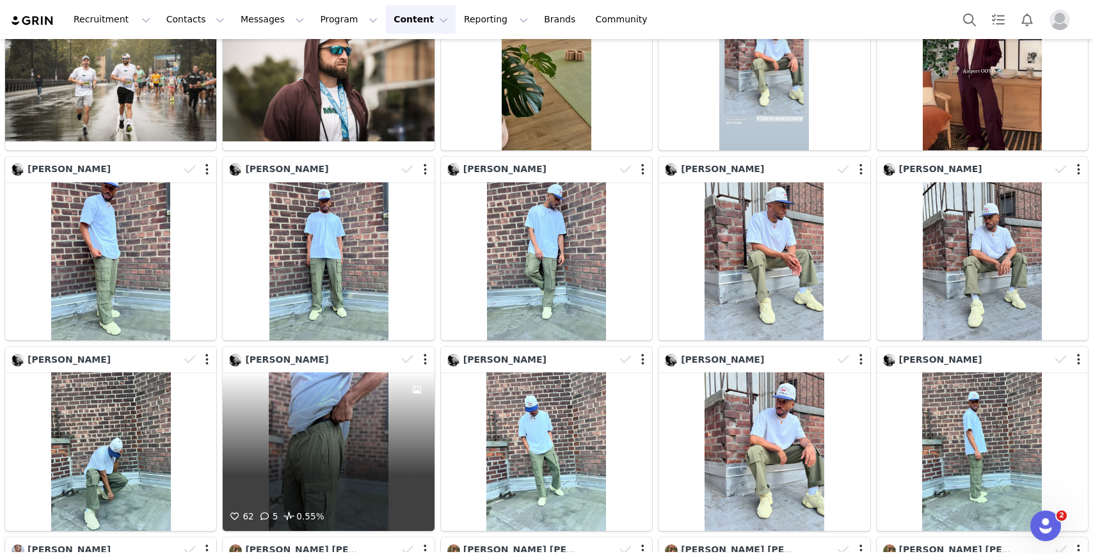
scroll to position [17660, 0]
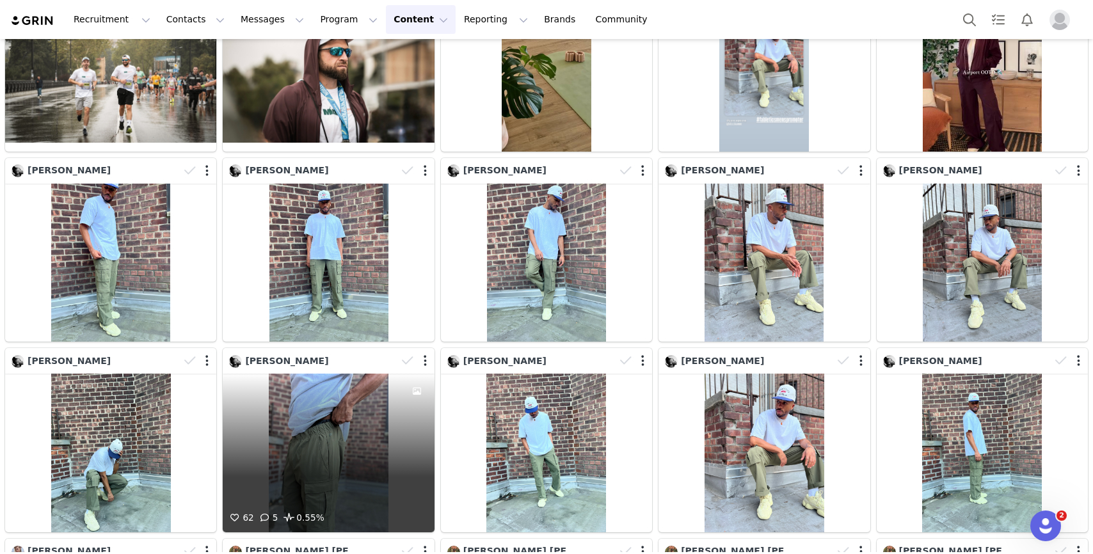
click at [363, 457] on div "62 5 0.55%" at bounding box center [328, 453] width 211 height 159
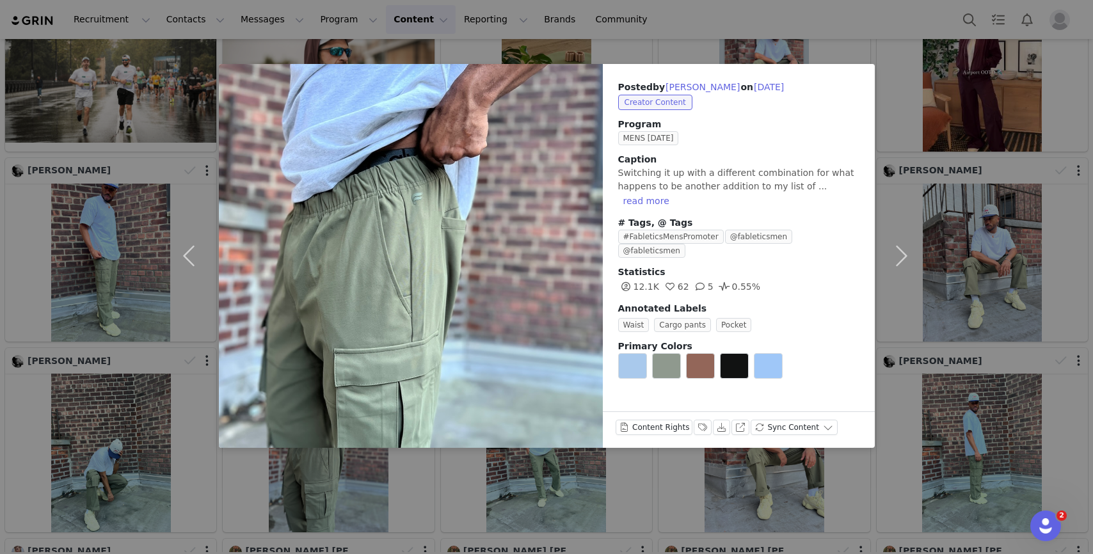
click at [371, 491] on div "Posted by Yancy Greene on Sep 30, 2025 Creator Content Program MENS SEPTEMBER 2…" at bounding box center [546, 277] width 1093 height 554
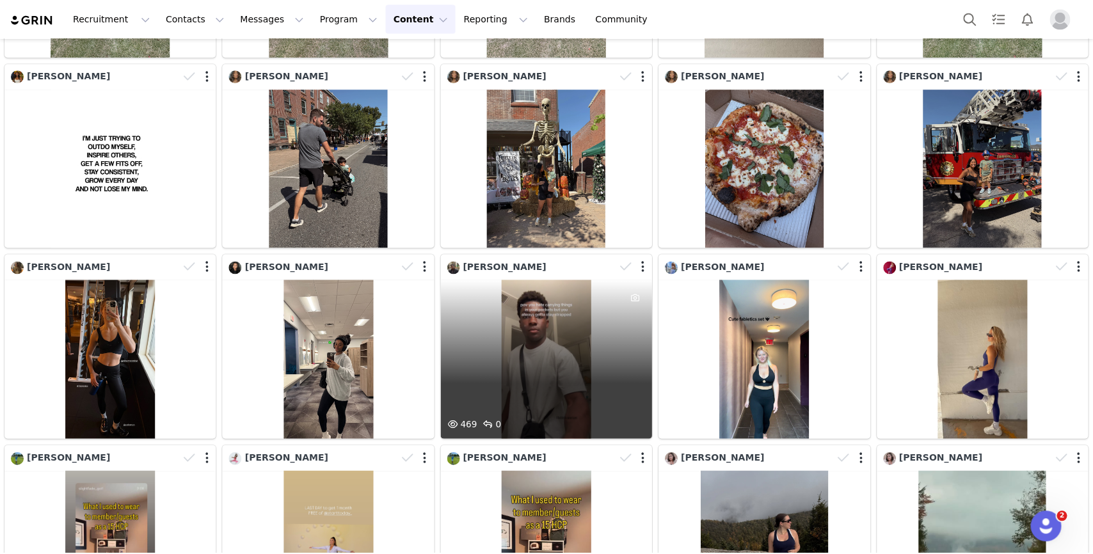
scroll to position [0, 0]
click at [575, 378] on div "469 0" at bounding box center [546, 359] width 211 height 159
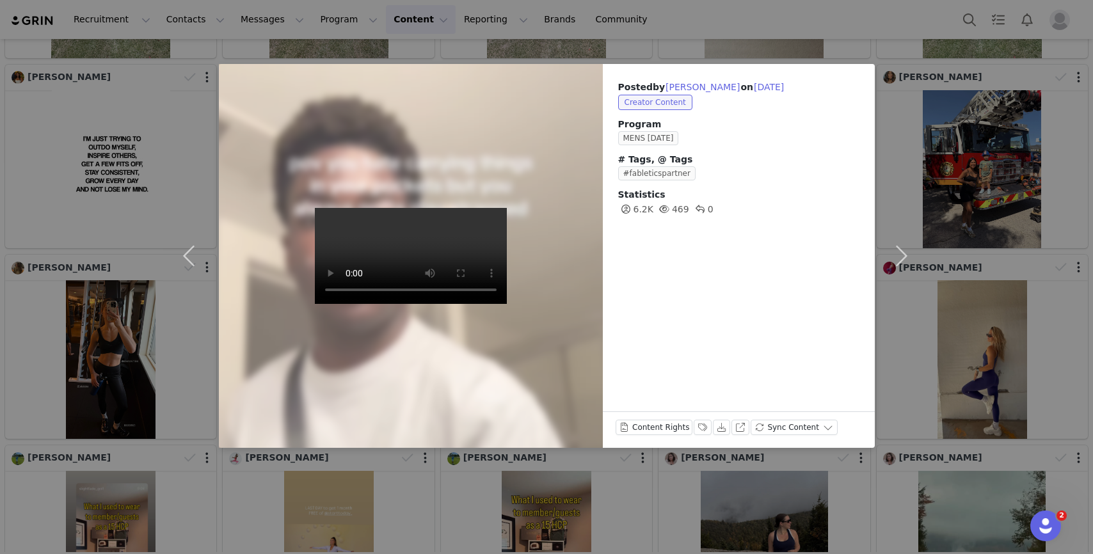
click at [501, 469] on div "Posted by Donald Gray on Sep 30, 2025 Creator Content Program MENS SEPTEMBER 20…" at bounding box center [546, 277] width 1093 height 554
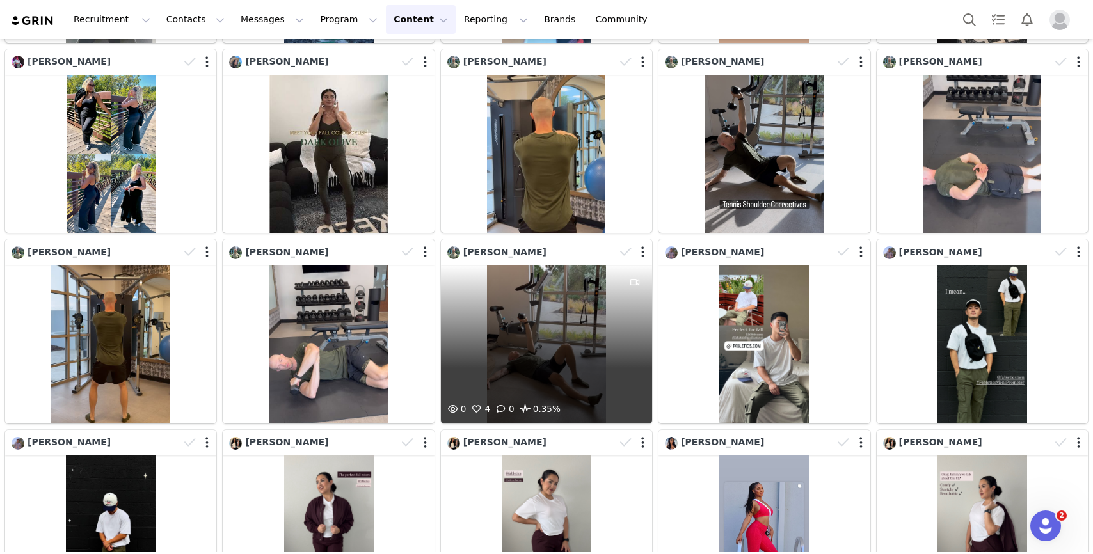
scroll to position [22189, 0]
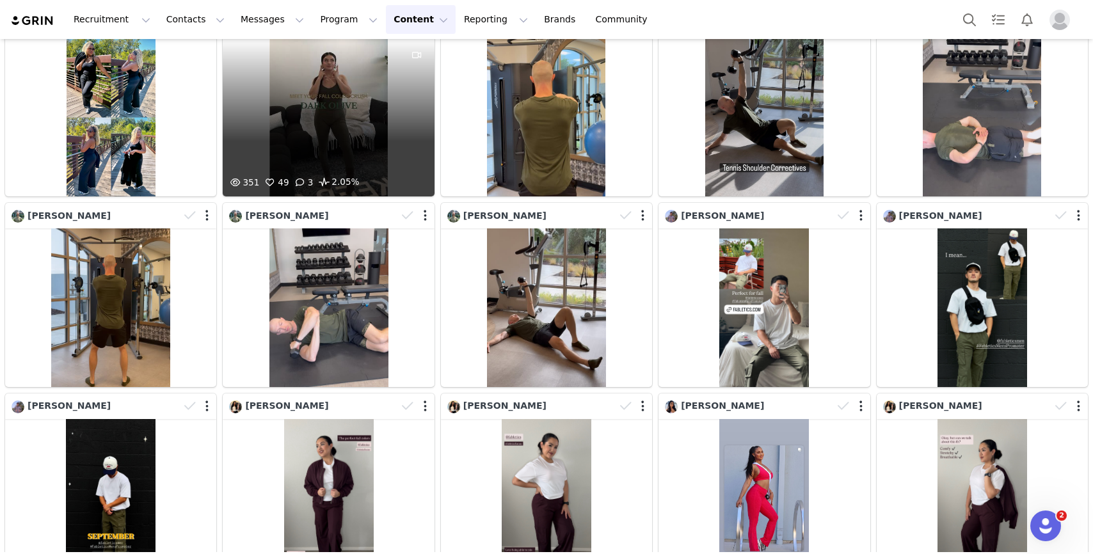
click at [364, 154] on div "351 49 3 2.05%" at bounding box center [328, 117] width 211 height 159
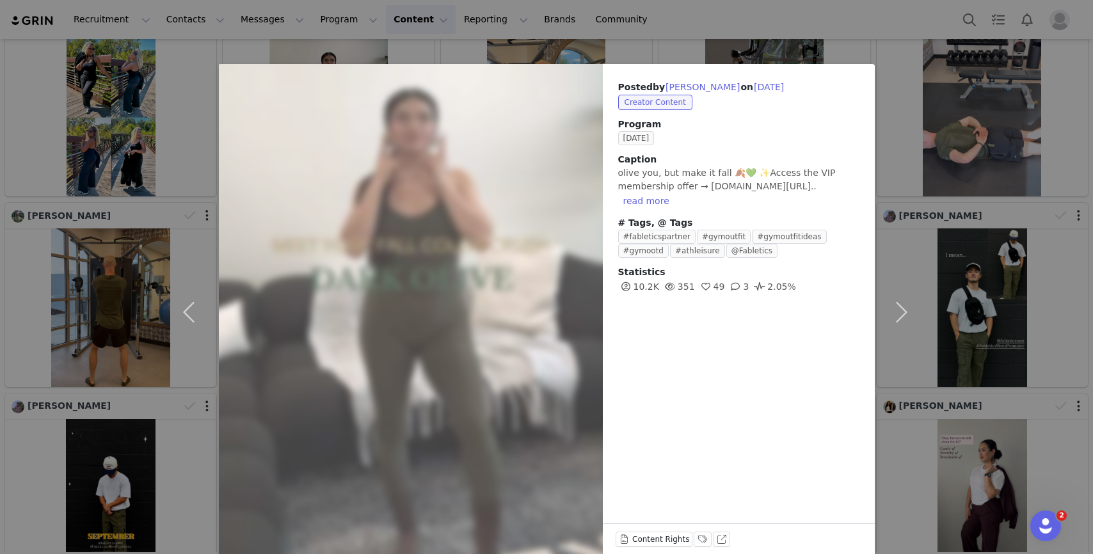
click at [419, 31] on div "Posted by Samantha DeHerrera on Sep 30, 2025 Creator Content Program SEPTEMBER …" at bounding box center [546, 277] width 1093 height 554
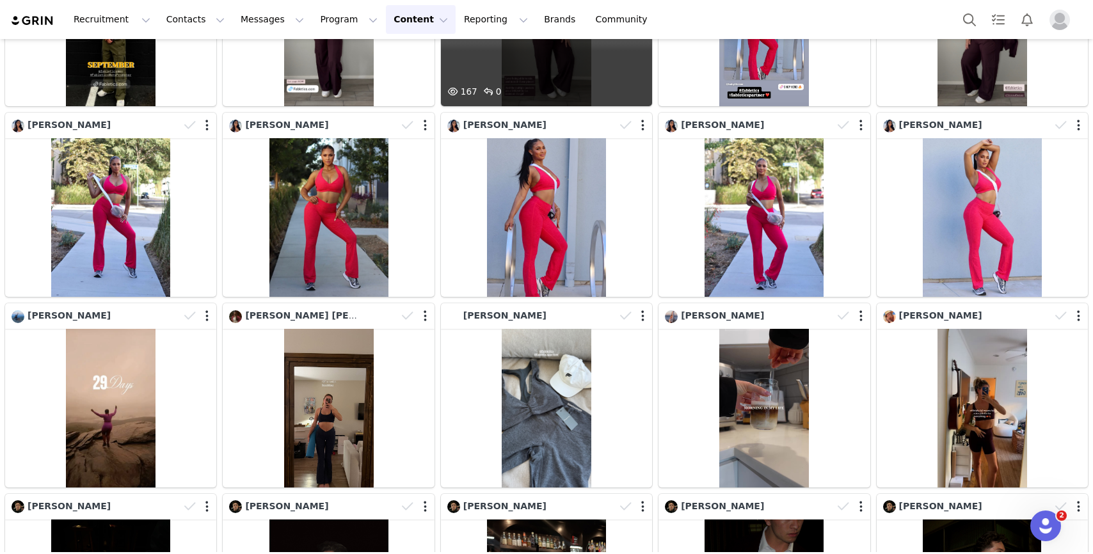
scroll to position [22693, 0]
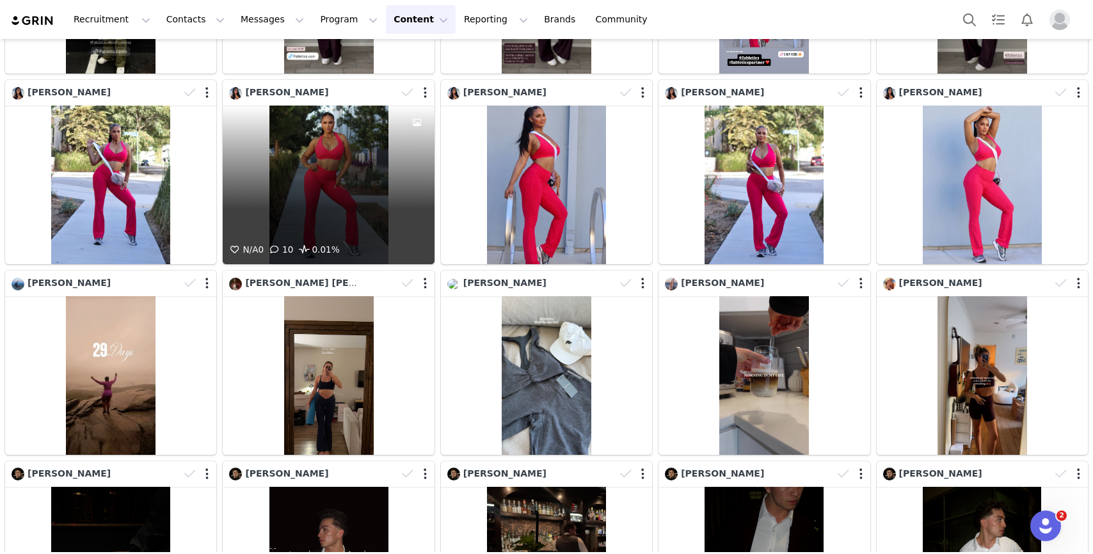
click at [354, 148] on div "N/A 0 10 0.01%" at bounding box center [328, 185] width 211 height 159
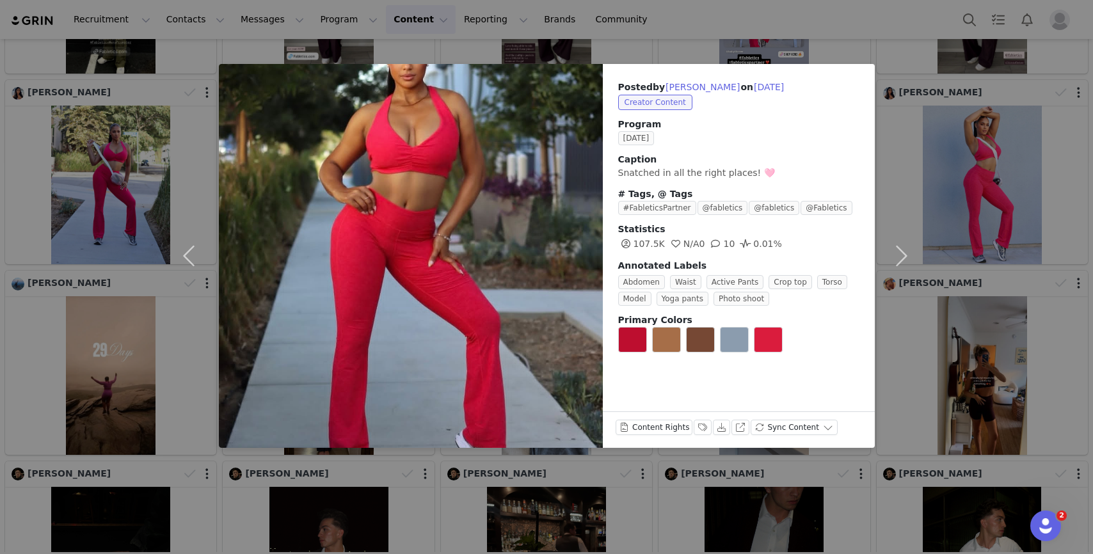
click at [501, 487] on div "Posted by Ashley Stepteau on Sep 30, 2025 Creator Content Program SEPTEMBER 202…" at bounding box center [546, 277] width 1093 height 554
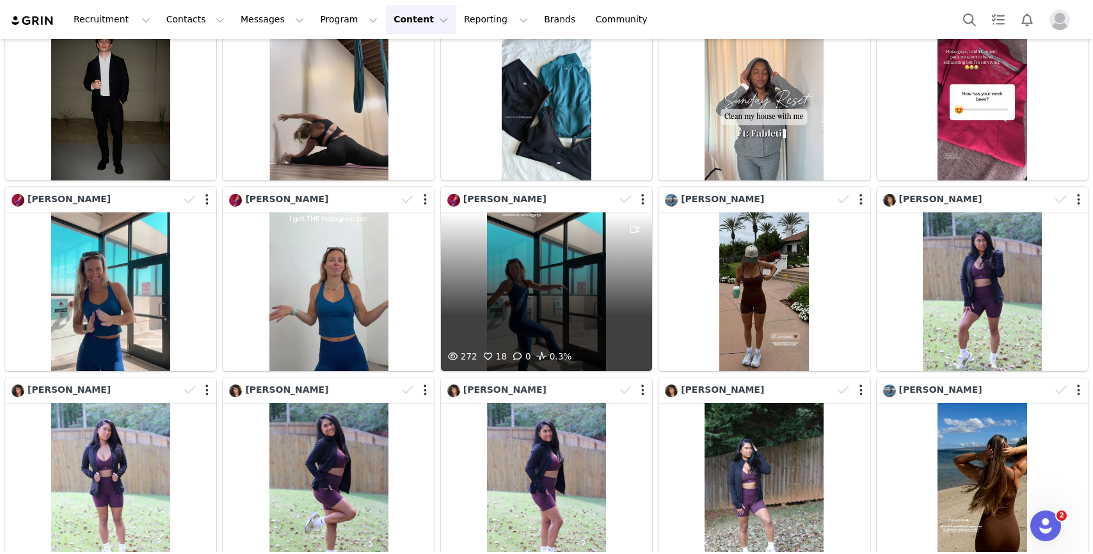
scroll to position [23369, 0]
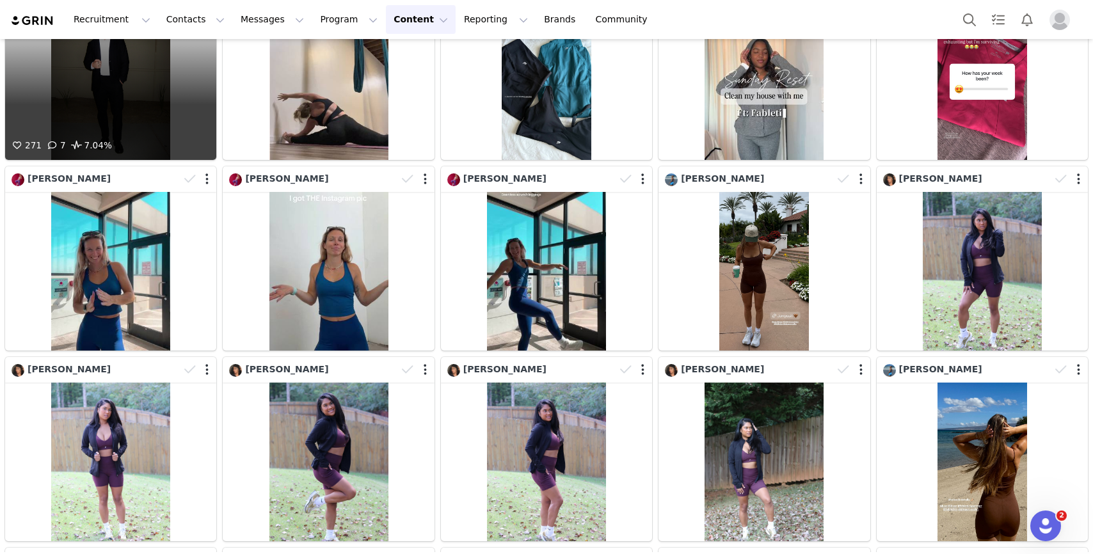
click at [164, 127] on div "271 7 7.04%" at bounding box center [110, 80] width 211 height 159
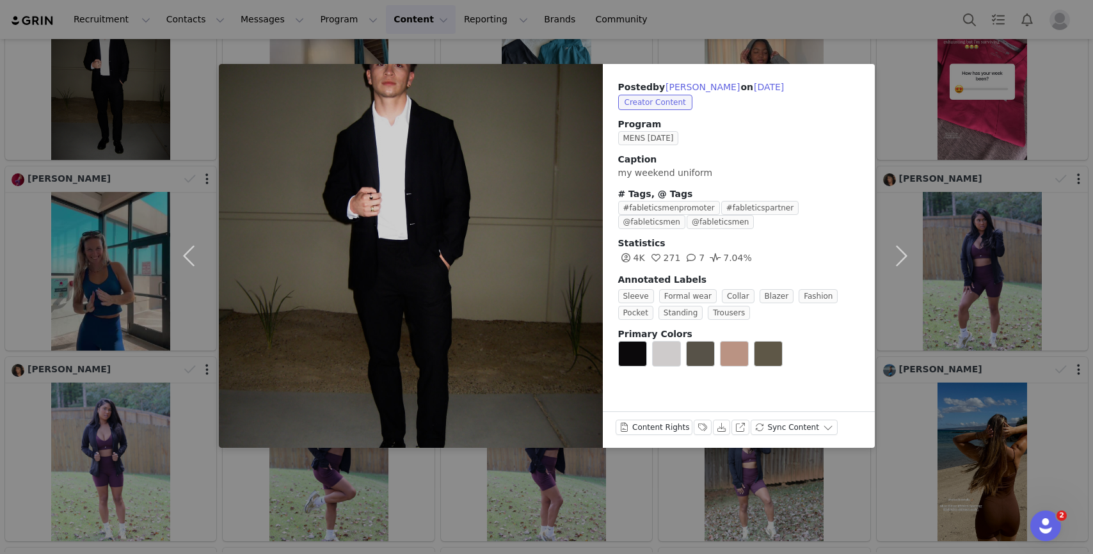
drag, startPoint x: 430, startPoint y: 515, endPoint x: 422, endPoint y: 507, distance: 11.3
click at [429, 516] on div "Posted by Odwin Marquez on Sep 30, 2025 Creator Content Program MENS SEPTEMBER …" at bounding box center [546, 277] width 1093 height 554
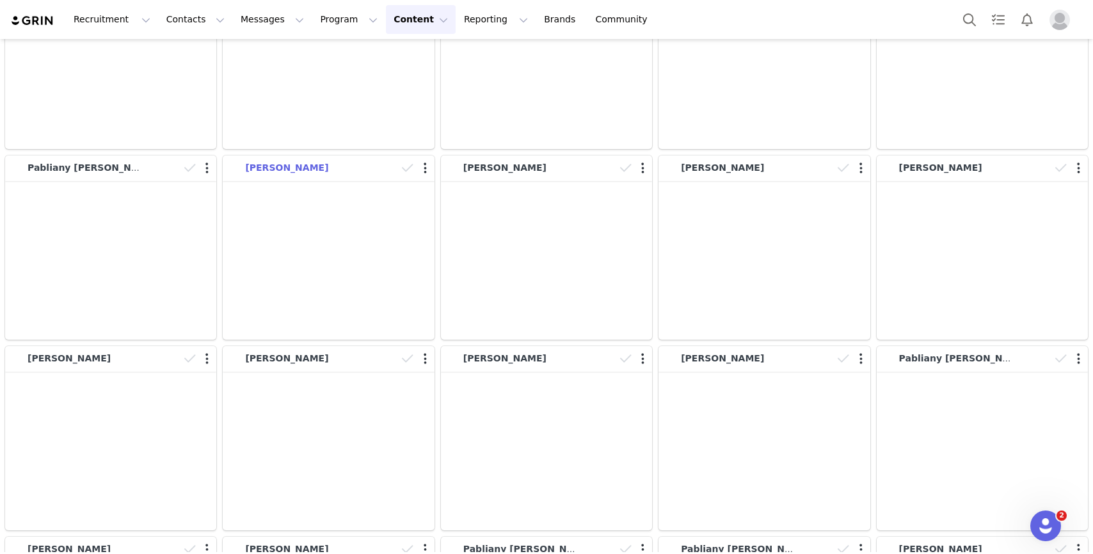
scroll to position [27572, 0]
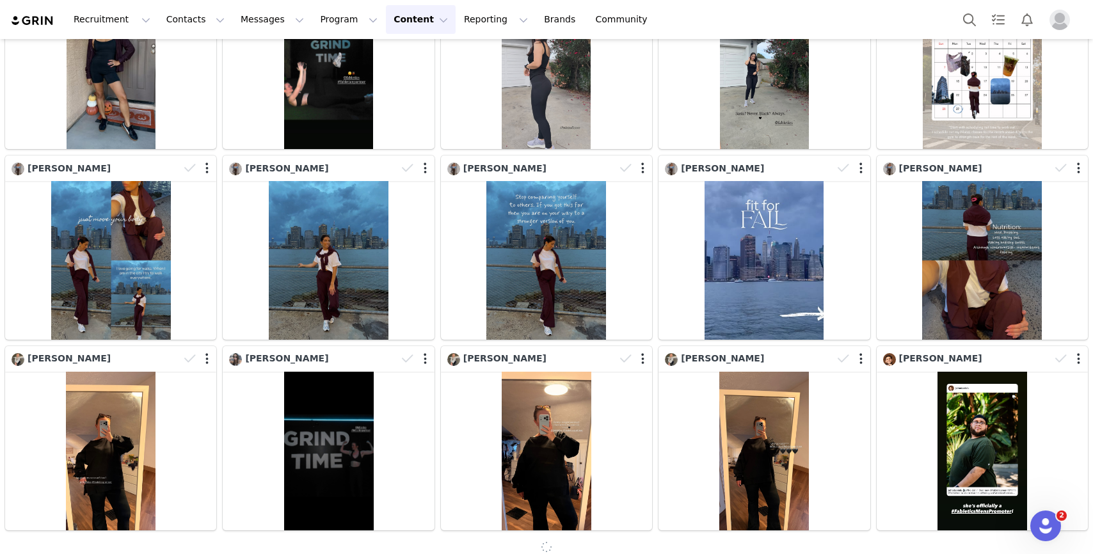
click at [1070, 23] on button "Profile" at bounding box center [1062, 20] width 41 height 20
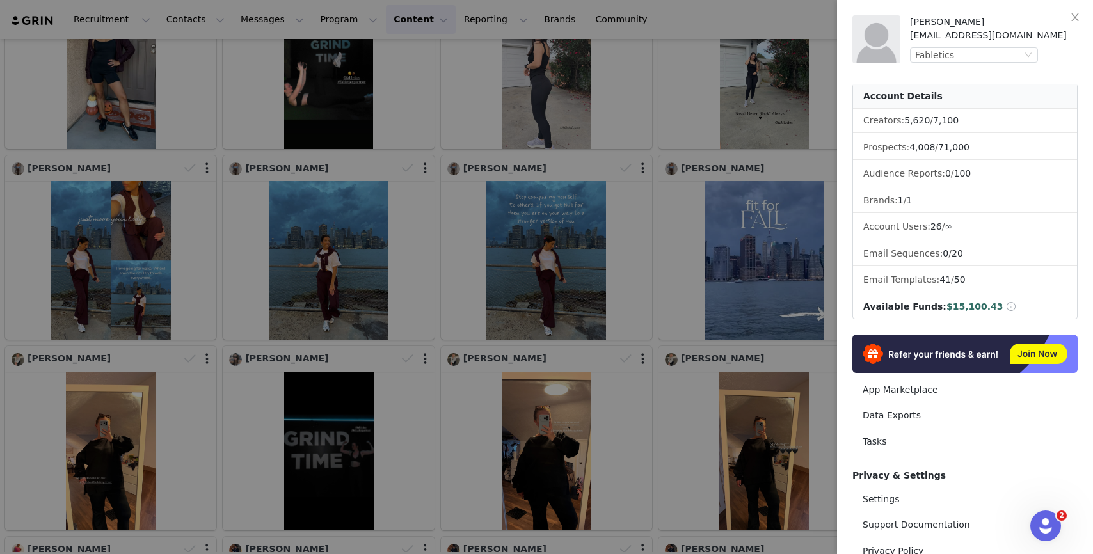
click at [763, 163] on div at bounding box center [546, 277] width 1093 height 554
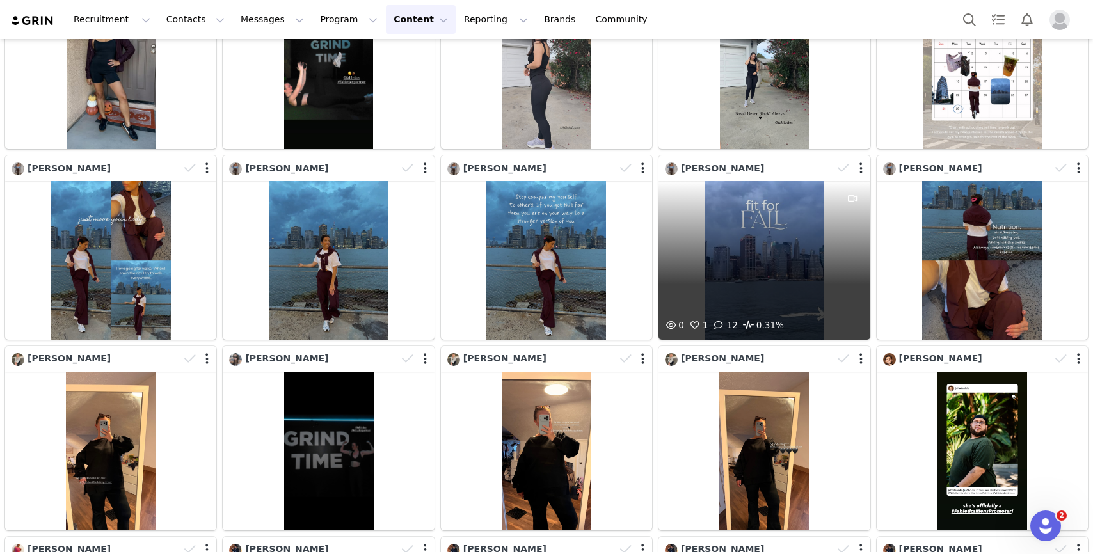
scroll to position [27687, 0]
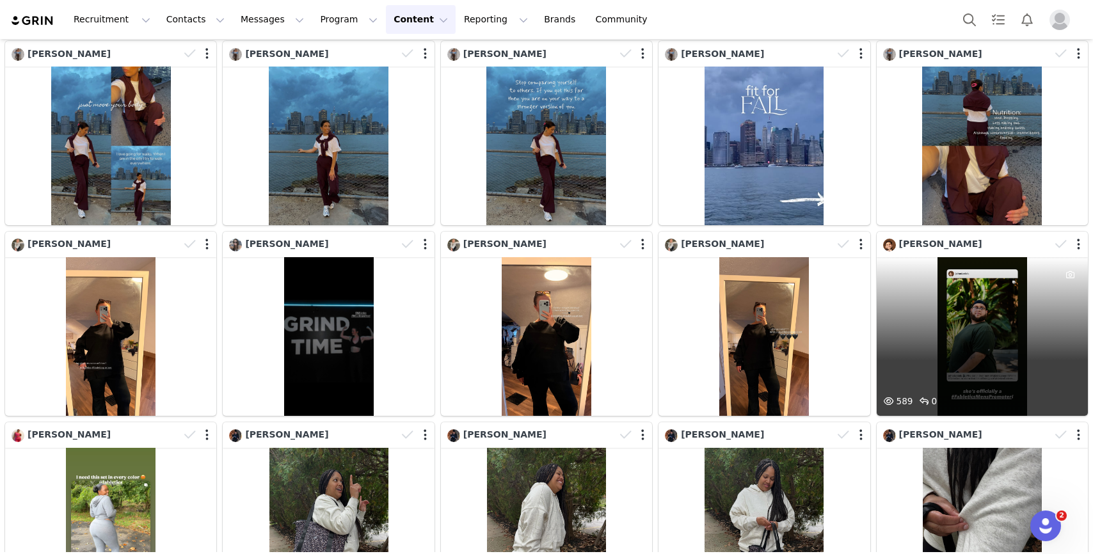
click at [954, 363] on div "589 0" at bounding box center [982, 336] width 211 height 159
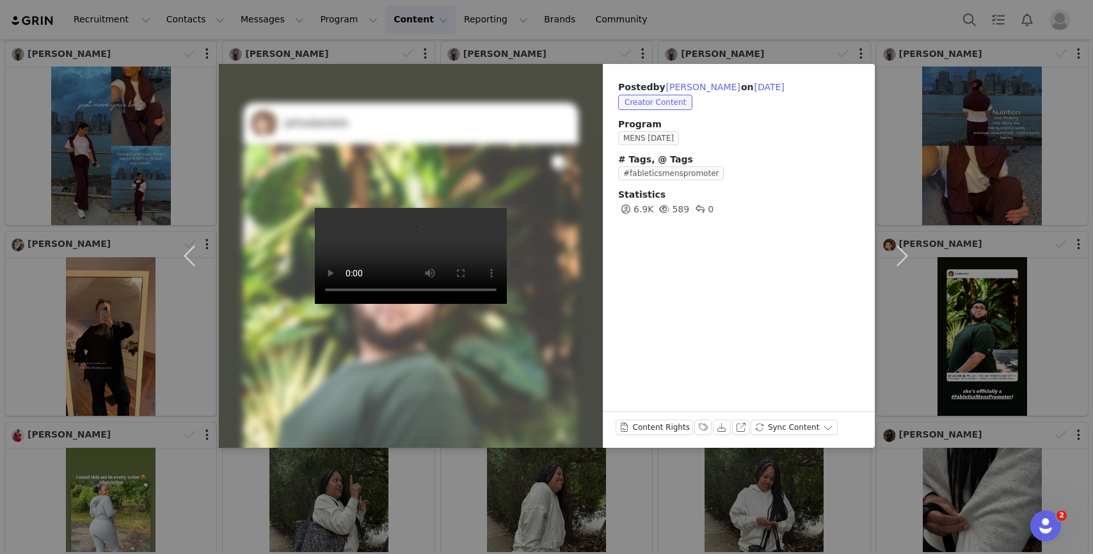
scroll to position [27701, 0]
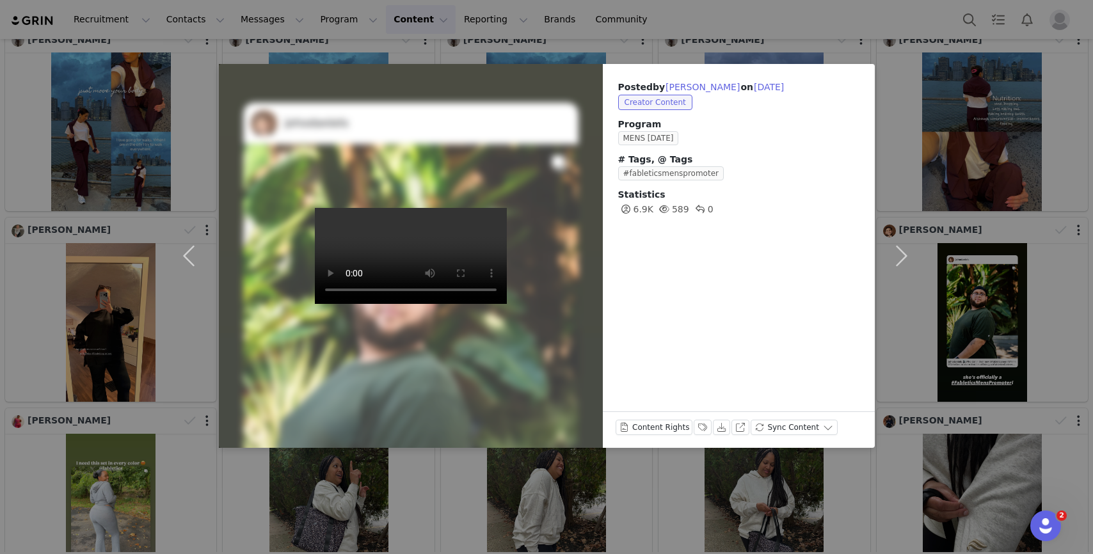
click at [947, 502] on div "Posted by Jordan Daniels on Sep 30, 2025 Creator Content Program MENS SEPTEMBER…" at bounding box center [546, 277] width 1093 height 554
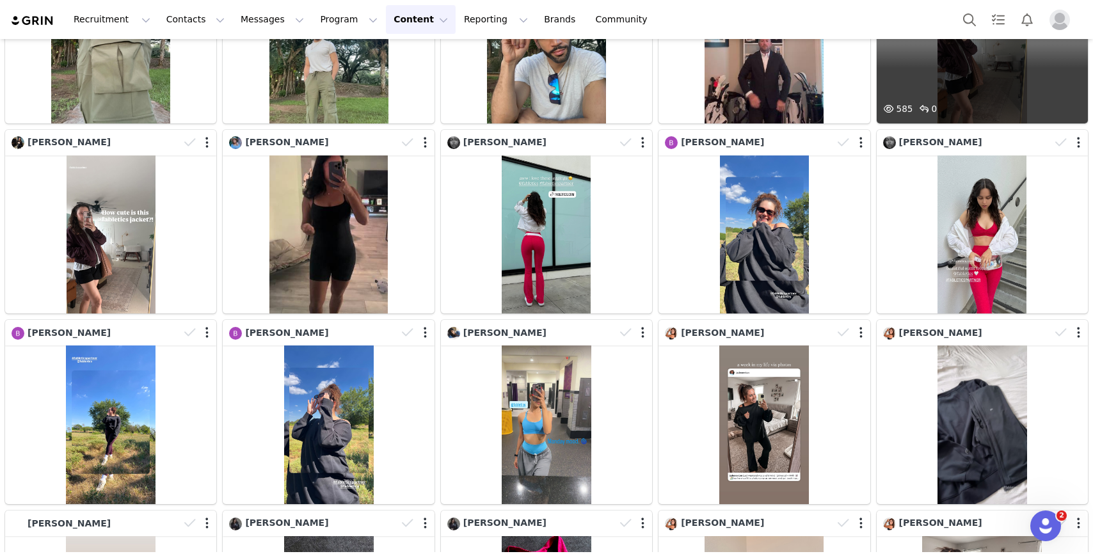
scroll to position [29287, 0]
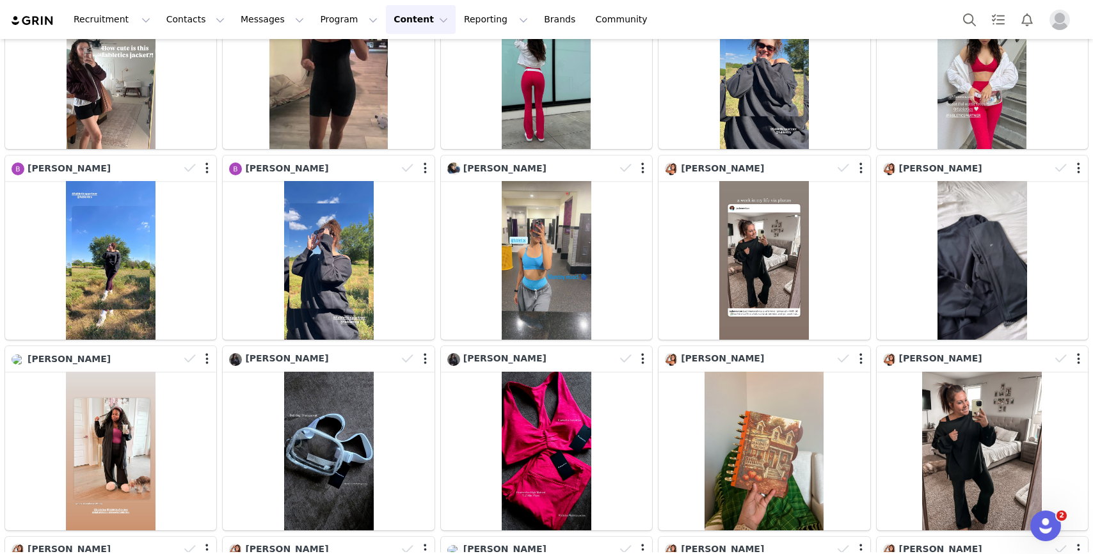
click at [1055, 28] on img "Profile" at bounding box center [1060, 20] width 20 height 20
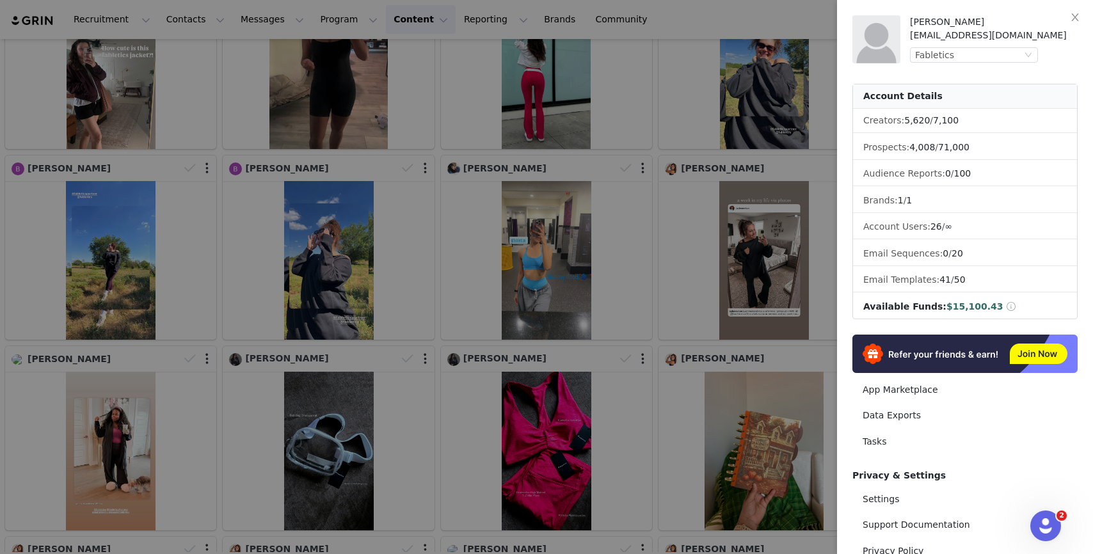
click at [969, 65] on div "Jamie Altman jaltman@fabletics.com Fabletics Account Details Creators: 5,620 / …" at bounding box center [964, 234] width 225 height 438
click at [967, 60] on div "Fabletics" at bounding box center [968, 55] width 107 height 14
click at [966, 99] on li "Fabletics Scrubs" at bounding box center [999, 98] width 179 height 20
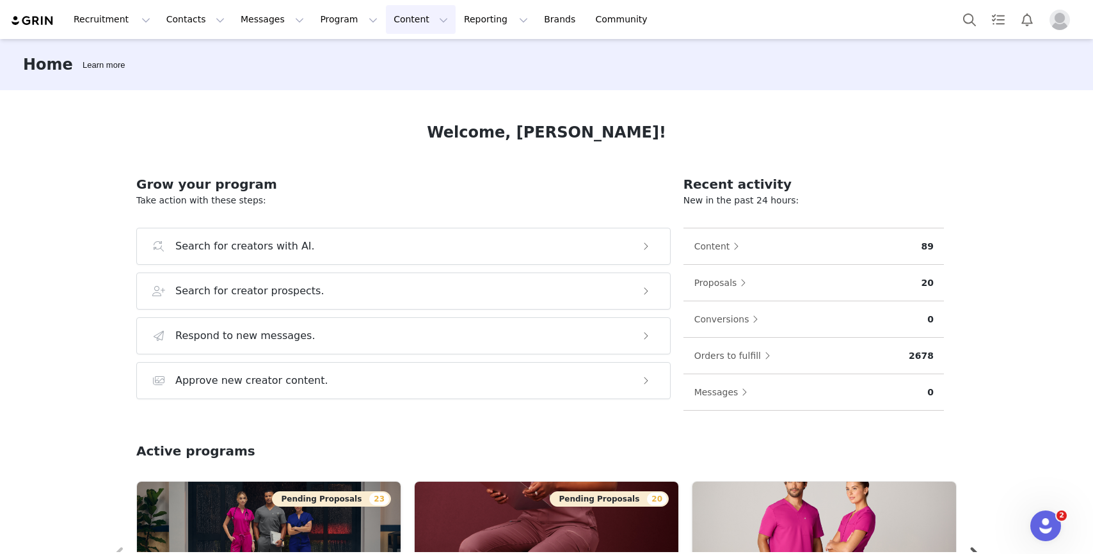
click at [386, 26] on button "Content Content" at bounding box center [421, 19] width 70 height 29
click at [391, 53] on p "Creator Content" at bounding box center [406, 56] width 72 height 13
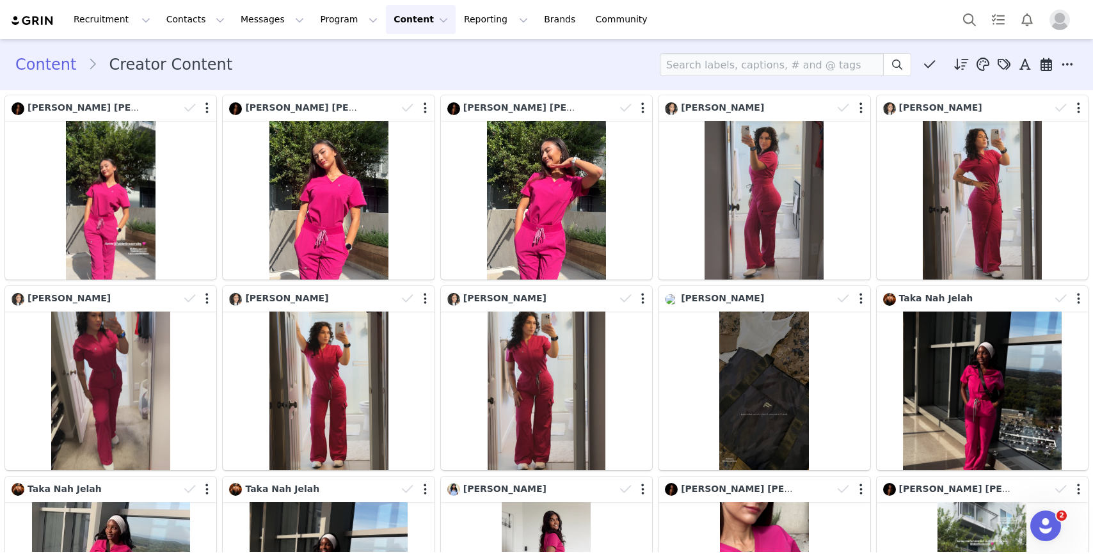
click at [1064, 19] on img "Profile" at bounding box center [1060, 20] width 20 height 20
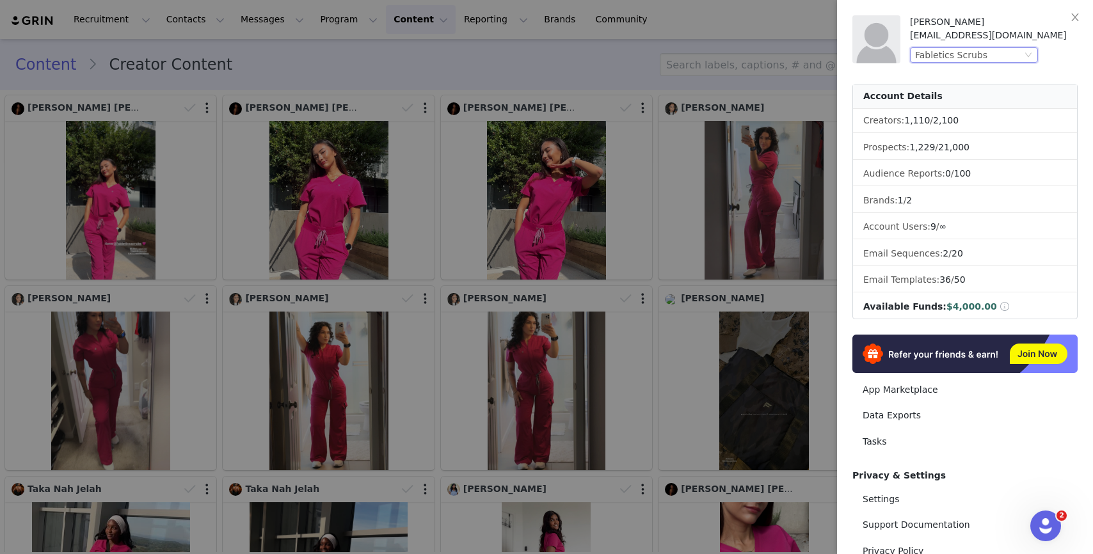
click at [996, 55] on div "Fabletics Scrubs" at bounding box center [968, 55] width 107 height 14
click at [986, 116] on li "YITTY" at bounding box center [999, 119] width 179 height 20
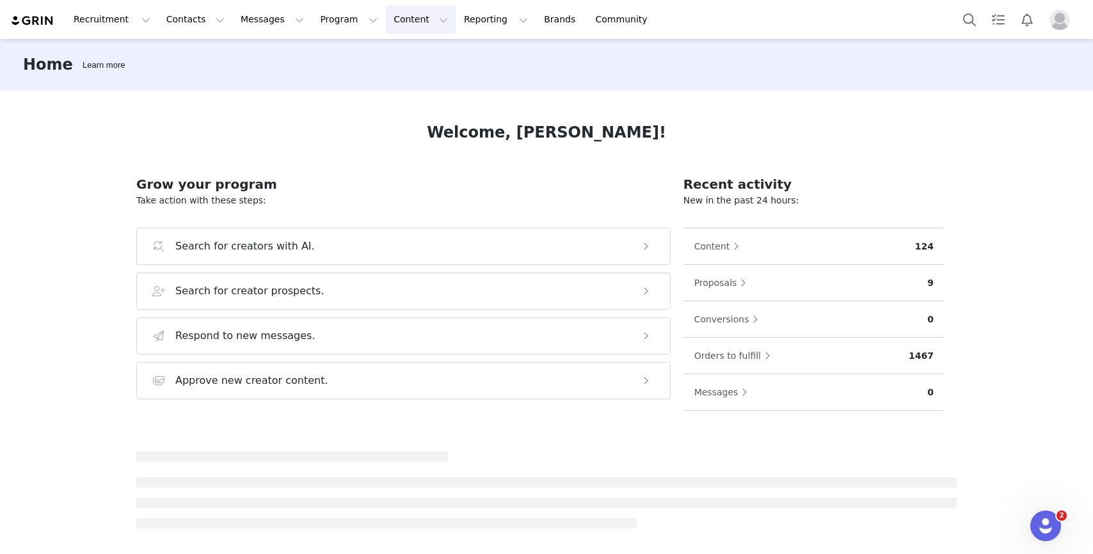
click at [400, 29] on button "Content Content" at bounding box center [421, 19] width 70 height 29
click at [404, 57] on p "Creator Content" at bounding box center [406, 56] width 72 height 13
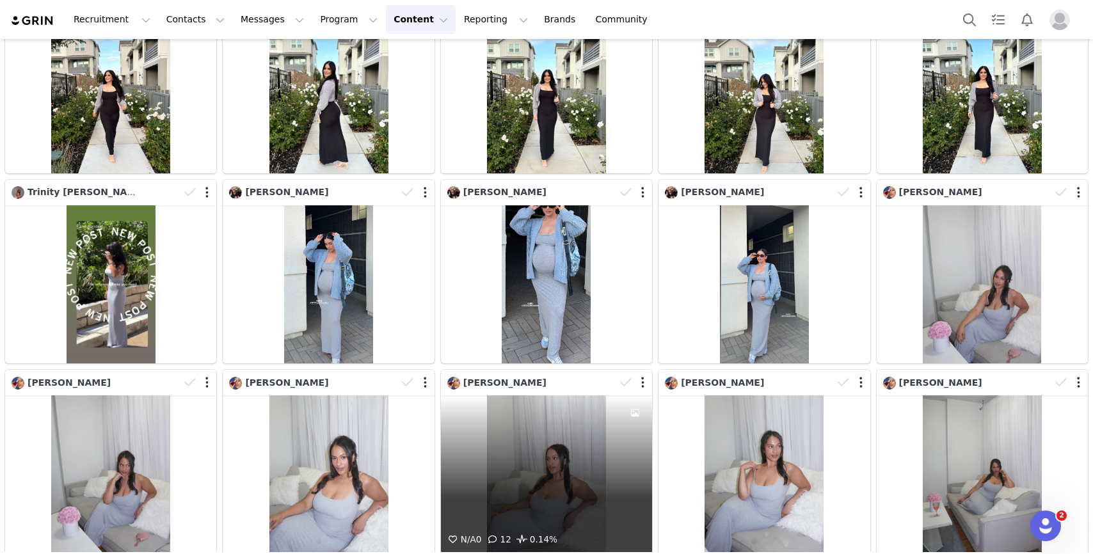
scroll to position [4131, 0]
